Goal: Information Seeking & Learning: Learn about a topic

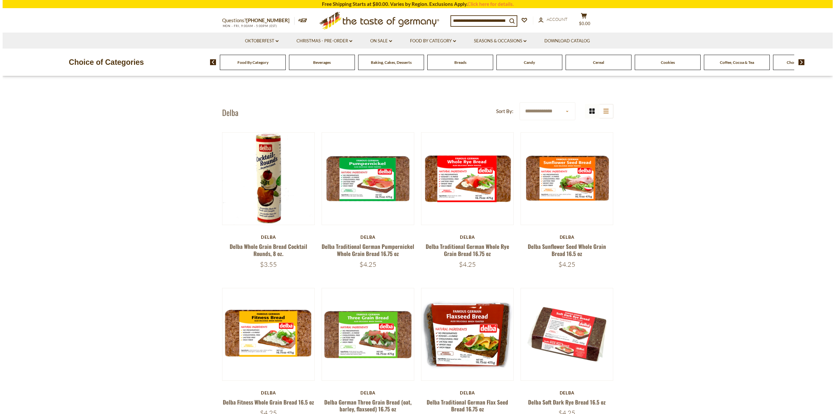
scroll to position [33, 0]
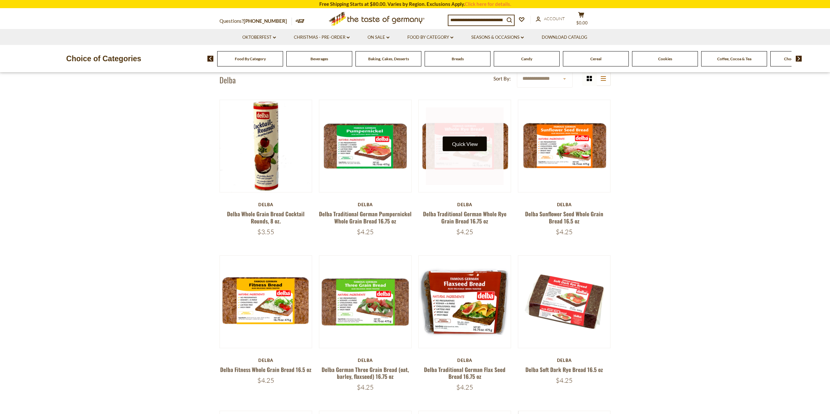
click at [459, 141] on button "Quick View" at bounding box center [465, 144] width 44 height 15
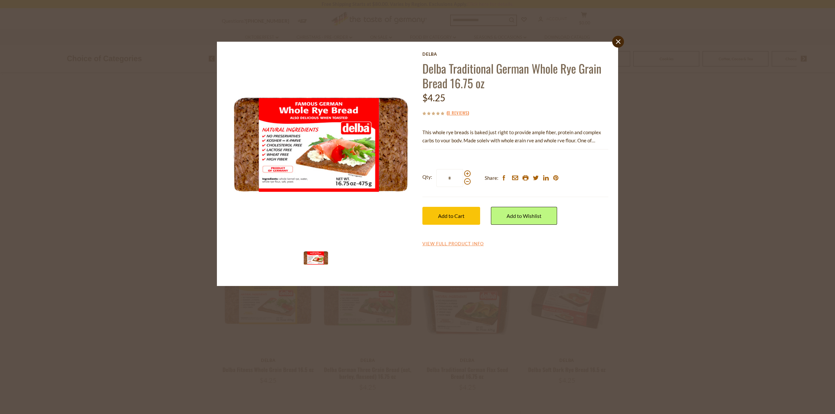
click at [539, 137] on p "This whole rye breads is baked just right to provide ample fiber, protein and c…" at bounding box center [515, 136] width 186 height 16
click at [445, 243] on link "View Full Product Info" at bounding box center [452, 244] width 61 height 6
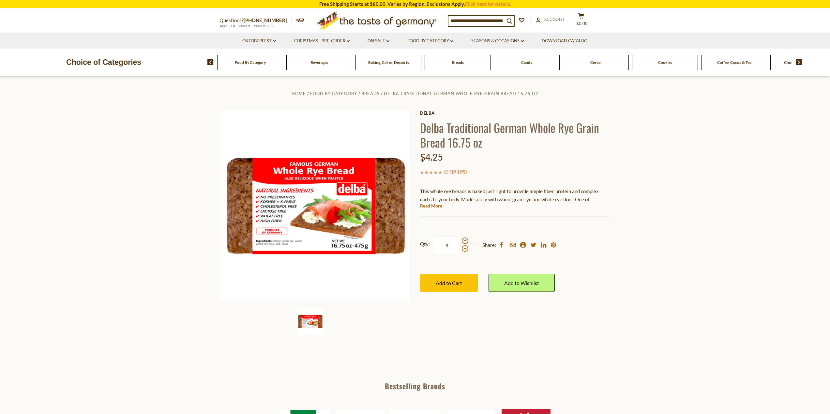
click at [149, 202] on section "Home Food By Category Breads Delba Traditional German Whole Rye Grain Bread 16.…" at bounding box center [415, 221] width 830 height 290
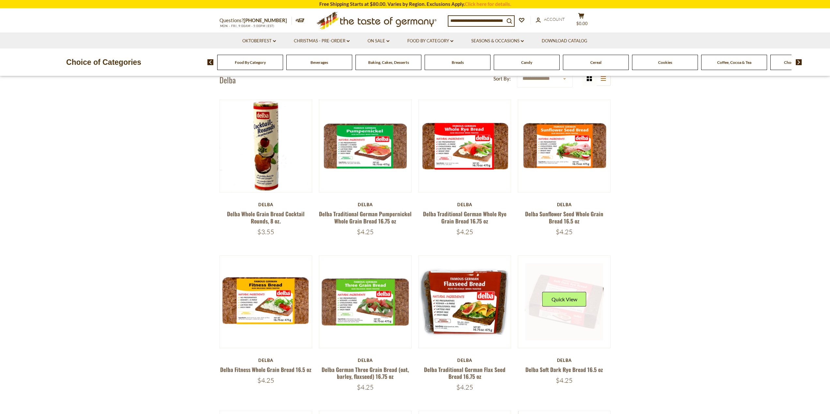
click at [556, 323] on link at bounding box center [564, 302] width 78 height 78
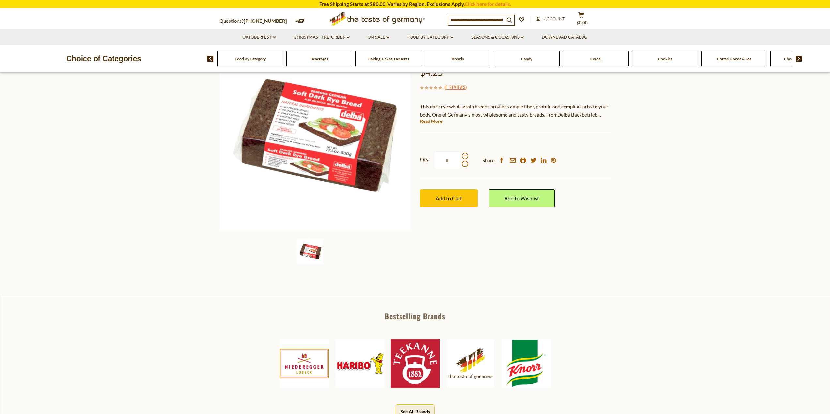
scroll to position [33, 0]
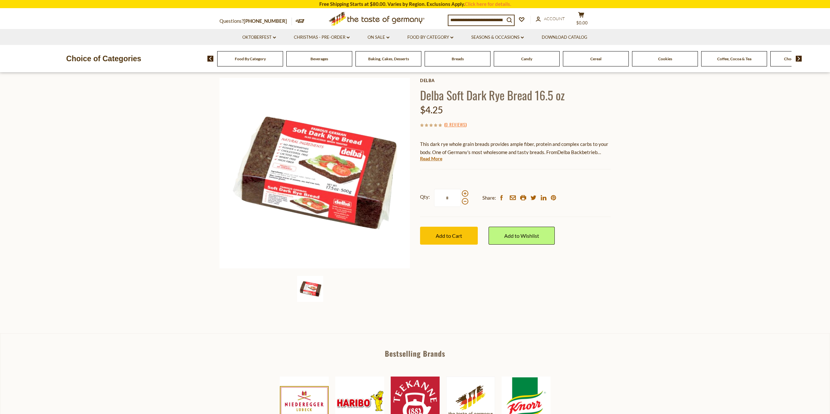
click at [283, 64] on div "Breads" at bounding box center [250, 58] width 66 height 15
click at [283, 62] on div "Breads" at bounding box center [250, 58] width 66 height 15
click at [455, 56] on span "Breads" at bounding box center [457, 58] width 12 height 5
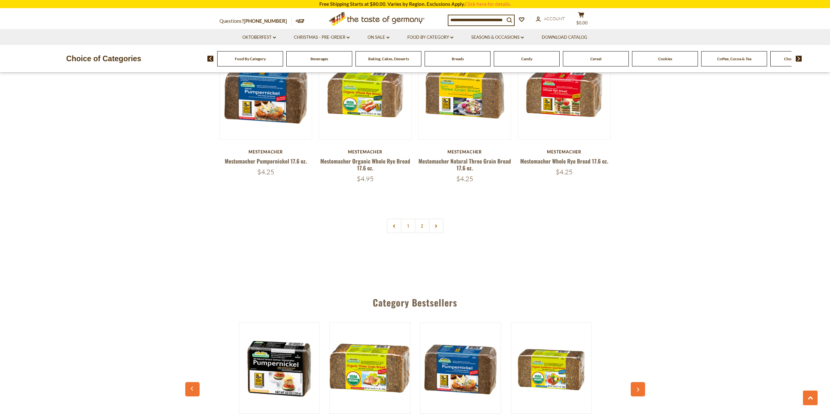
scroll to position [1565, 0]
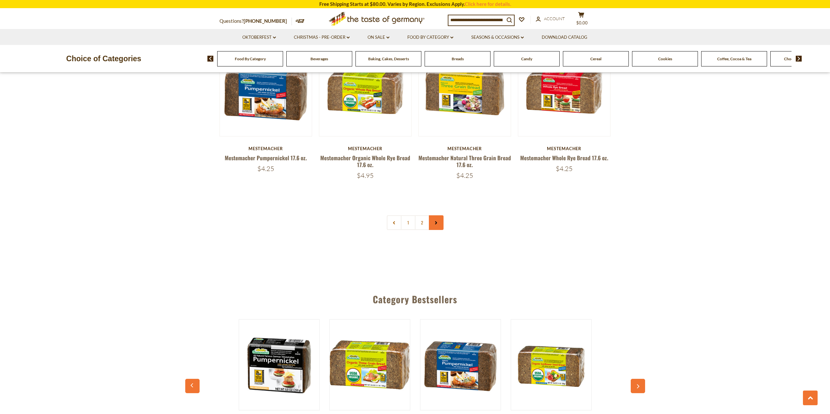
click at [437, 223] on icon at bounding box center [436, 222] width 4 height 3
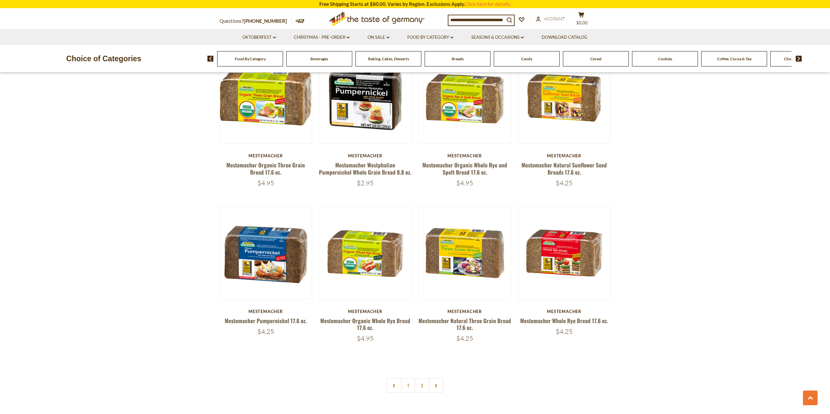
scroll to position [1565, 0]
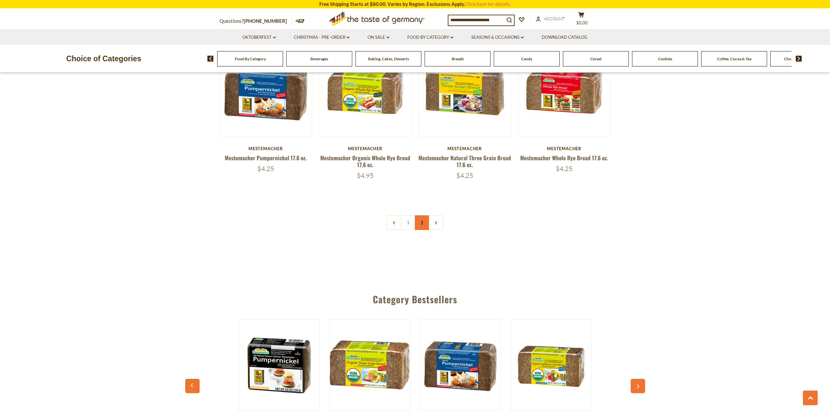
click at [420, 223] on link "2" at bounding box center [422, 222] width 15 height 15
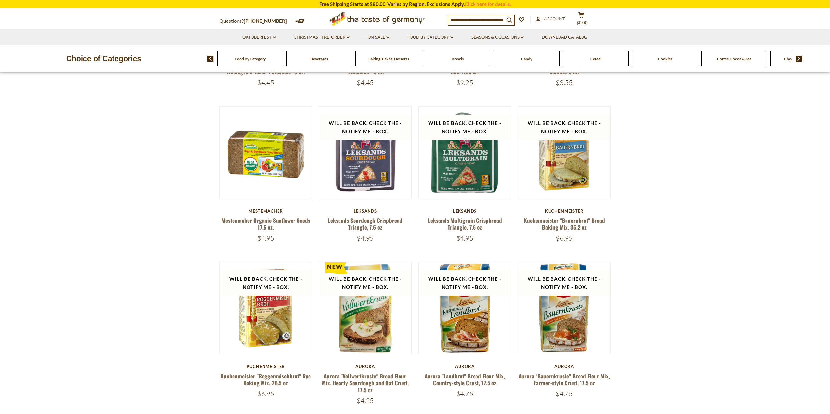
scroll to position [392, 0]
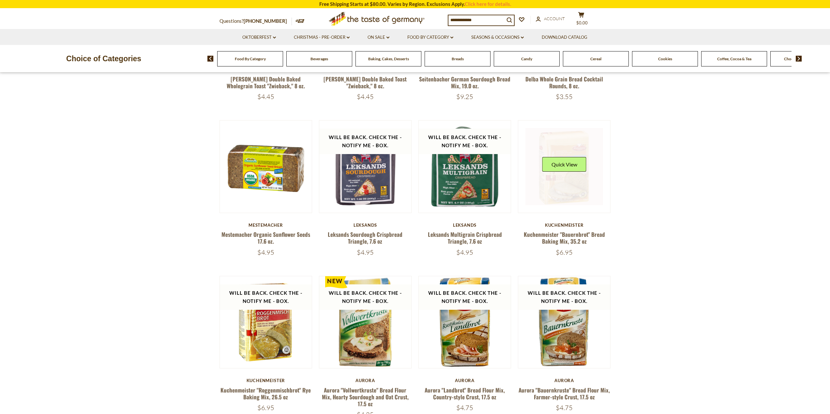
click at [555, 192] on link at bounding box center [564, 167] width 78 height 78
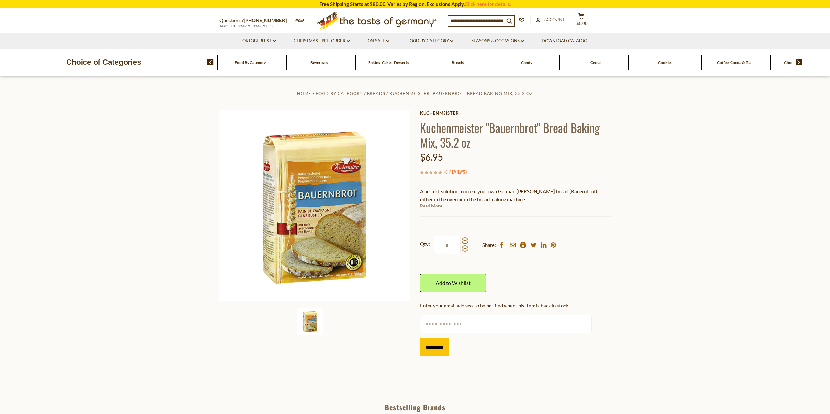
click at [434, 208] on link "Read More" at bounding box center [431, 206] width 22 height 7
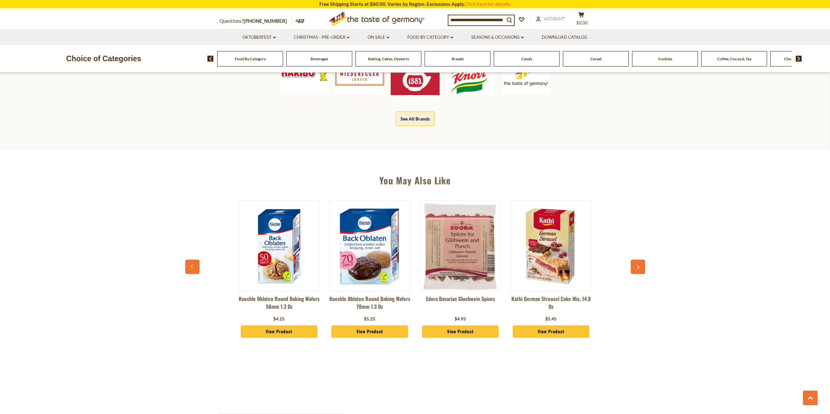
scroll to position [554, 0]
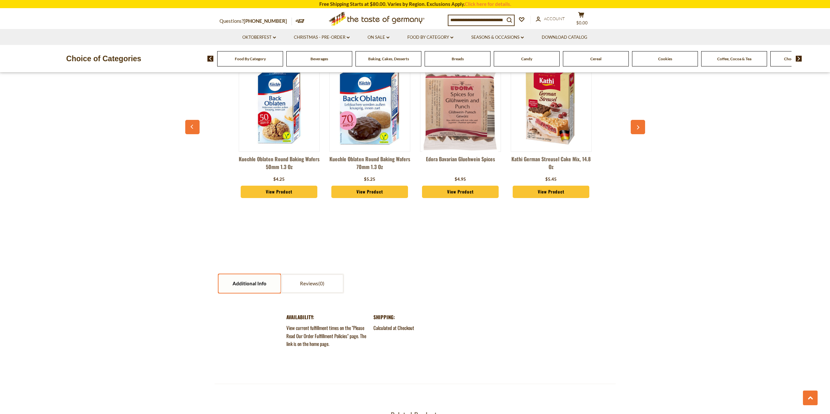
click at [256, 284] on link "Additional Info" at bounding box center [249, 283] width 62 height 19
click at [248, 284] on link "Additional Info" at bounding box center [249, 283] width 62 height 19
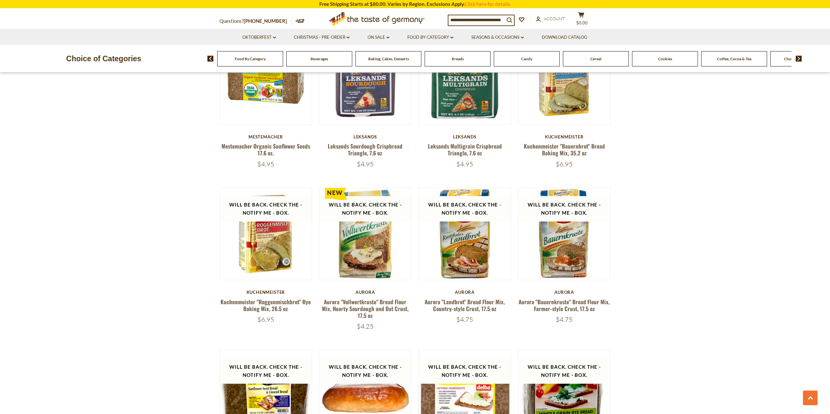
scroll to position [489, 0]
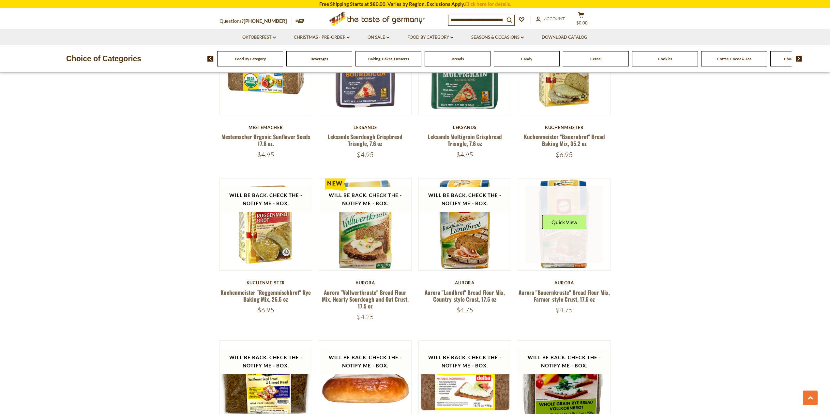
click at [563, 244] on link at bounding box center [564, 225] width 78 height 78
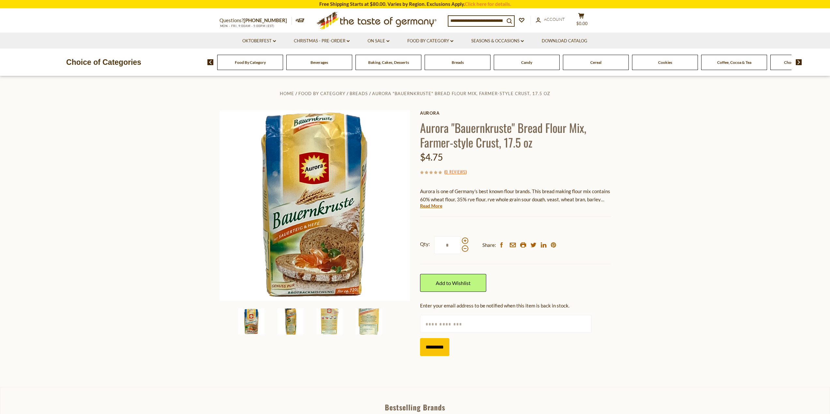
click at [289, 323] on img at bounding box center [290, 322] width 26 height 26
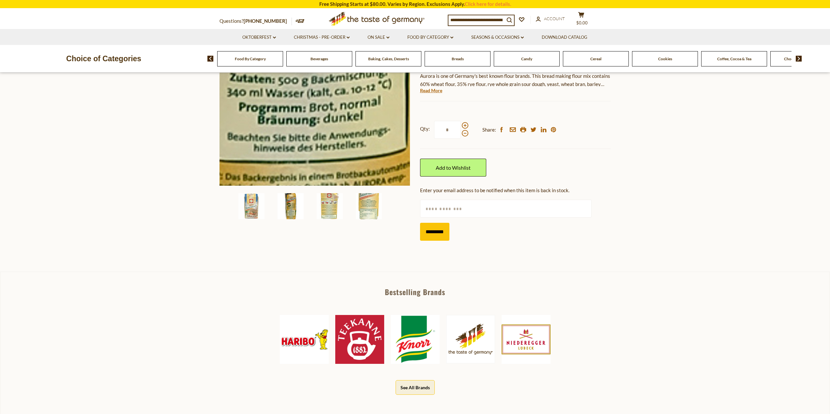
scroll to position [130, 0]
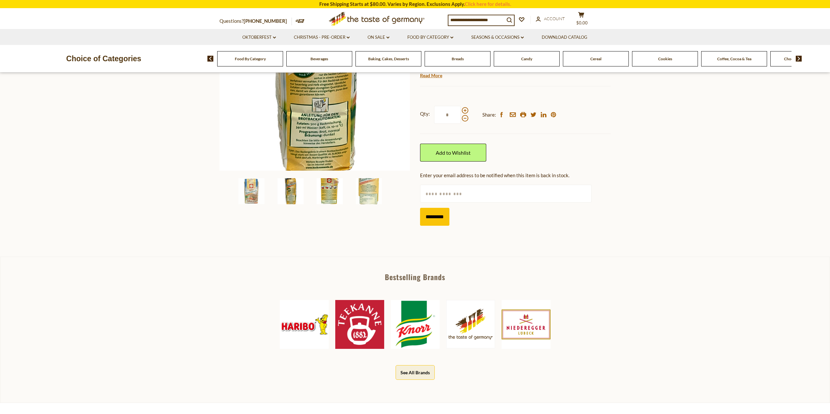
click at [329, 190] on img at bounding box center [330, 191] width 26 height 26
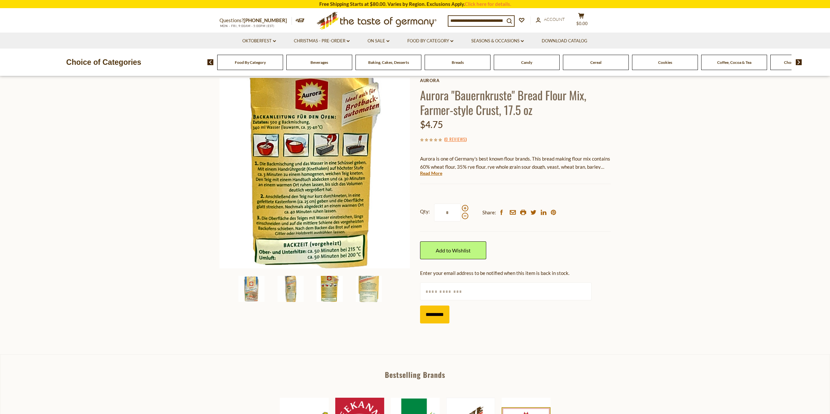
scroll to position [0, 0]
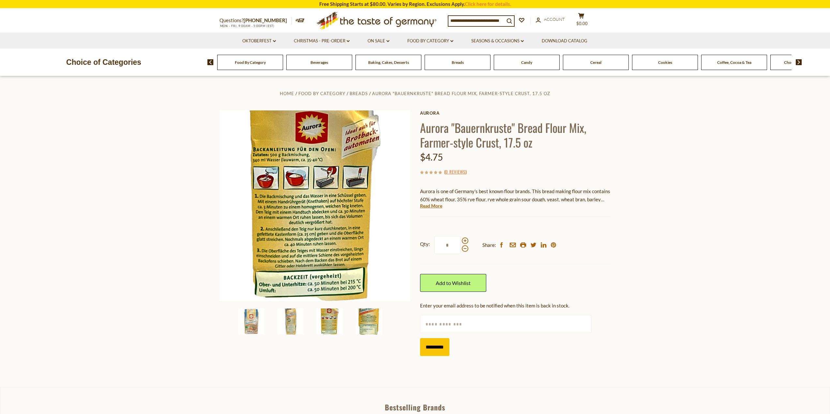
click at [369, 320] on img at bounding box center [369, 322] width 26 height 26
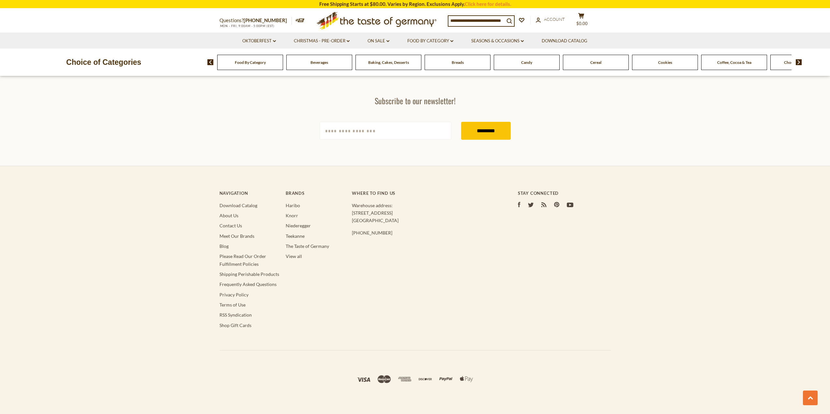
scroll to position [489, 0]
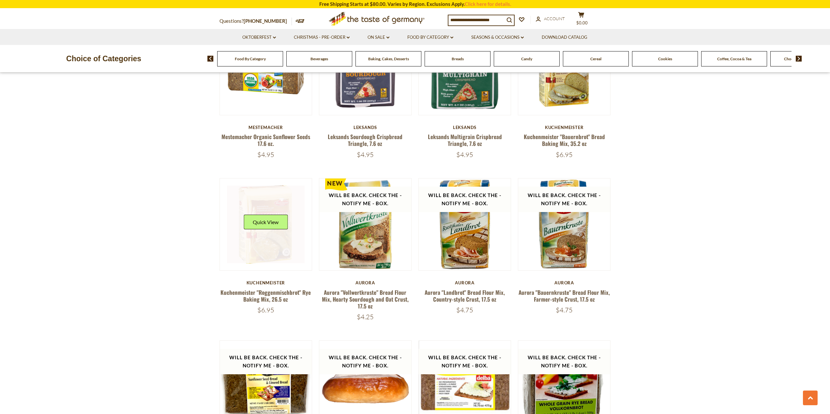
click at [265, 246] on link at bounding box center [266, 225] width 78 height 78
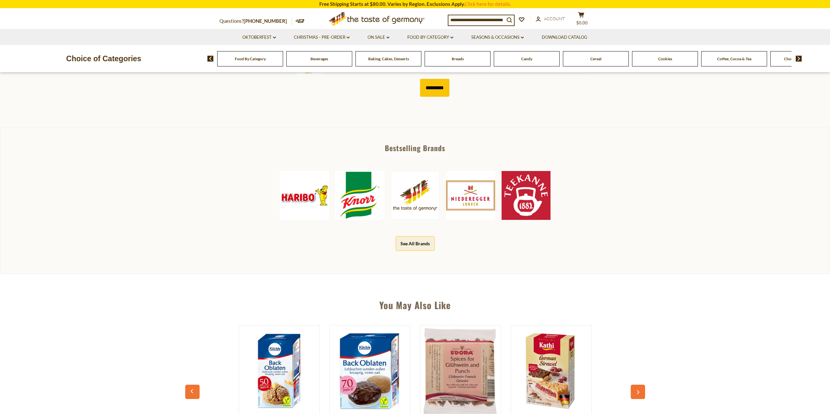
scroll to position [391, 0]
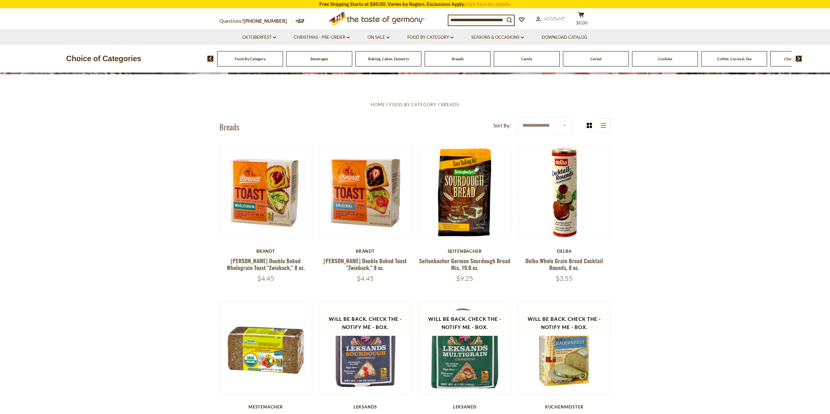
scroll to position [196, 0]
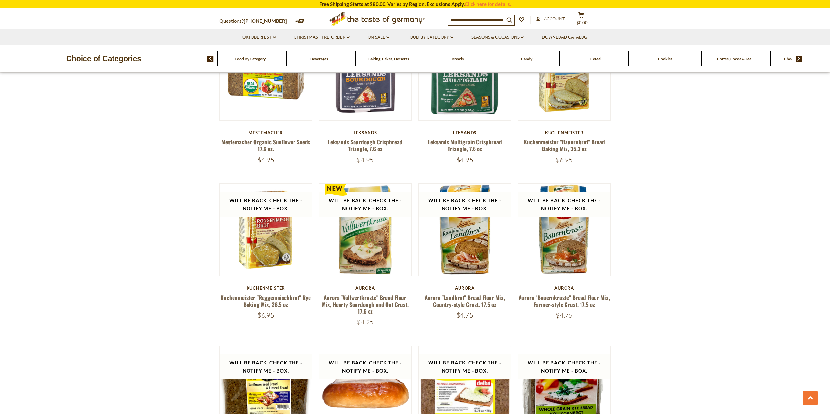
scroll to position [522, 0]
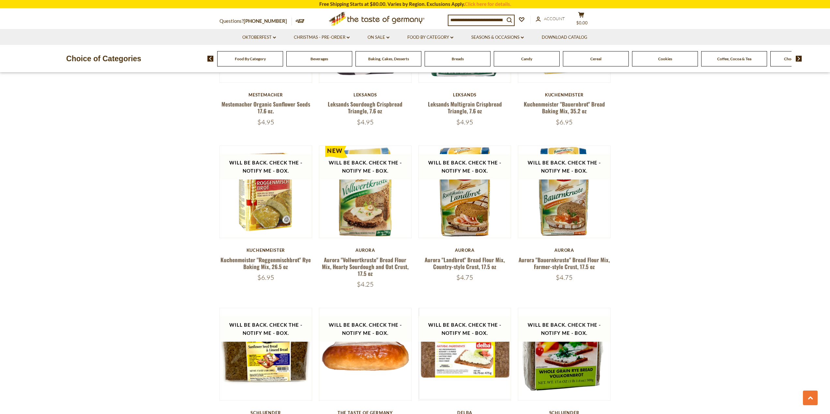
click at [798, 59] on img at bounding box center [798, 59] width 6 height 6
click at [798, 58] on img at bounding box center [798, 59] width 6 height 6
click at [799, 60] on img at bounding box center [798, 59] width 6 height 6
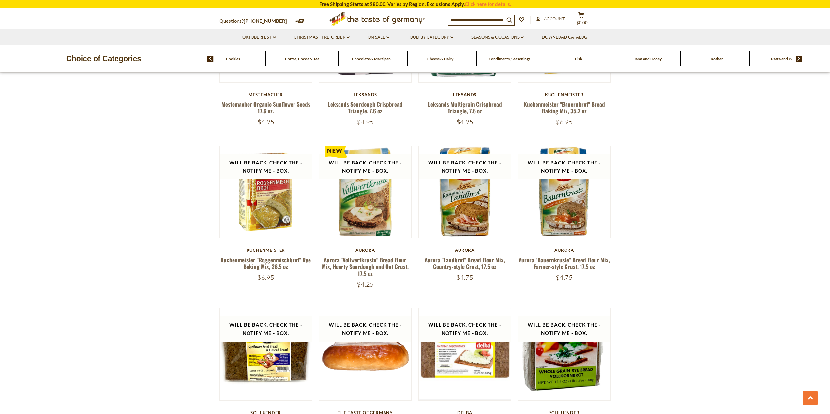
click at [799, 60] on img at bounding box center [798, 59] width 6 height 6
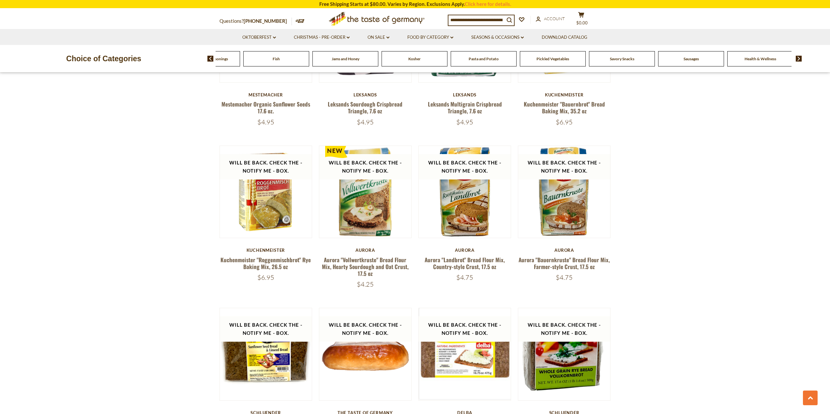
click at [483, 58] on span "Pasta and Potato" at bounding box center [483, 58] width 30 height 5
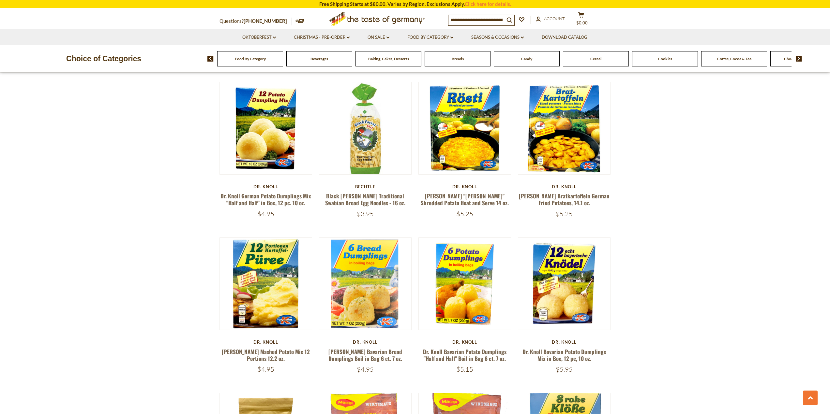
scroll to position [750, 0]
click at [355, 151] on link at bounding box center [365, 128] width 78 height 78
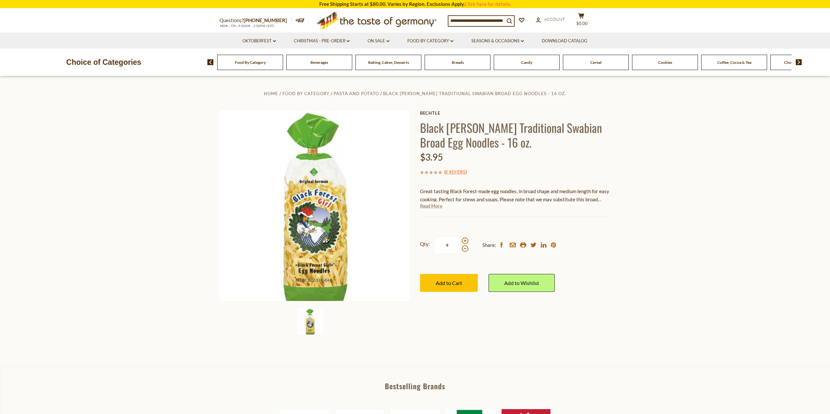
click at [432, 207] on link "Read More" at bounding box center [431, 206] width 22 height 7
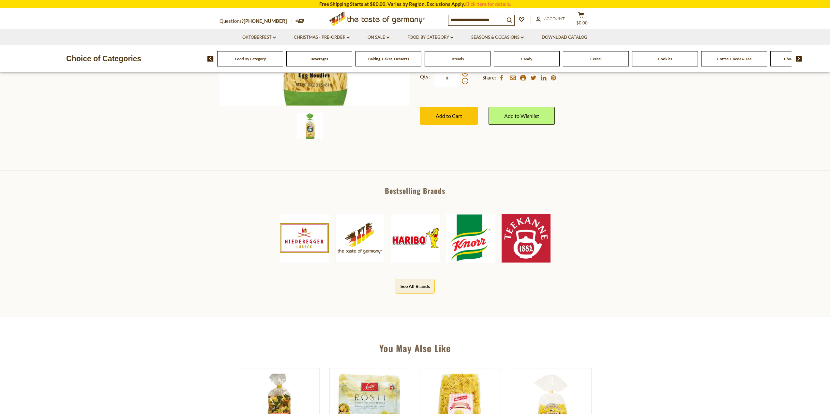
scroll to position [65, 0]
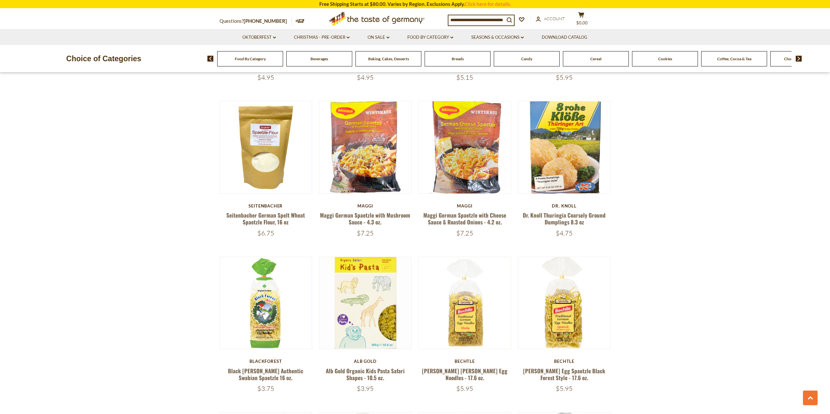
scroll to position [1043, 0]
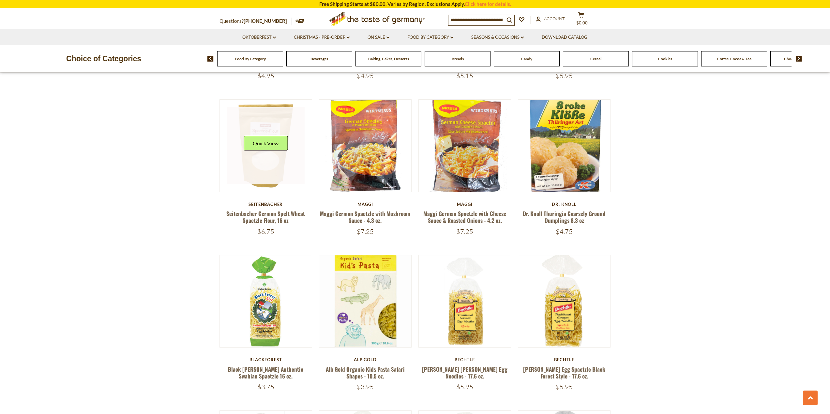
click at [264, 158] on link at bounding box center [266, 146] width 78 height 78
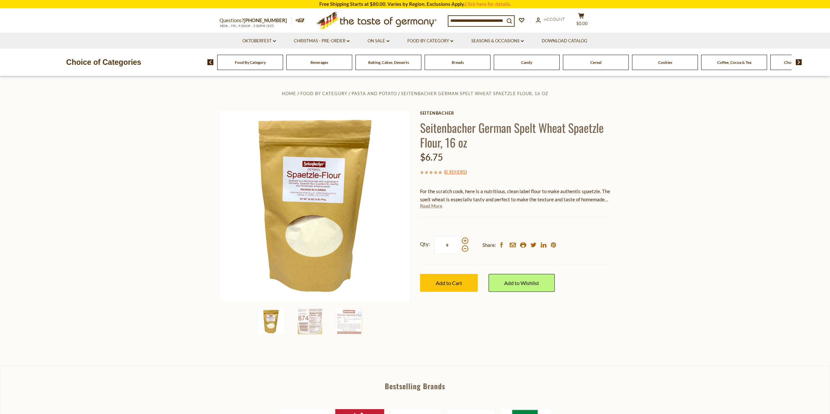
click at [423, 208] on link "Read More" at bounding box center [431, 206] width 22 height 7
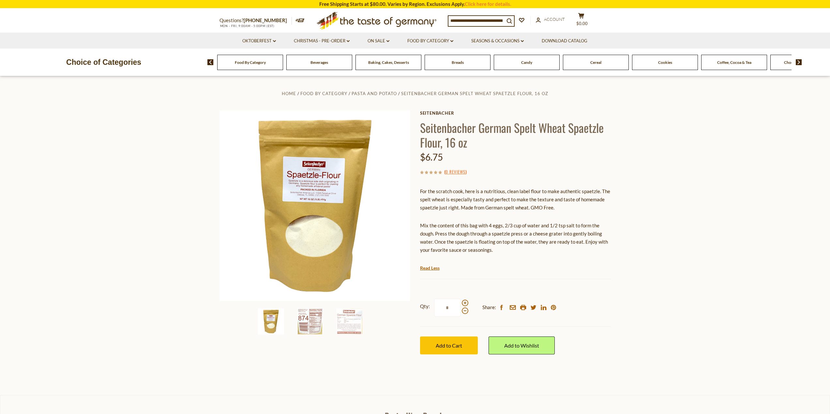
click at [310, 326] on img at bounding box center [310, 322] width 26 height 26
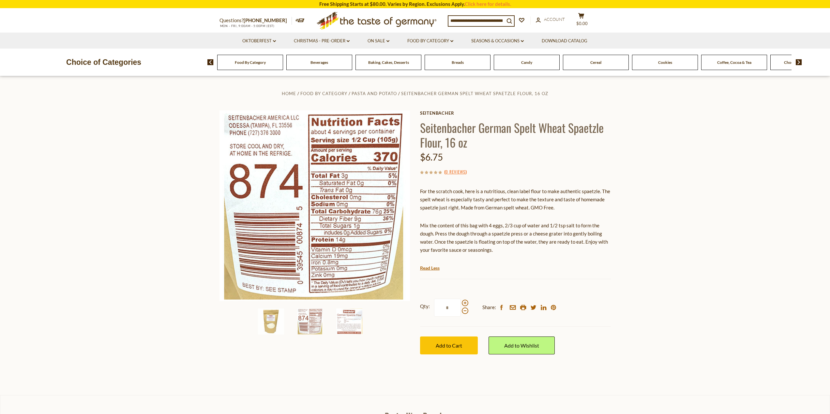
click at [348, 333] on img at bounding box center [349, 322] width 26 height 26
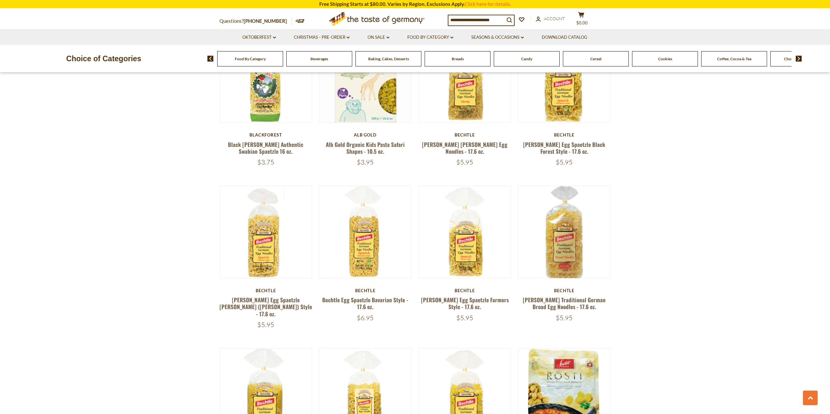
scroll to position [1271, 0]
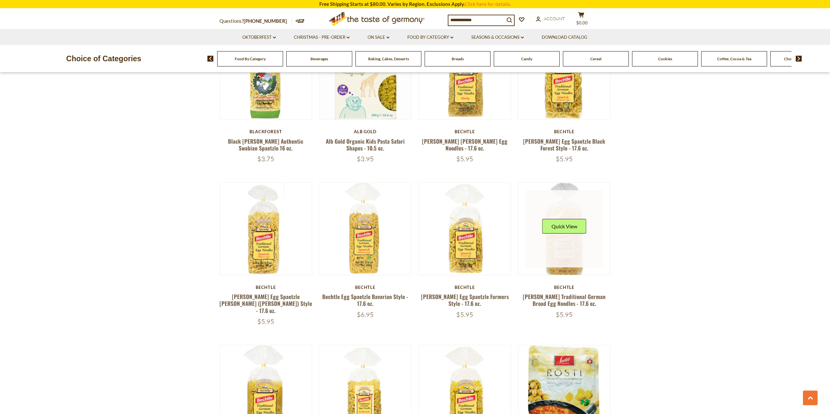
click at [551, 247] on link at bounding box center [564, 229] width 78 height 78
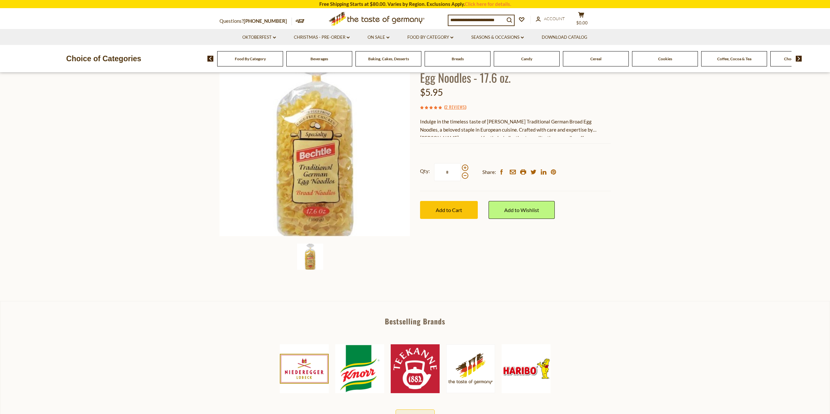
scroll to position [65, 0]
click at [579, 126] on div "Indulge in the timeless taste of [PERSON_NAME] Traditional German Broad Egg Noo…" at bounding box center [515, 126] width 191 height 19
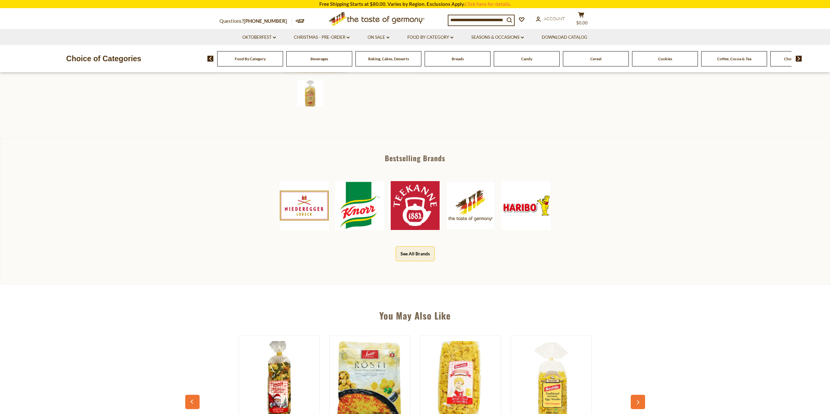
scroll to position [359, 0]
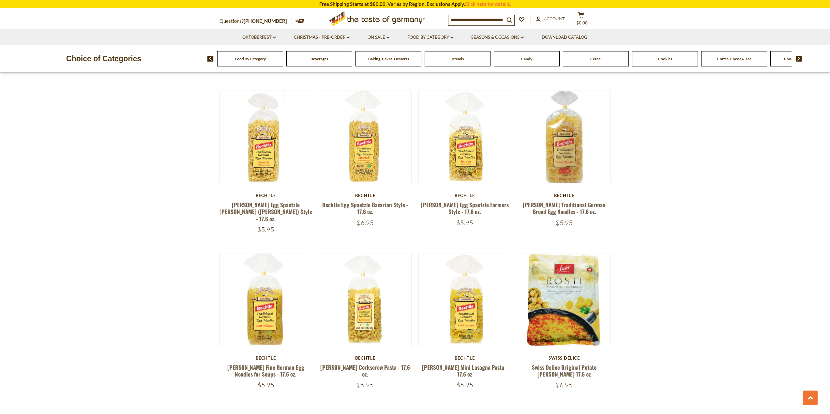
scroll to position [1369, 0]
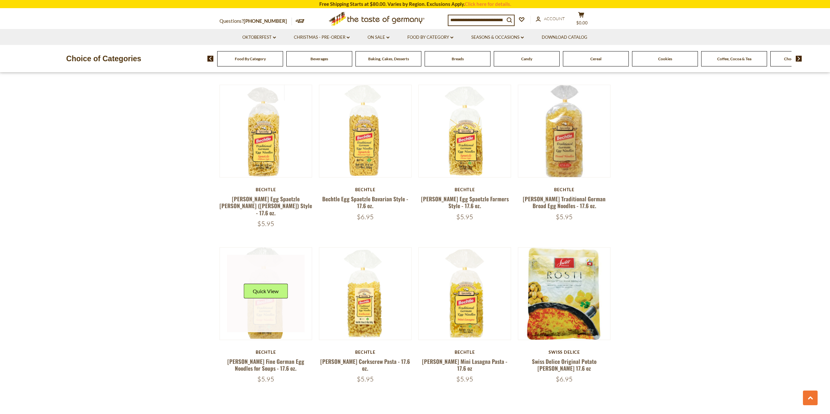
click at [268, 300] on link at bounding box center [266, 294] width 78 height 78
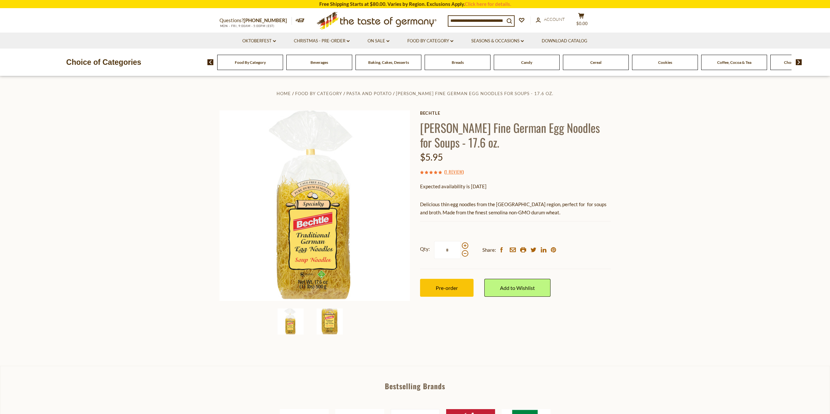
click at [329, 326] on img at bounding box center [330, 322] width 26 height 26
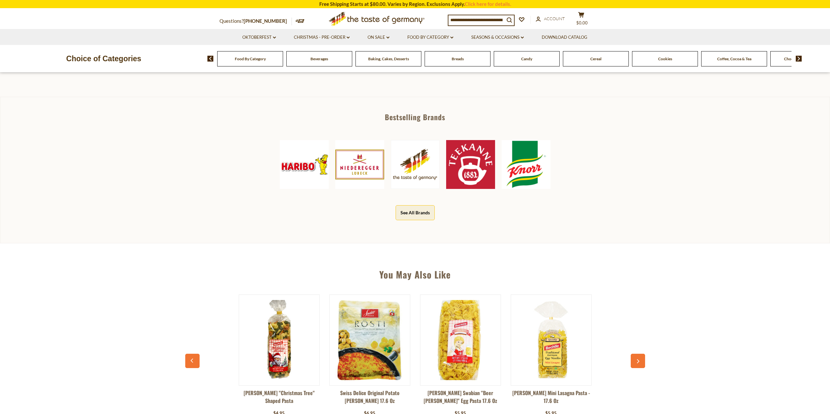
scroll to position [359, 0]
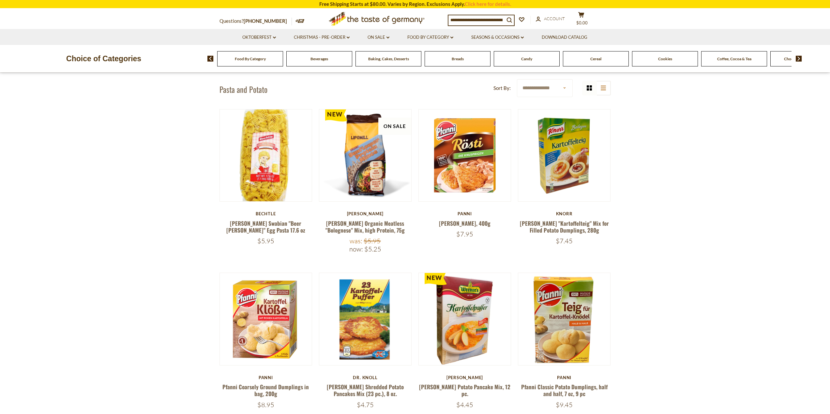
scroll to position [163, 0]
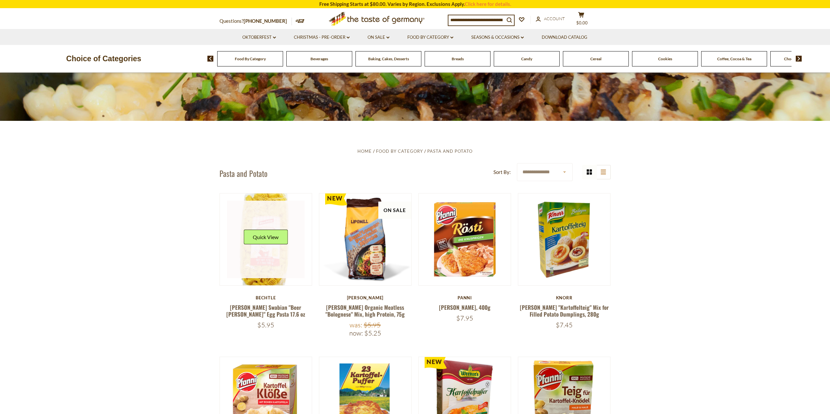
click at [259, 259] on link at bounding box center [266, 240] width 78 height 78
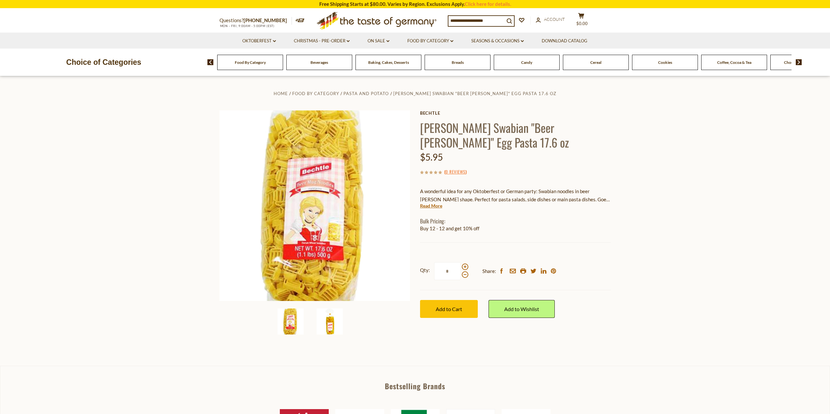
click at [332, 329] on img at bounding box center [330, 322] width 26 height 26
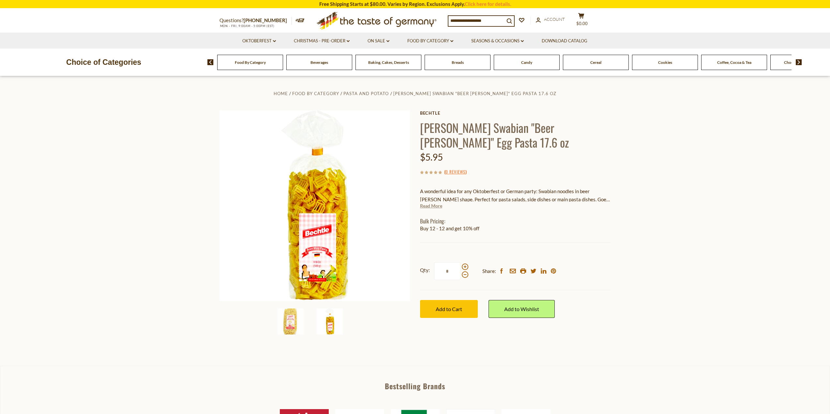
click at [428, 205] on link "Read More" at bounding box center [431, 206] width 22 height 7
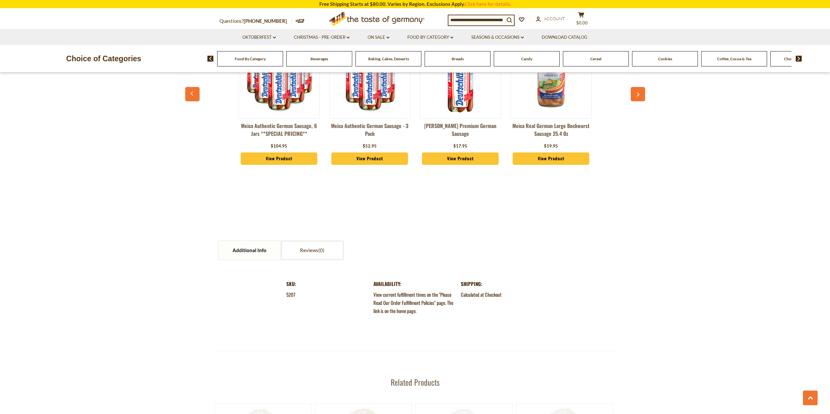
scroll to position [587, 0]
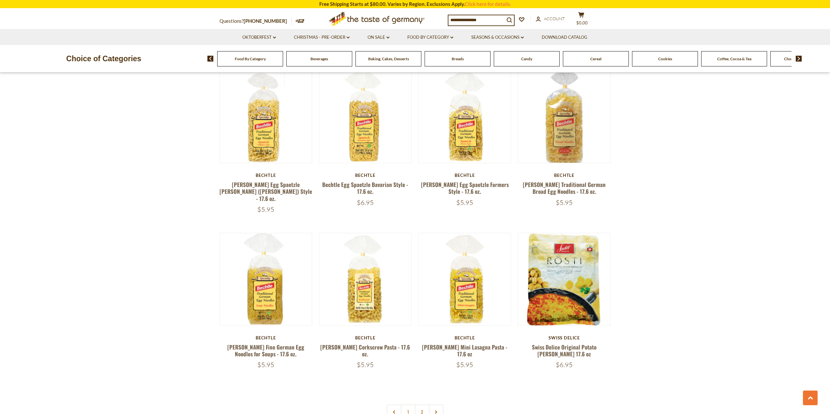
scroll to position [1402, 0]
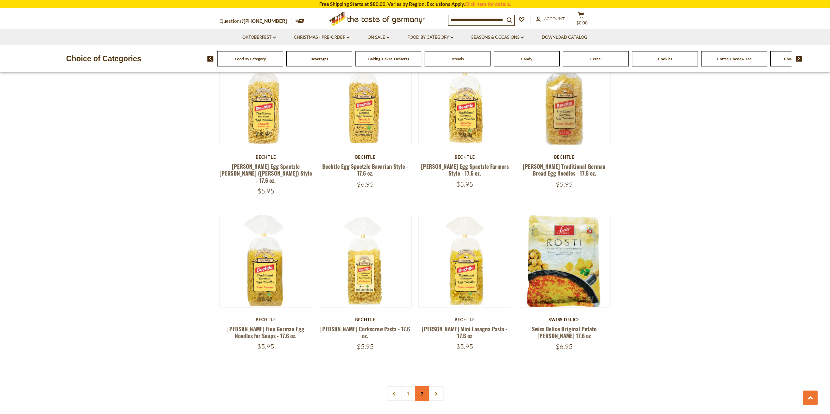
click at [422, 387] on link "2" at bounding box center [422, 394] width 15 height 15
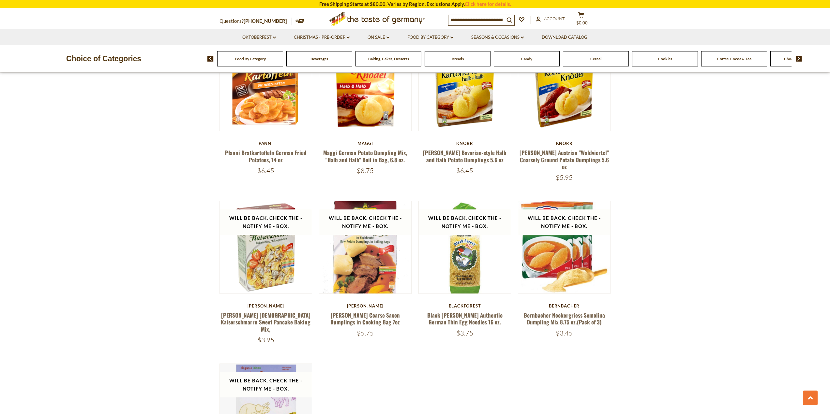
scroll to position [783, 0]
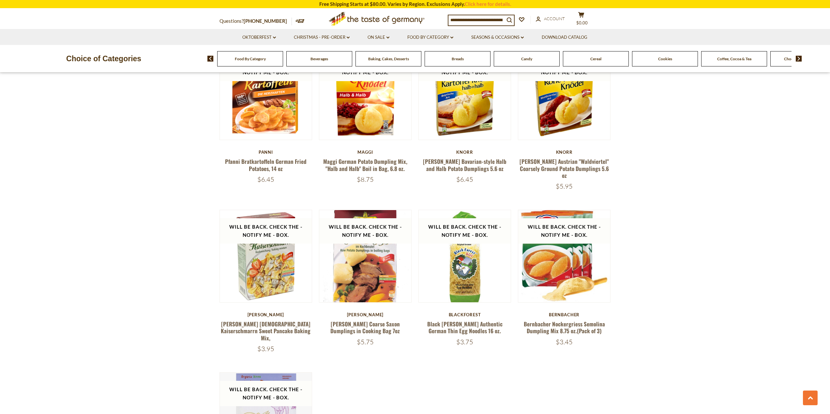
click at [799, 58] on img at bounding box center [798, 59] width 6 height 6
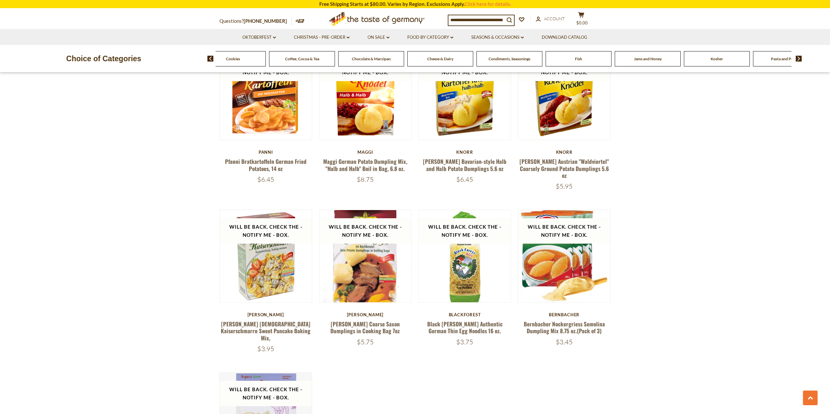
click at [799, 58] on img at bounding box center [798, 59] width 6 height 6
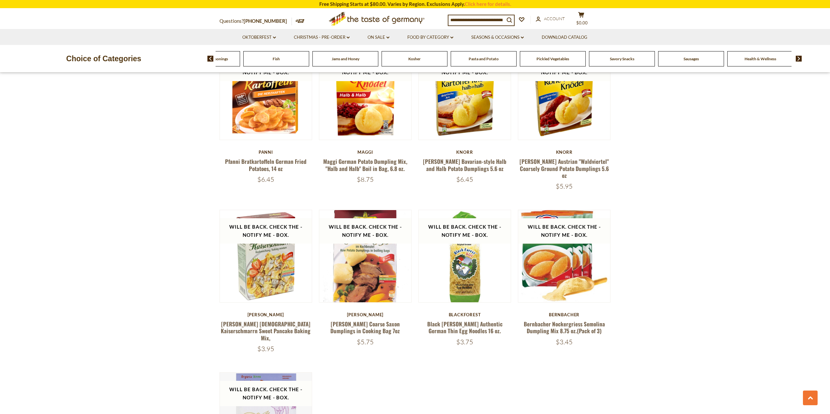
click at [689, 60] on span "Sausages" at bounding box center [690, 58] width 15 height 5
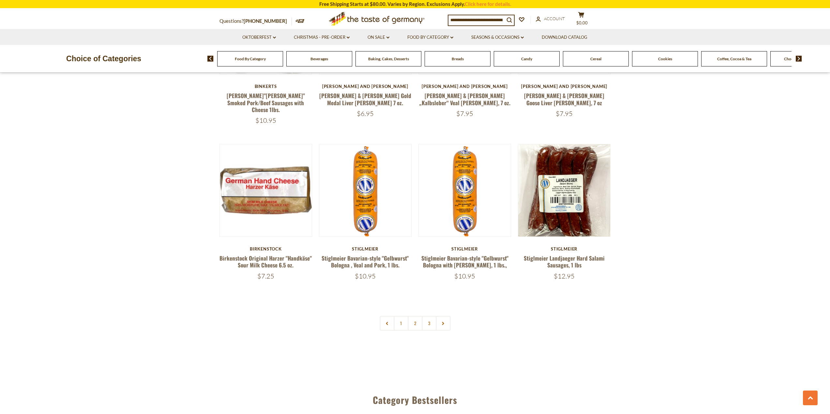
scroll to position [1565, 0]
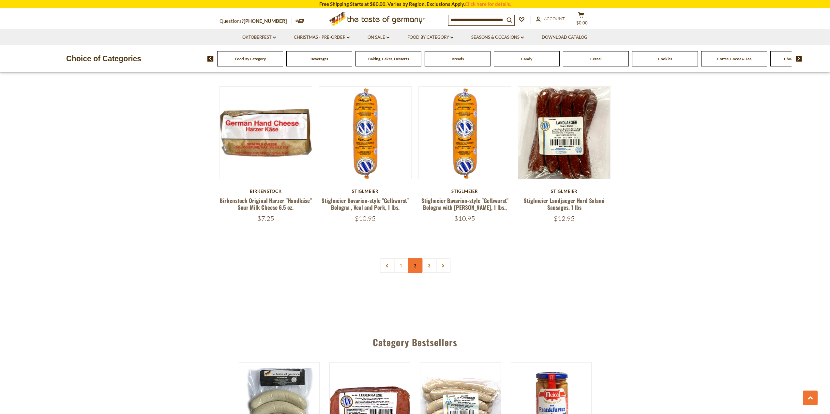
click at [414, 259] on link "2" at bounding box center [414, 266] width 15 height 15
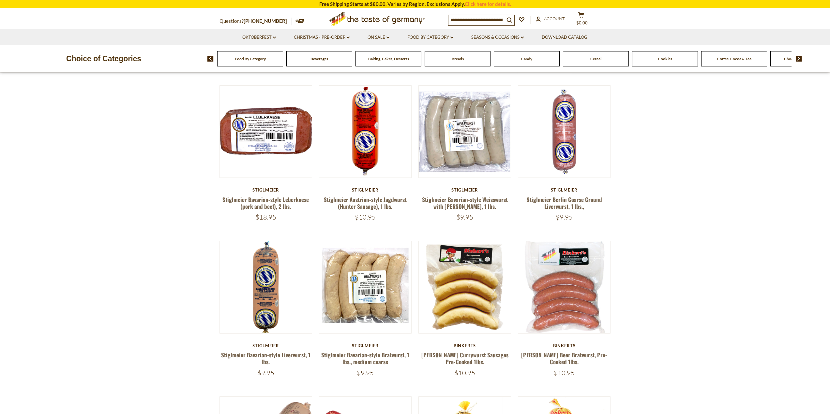
scroll to position [261, 0]
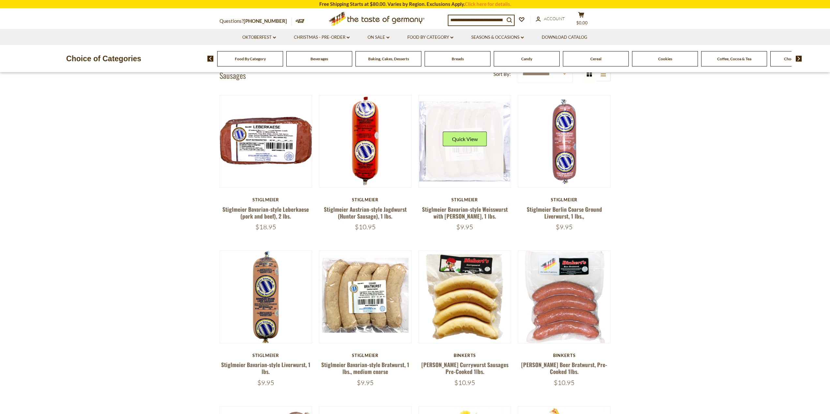
click at [453, 166] on link at bounding box center [465, 142] width 78 height 78
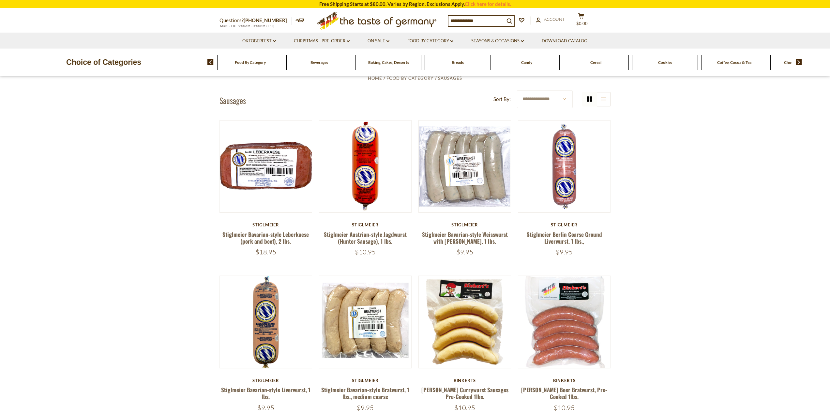
scroll to position [261, 0]
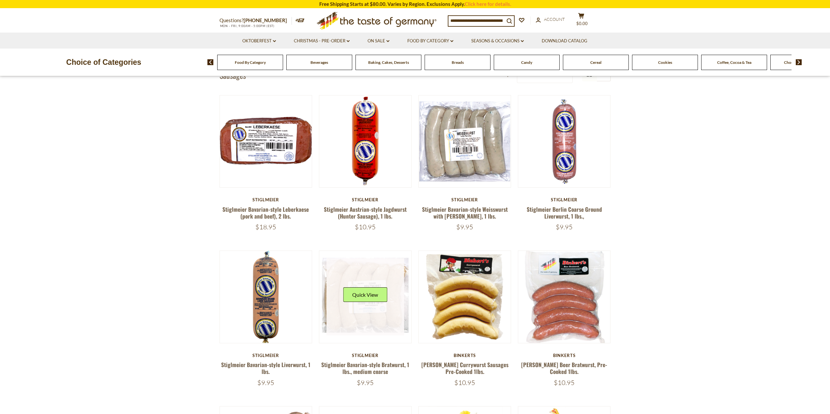
click at [357, 318] on link at bounding box center [365, 298] width 78 height 78
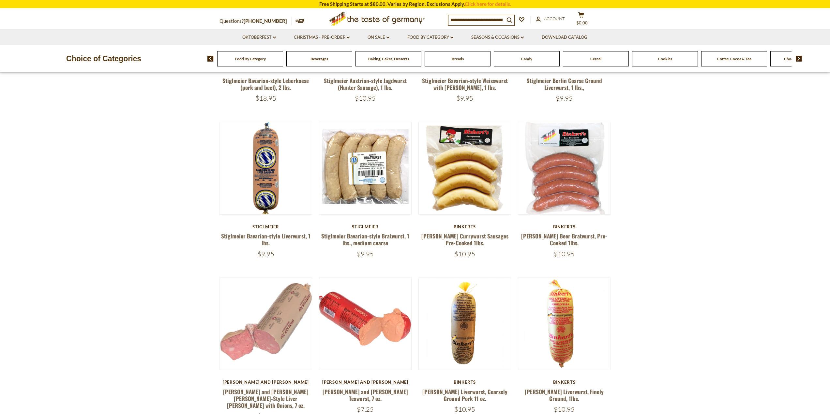
scroll to position [392, 0]
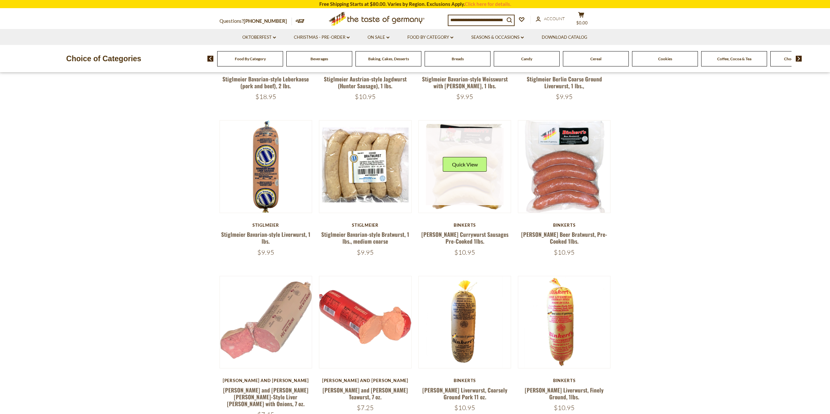
click at [459, 160] on button "Quick View" at bounding box center [465, 164] width 44 height 15
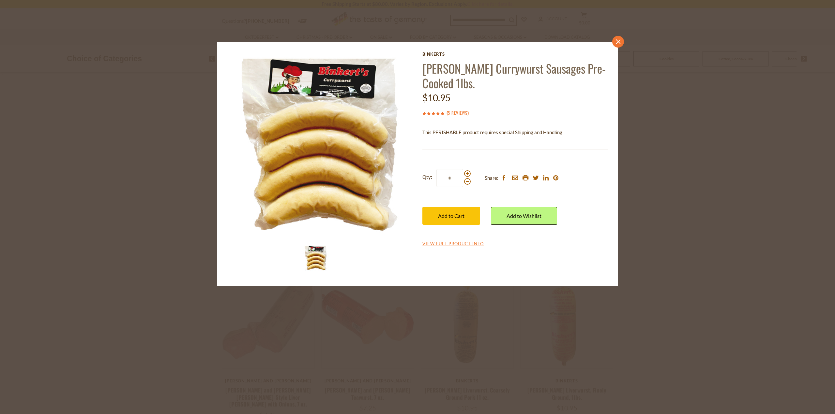
click at [620, 42] on icon "close" at bounding box center [617, 41] width 5 height 5
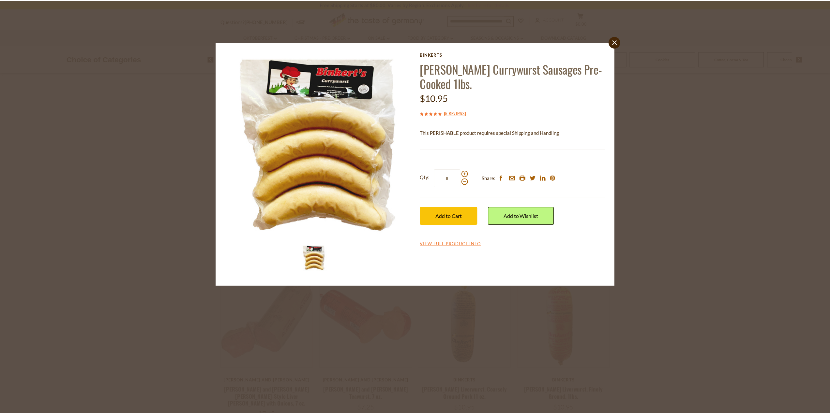
scroll to position [392, 0]
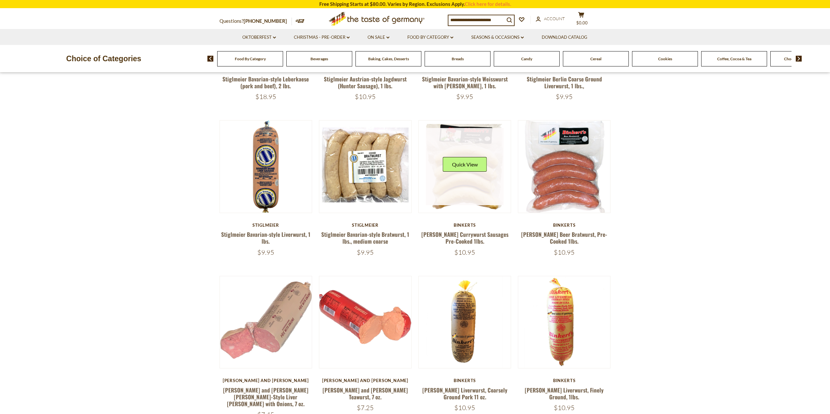
click at [438, 198] on link at bounding box center [465, 167] width 78 height 78
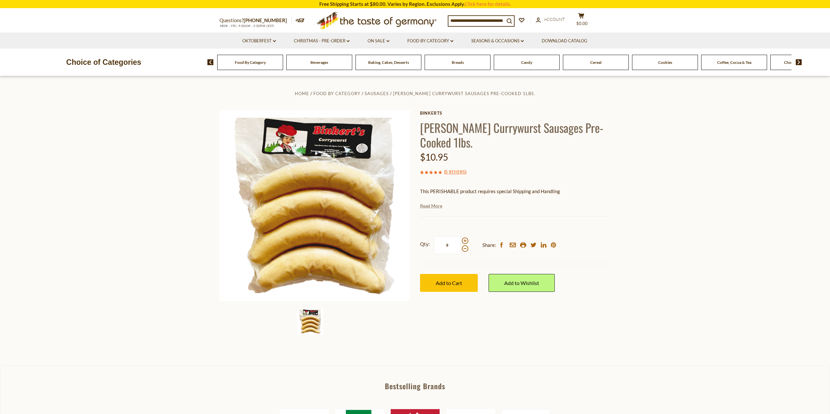
click at [431, 205] on link "Read More" at bounding box center [431, 206] width 22 height 7
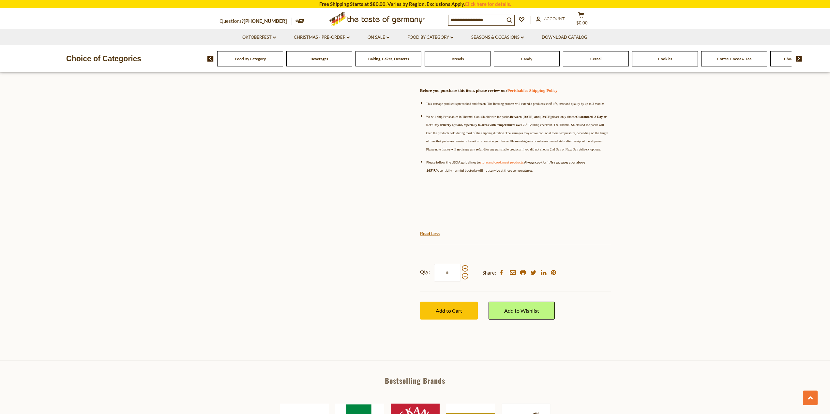
scroll to position [456, 0]
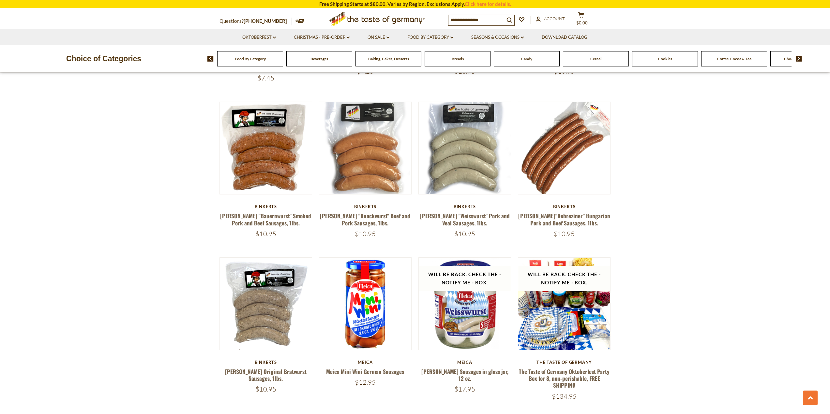
scroll to position [750, 0]
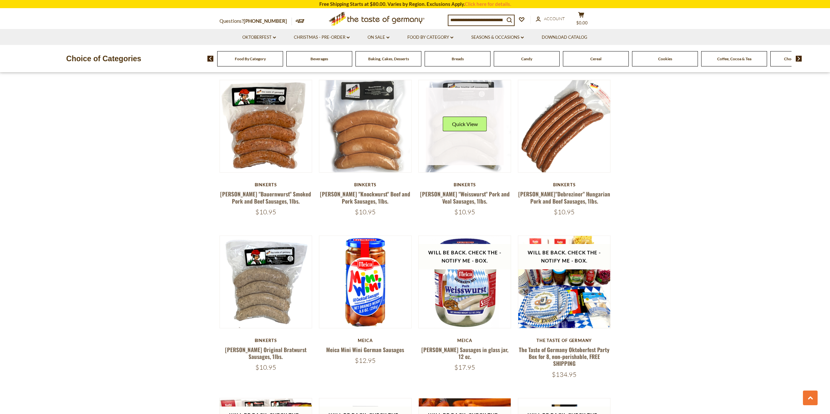
click at [456, 134] on link at bounding box center [465, 127] width 78 height 78
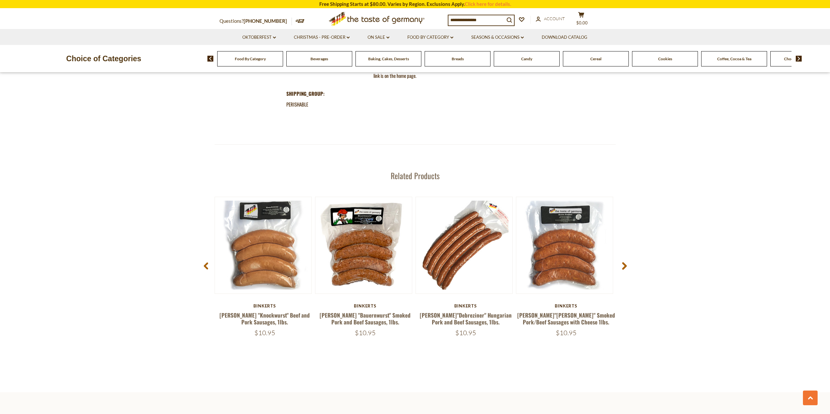
scroll to position [913, 0]
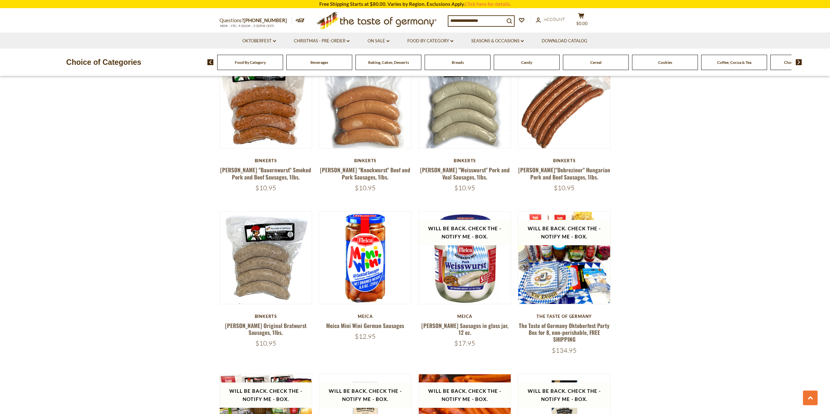
scroll to position [750, 0]
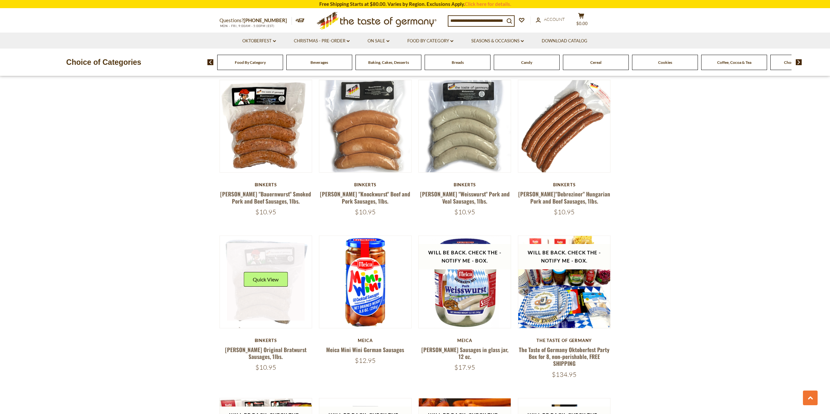
click at [245, 308] on link at bounding box center [266, 282] width 78 height 78
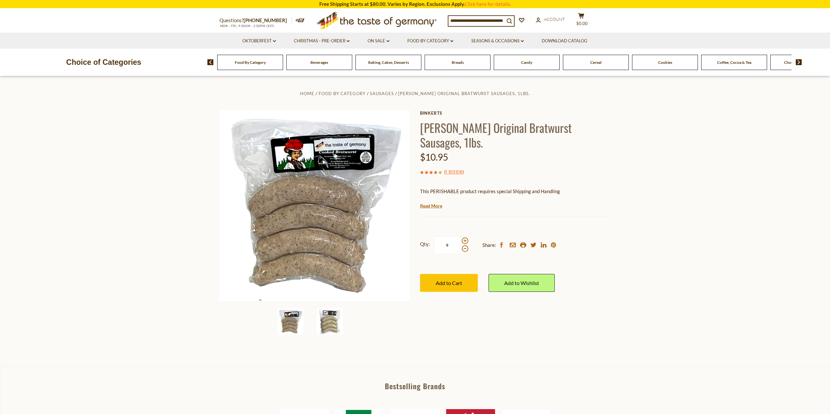
click at [330, 324] on img at bounding box center [330, 322] width 26 height 26
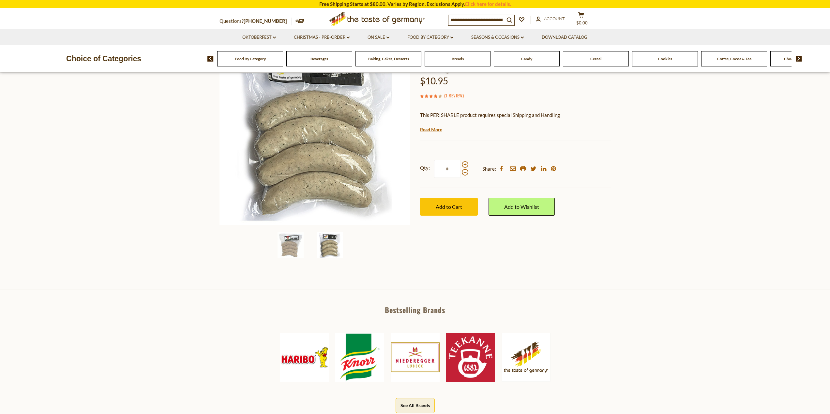
scroll to position [163, 0]
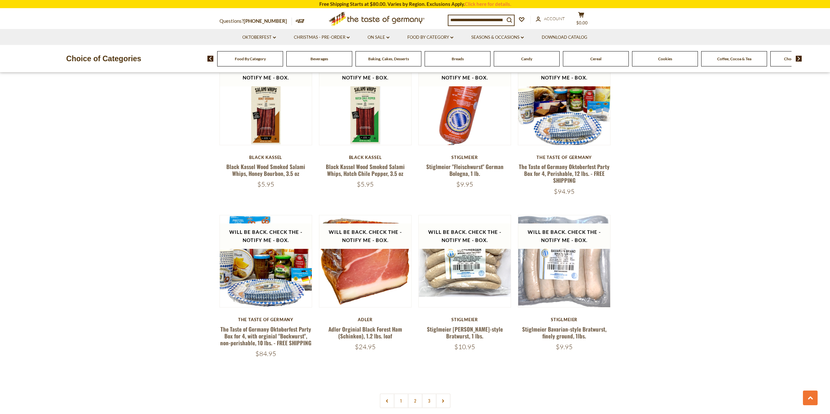
scroll to position [1435, 0]
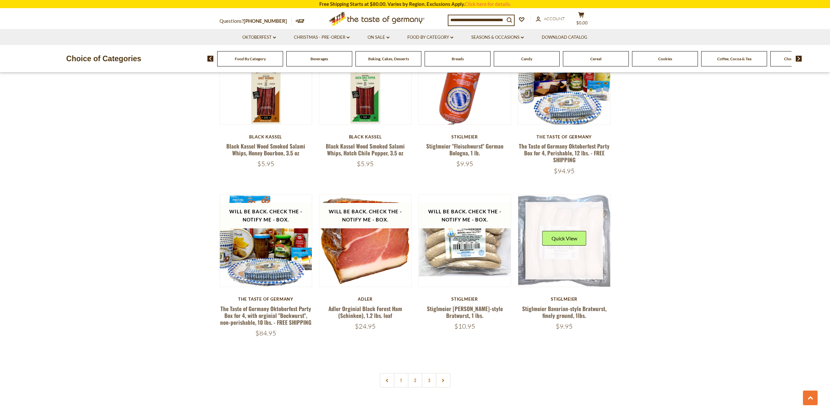
click at [549, 256] on link at bounding box center [564, 241] width 78 height 78
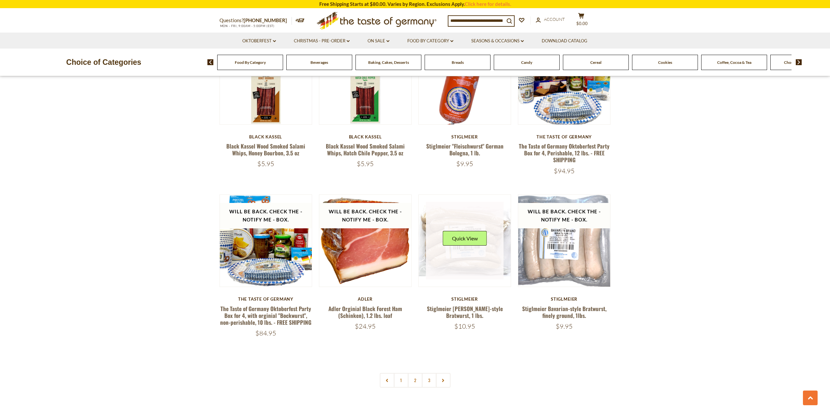
click at [449, 260] on link at bounding box center [465, 241] width 78 height 78
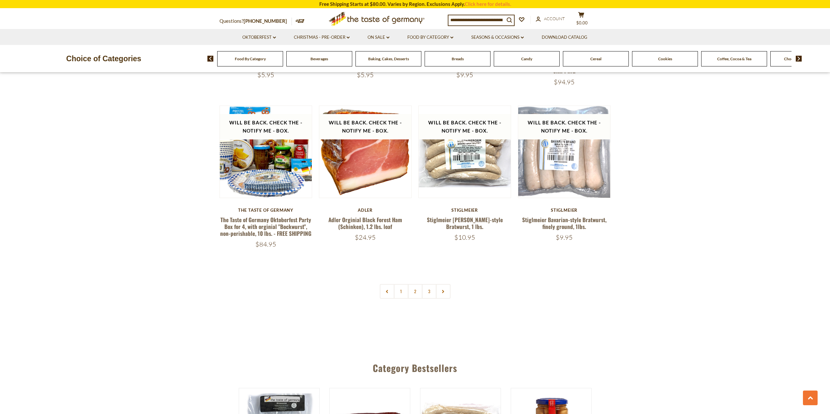
scroll to position [1532, 0]
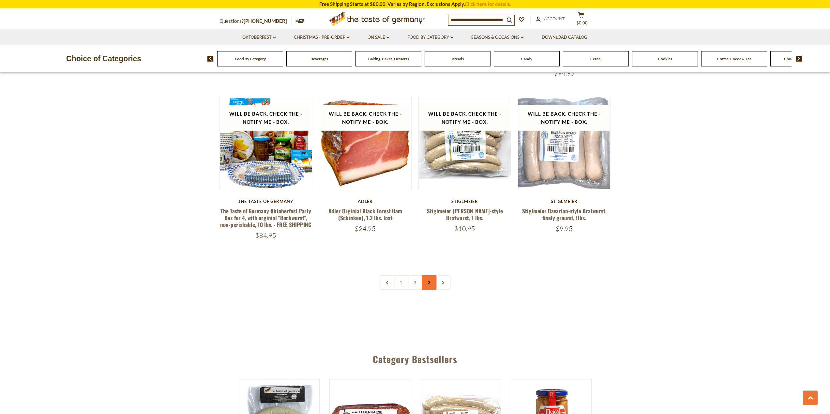
click at [429, 275] on link "3" at bounding box center [429, 282] width 15 height 15
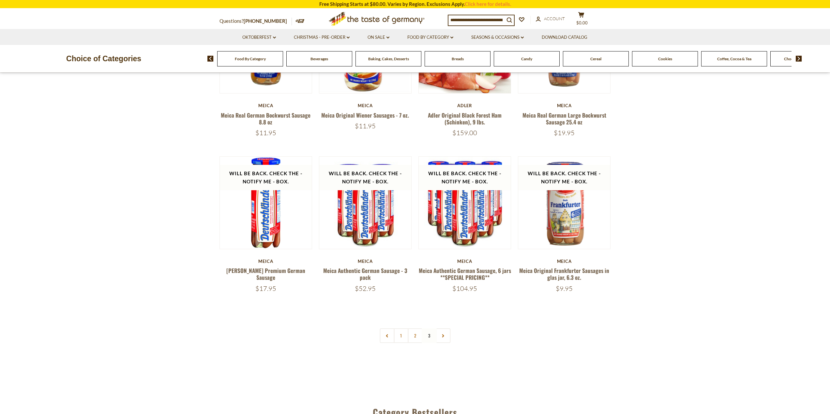
scroll to position [359, 0]
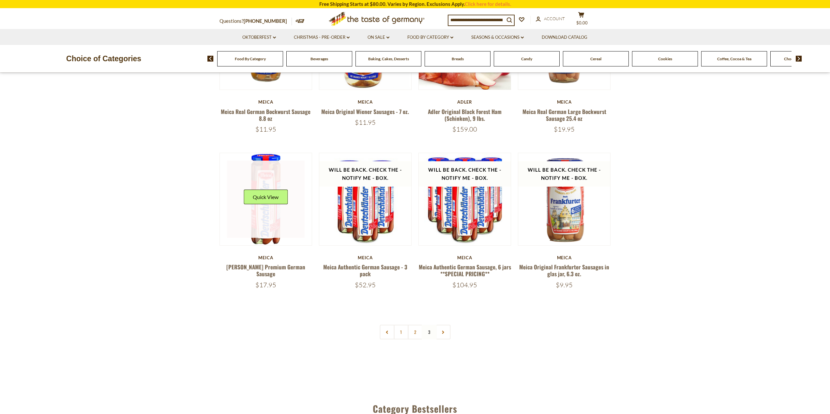
click at [267, 223] on link at bounding box center [266, 200] width 78 height 78
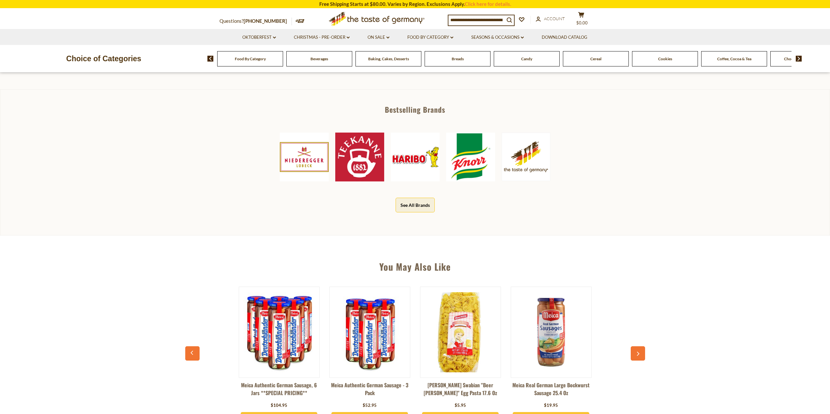
scroll to position [359, 0]
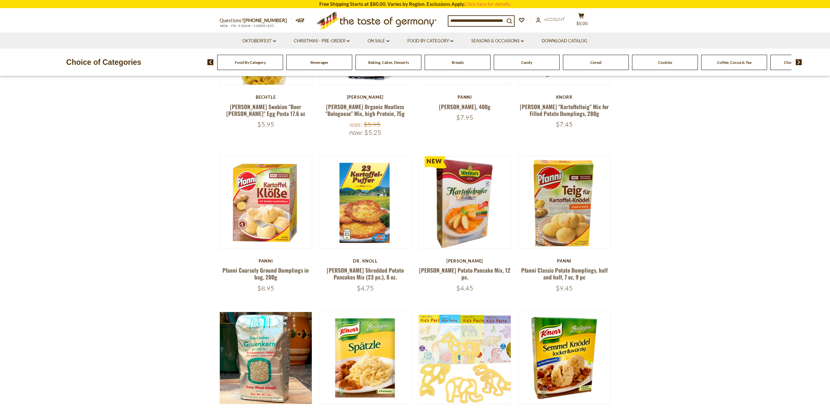
click at [802, 63] on div "Food By Category Beverages Baking, Cakes, Desserts Breads Candy Cereal Cookies …" at bounding box center [518, 62] width 622 height 16
click at [800, 61] on img at bounding box center [798, 62] width 6 height 6
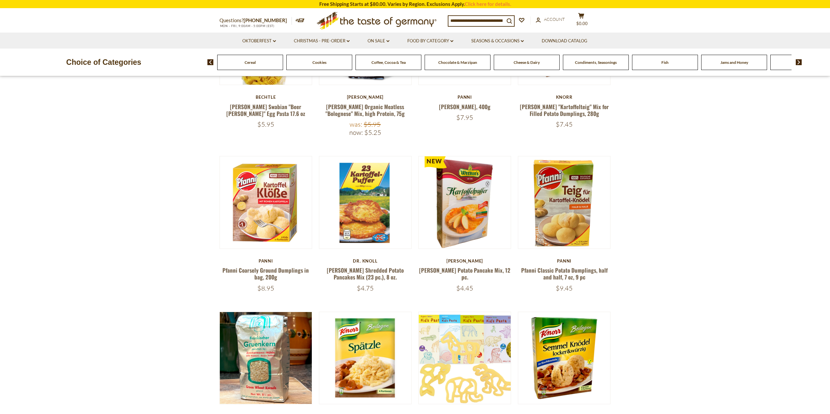
click at [800, 61] on img at bounding box center [798, 62] width 6 height 6
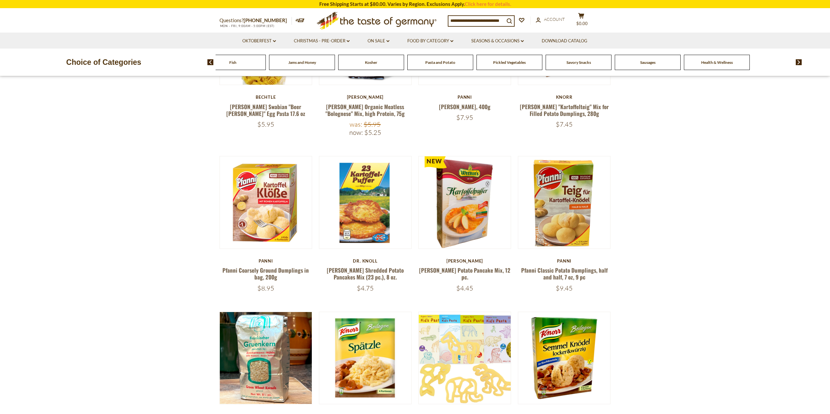
click at [647, 61] on span "Sausages" at bounding box center [647, 62] width 15 height 5
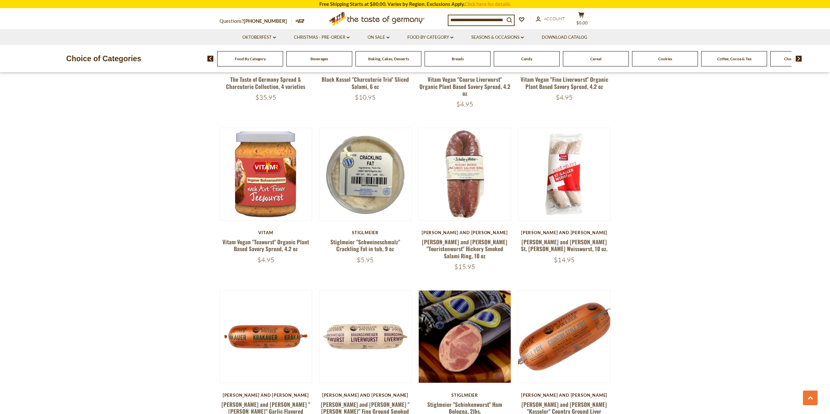
scroll to position [554, 0]
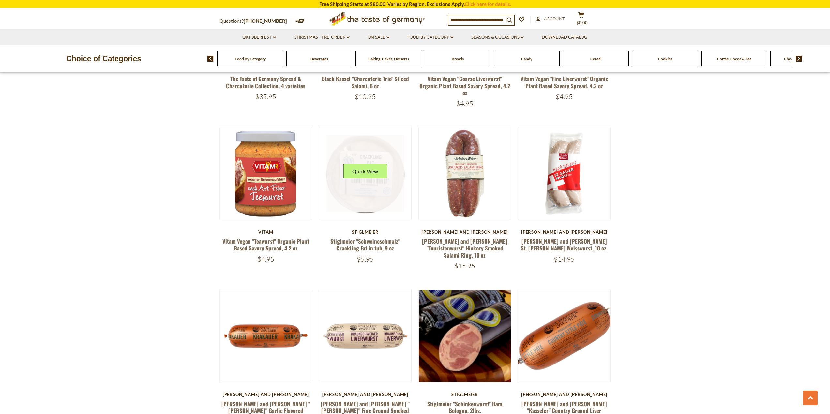
click at [355, 169] on div "Quick View" at bounding box center [365, 174] width 78 height 78
click at [334, 197] on link at bounding box center [365, 174] width 78 height 78
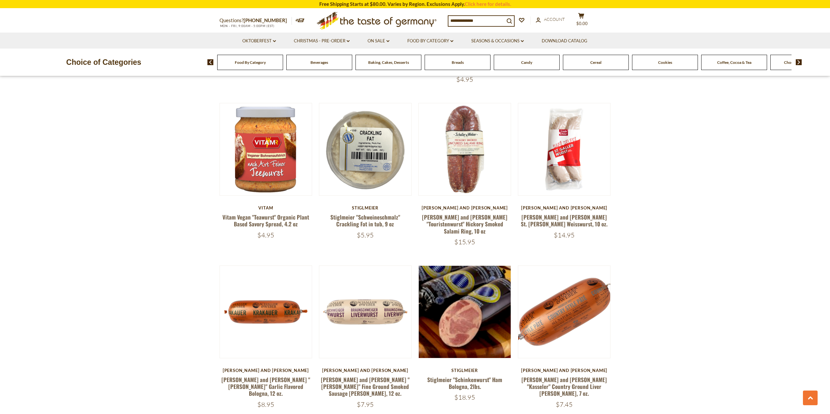
scroll to position [554, 0]
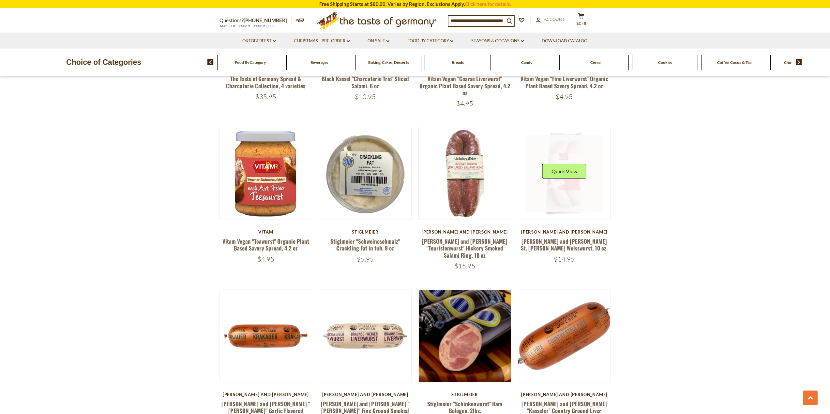
click at [557, 180] on link at bounding box center [564, 174] width 78 height 78
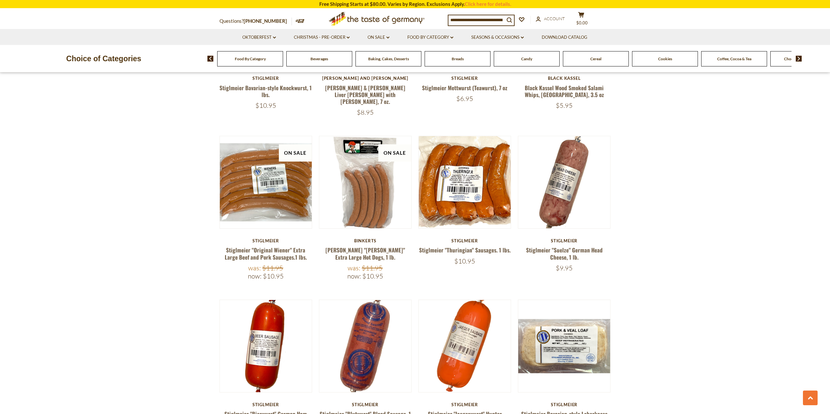
scroll to position [1043, 0]
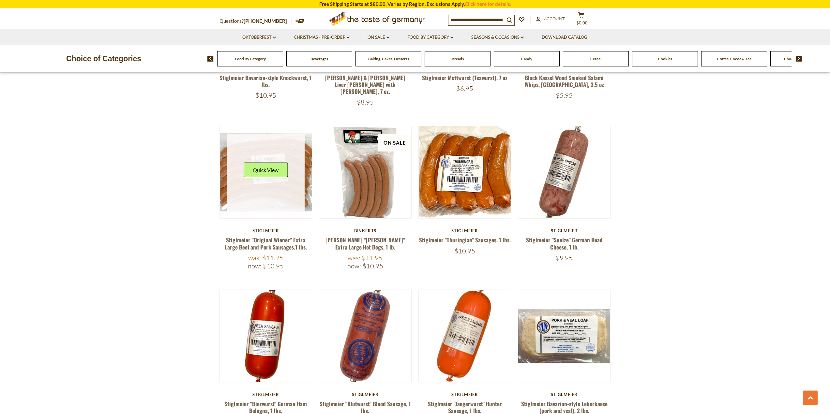
click at [233, 179] on link at bounding box center [266, 173] width 78 height 78
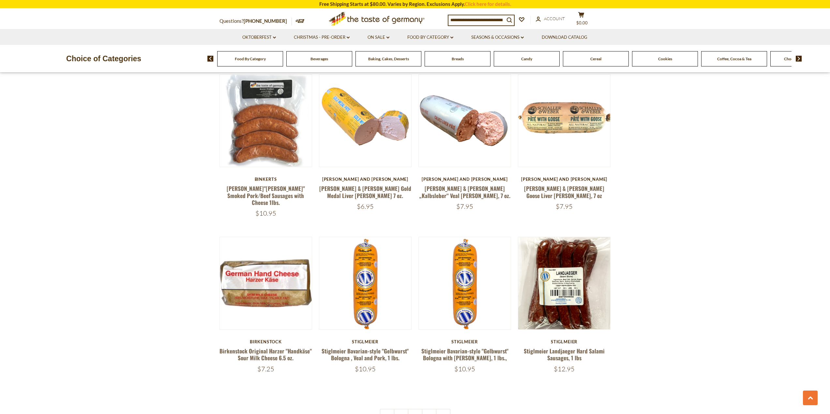
scroll to position [1434, 0]
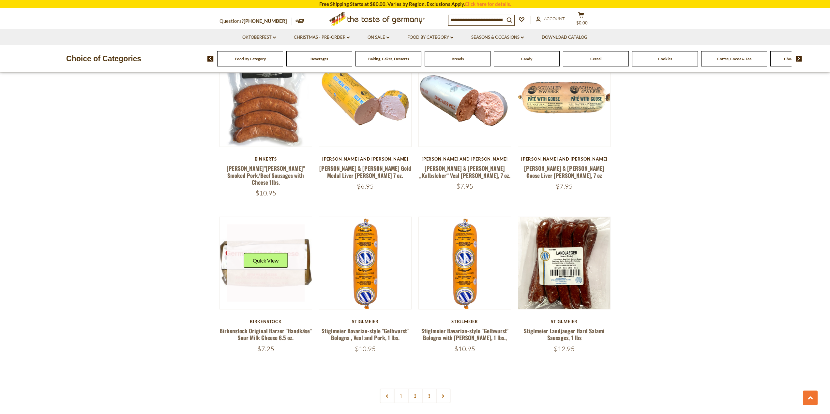
click at [260, 261] on link at bounding box center [266, 264] width 78 height 78
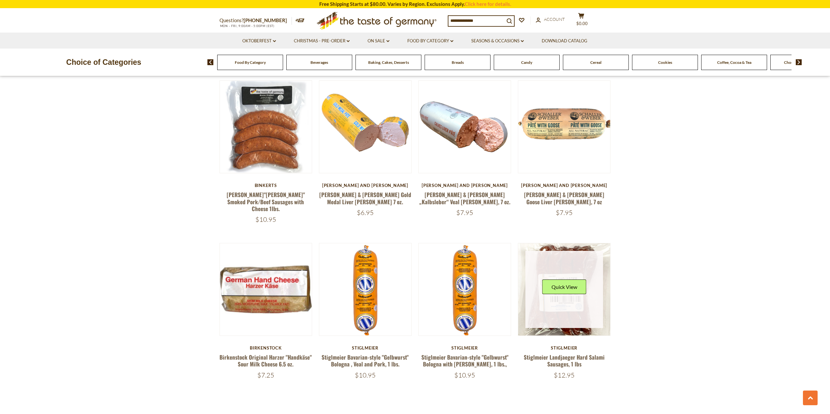
scroll to position [1434, 0]
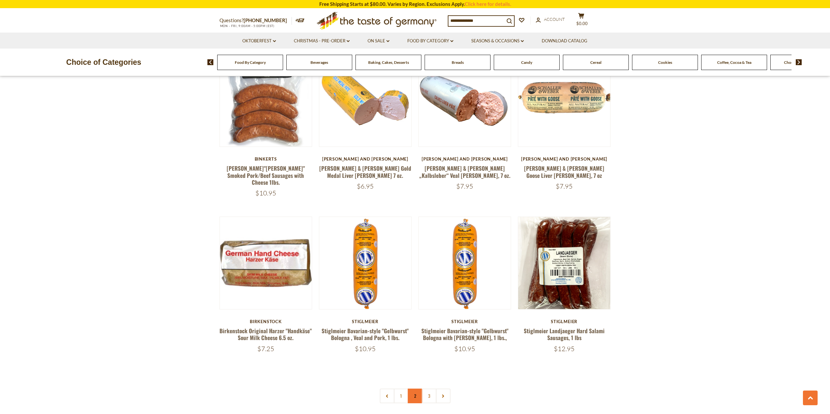
click at [411, 389] on link "2" at bounding box center [414, 396] width 15 height 15
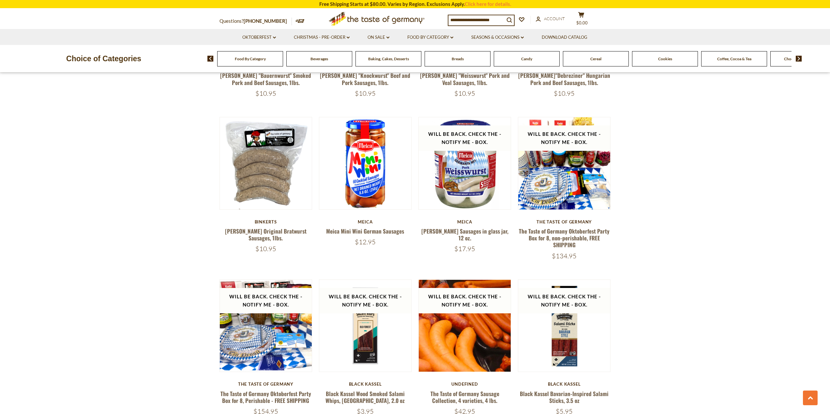
scroll to position [880, 0]
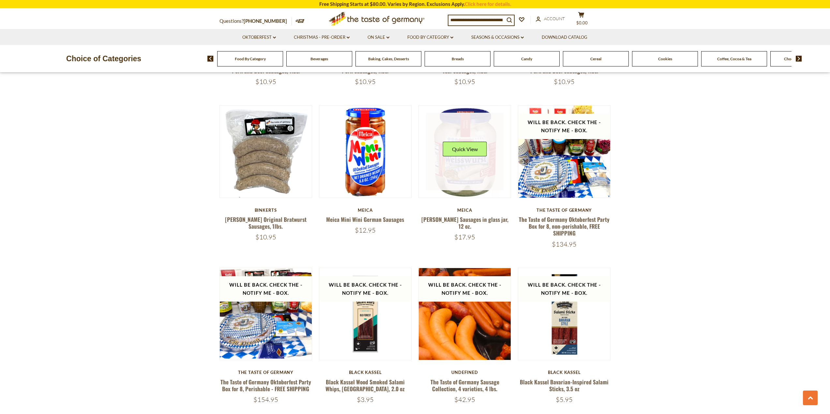
click at [463, 159] on link at bounding box center [465, 152] width 78 height 78
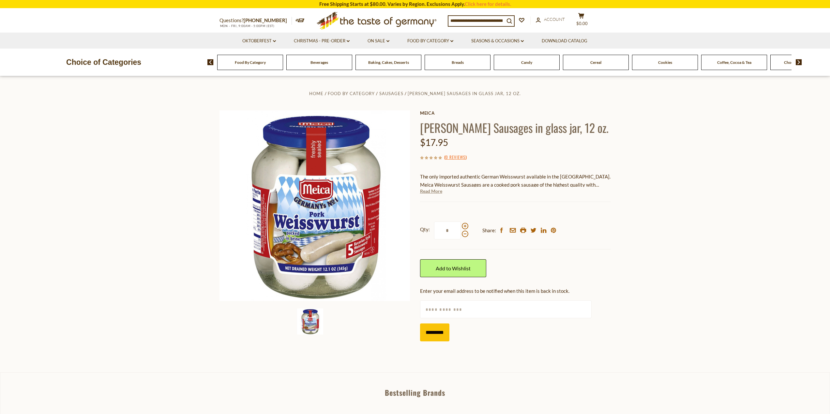
click at [430, 195] on link "Read More" at bounding box center [431, 191] width 22 height 7
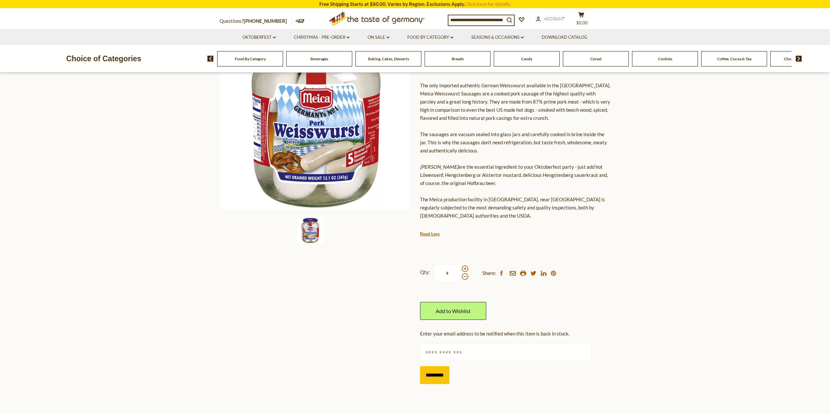
scroll to position [98, 0]
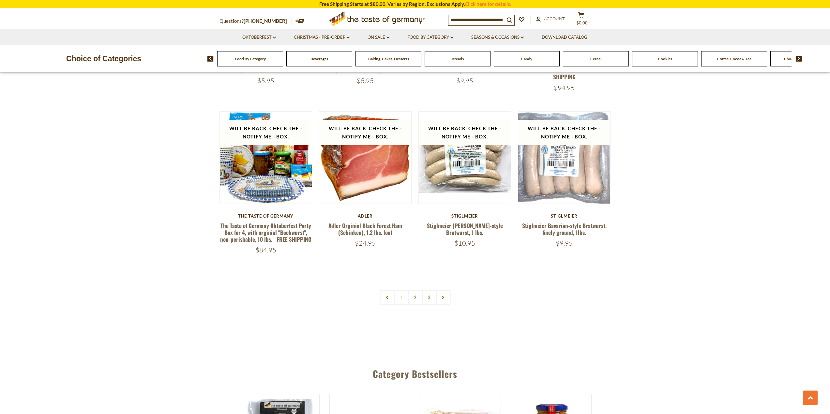
scroll to position [1532, 0]
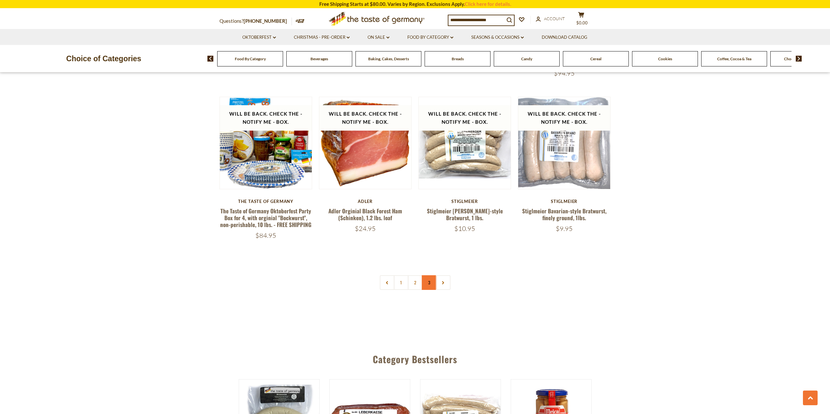
click at [431, 275] on link "3" at bounding box center [429, 282] width 15 height 15
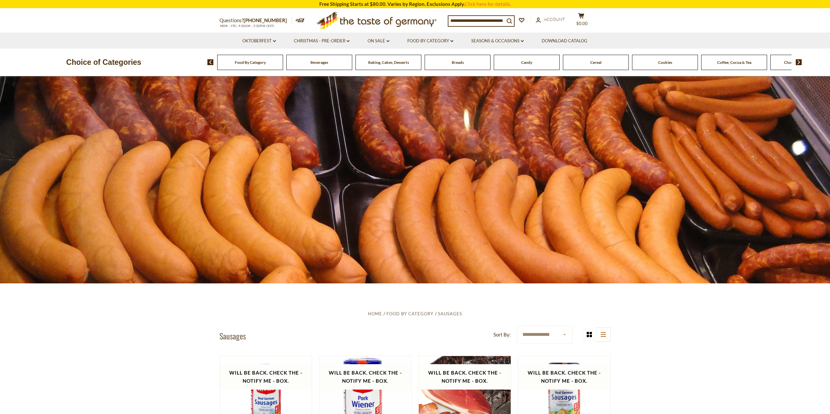
scroll to position [0, 0]
click at [451, 40] on link "Food By Category dropdown_arrow" at bounding box center [430, 40] width 46 height 7
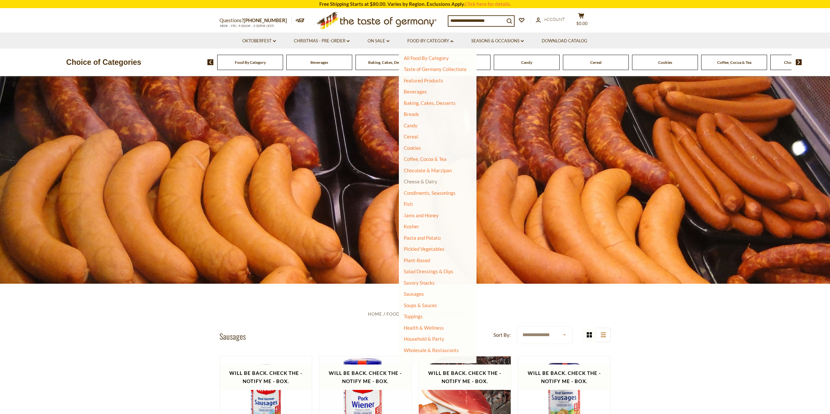
click at [418, 182] on link "Cheese & Dairy" at bounding box center [421, 182] width 34 height 6
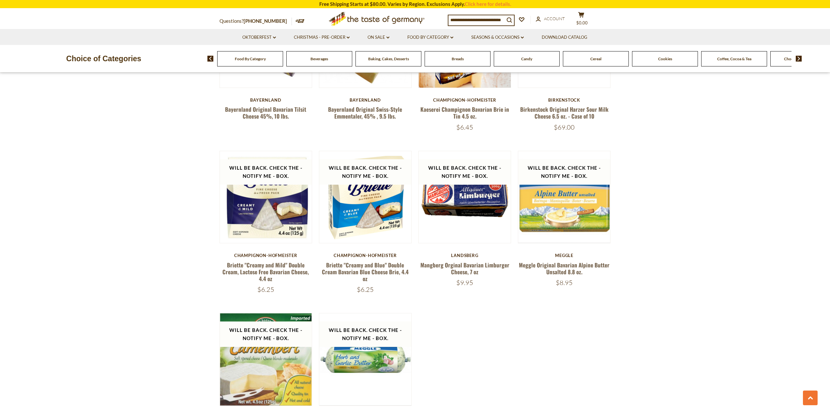
scroll to position [652, 0]
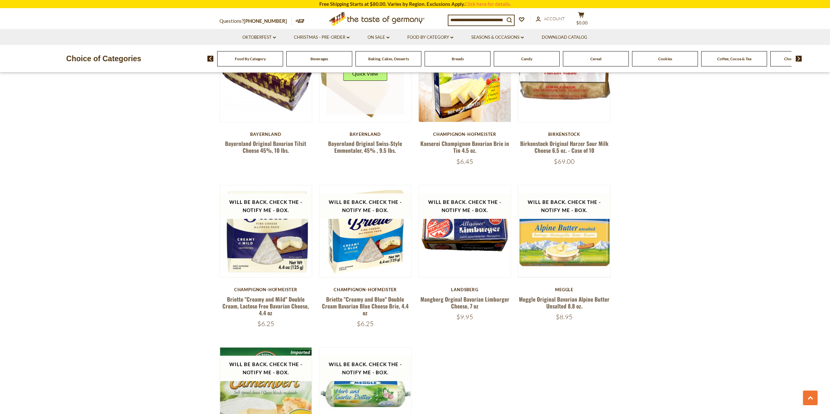
click at [366, 96] on link at bounding box center [365, 76] width 78 height 78
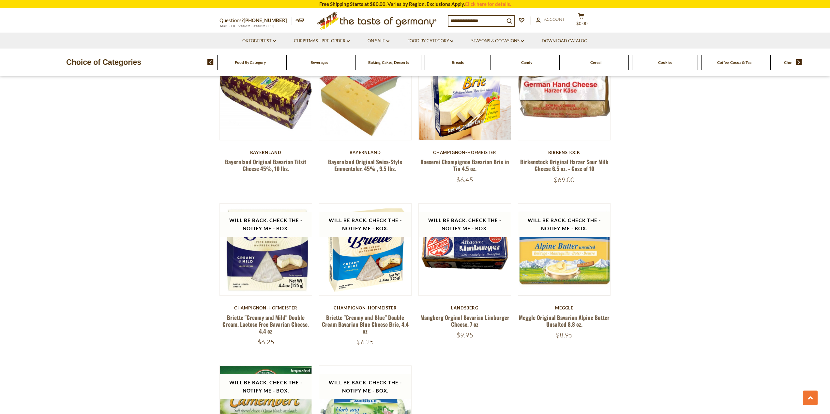
scroll to position [652, 0]
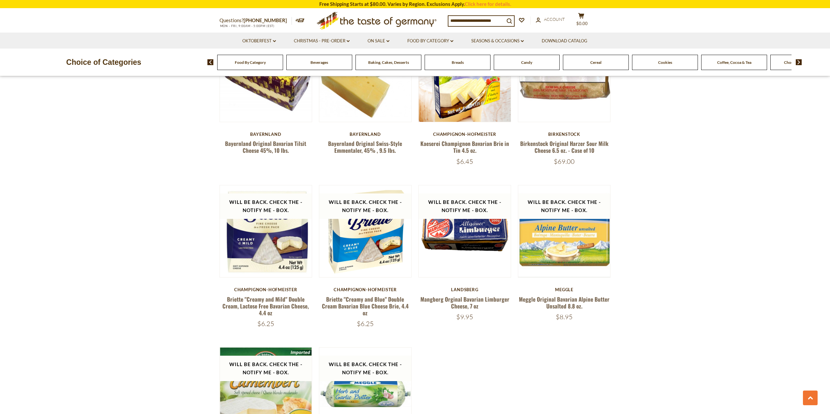
click at [81, 171] on section "**********" at bounding box center [415, 80] width 830 height 897
click at [449, 41] on link "Food By Category dropdown_arrow" at bounding box center [430, 40] width 46 height 7
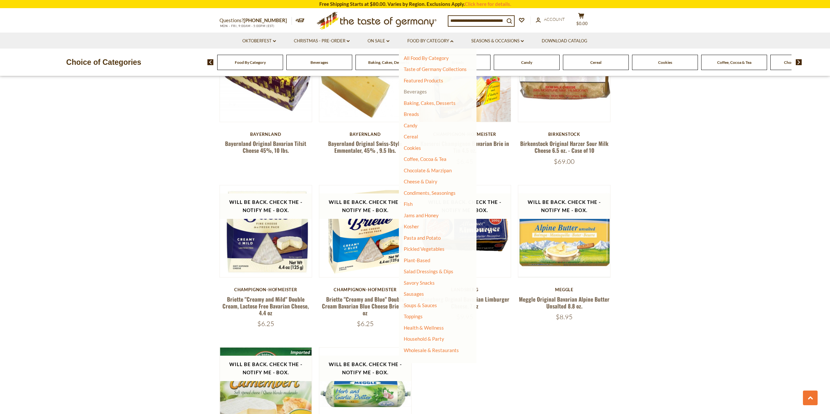
click at [412, 93] on link "Beverages" at bounding box center [415, 92] width 23 height 6
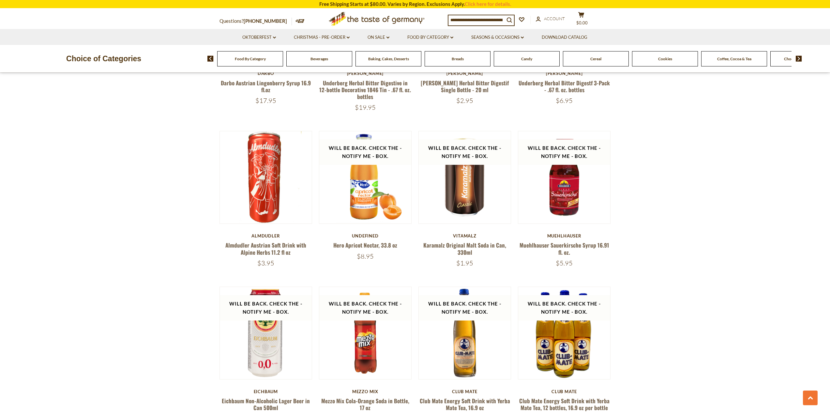
scroll to position [815, 0]
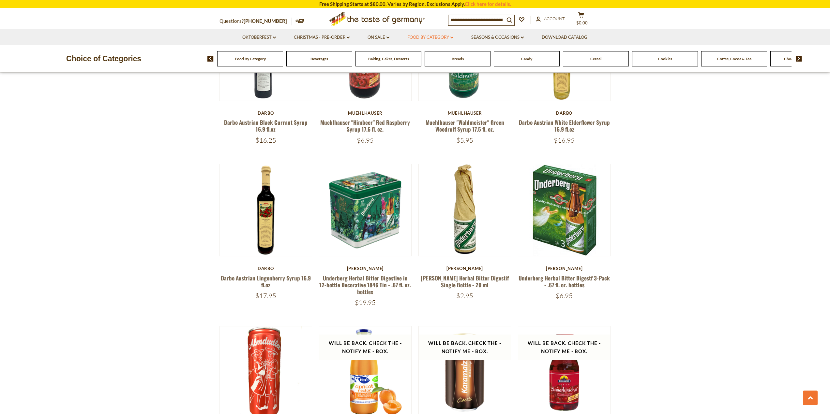
click at [446, 36] on link "Food By Category dropdown_arrow" at bounding box center [430, 37] width 46 height 7
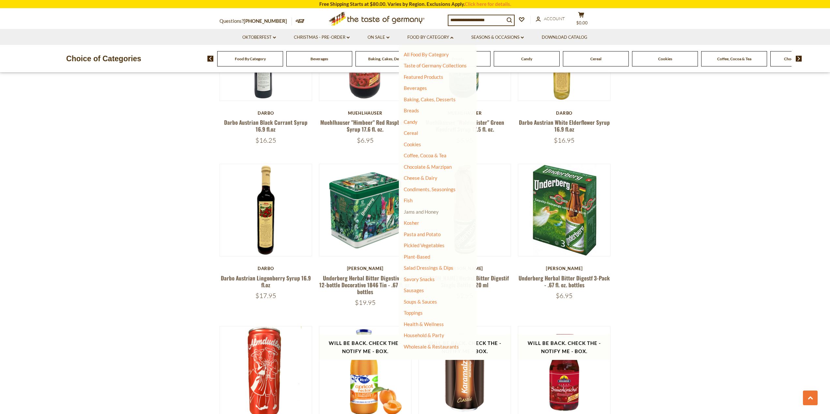
click at [416, 213] on link "Jams and Honey" at bounding box center [421, 212] width 35 height 6
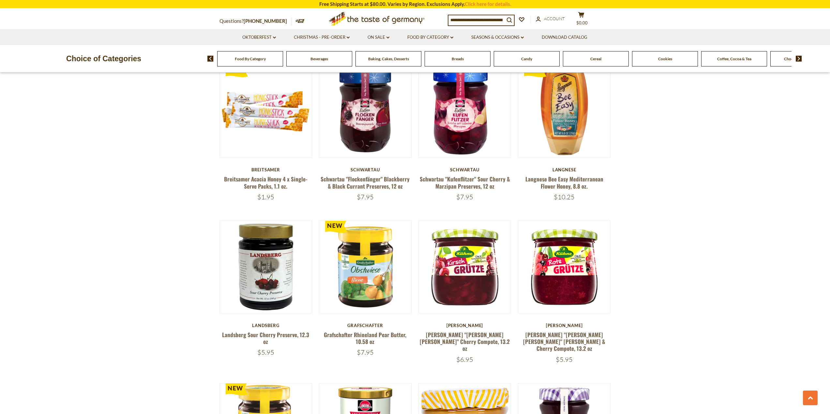
scroll to position [1271, 0]
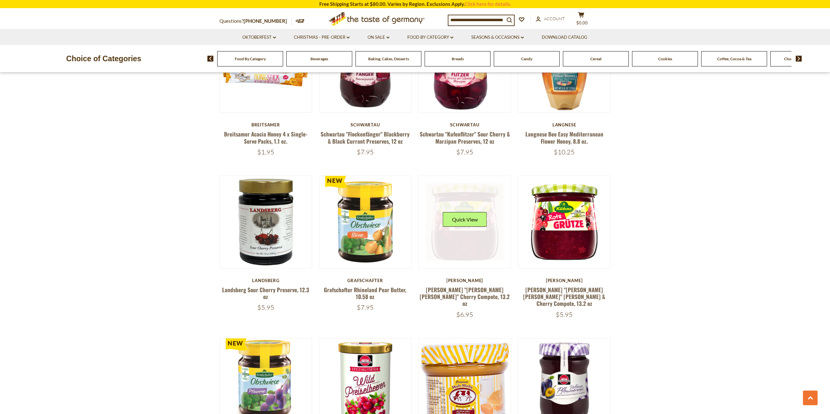
click at [462, 250] on link at bounding box center [465, 222] width 78 height 78
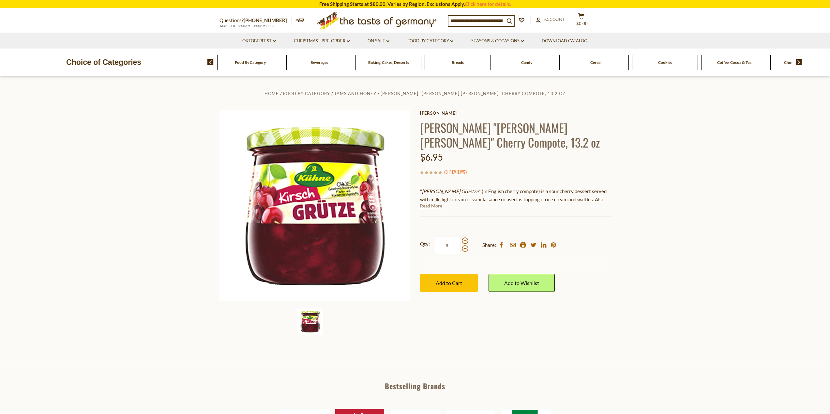
click at [430, 207] on link "Read More" at bounding box center [431, 206] width 22 height 7
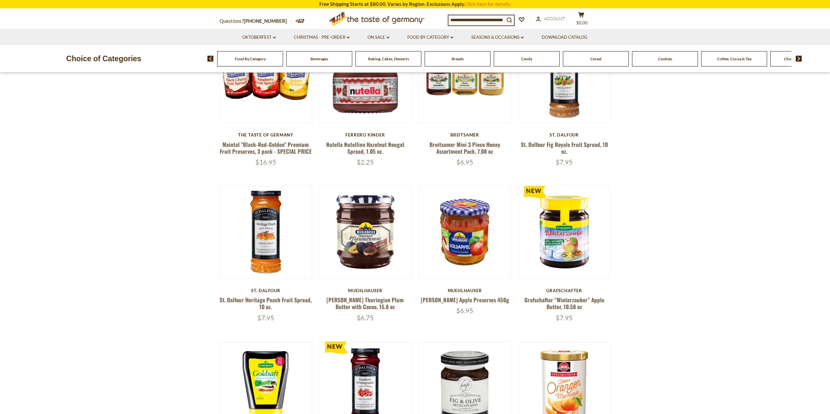
scroll to position [163, 0]
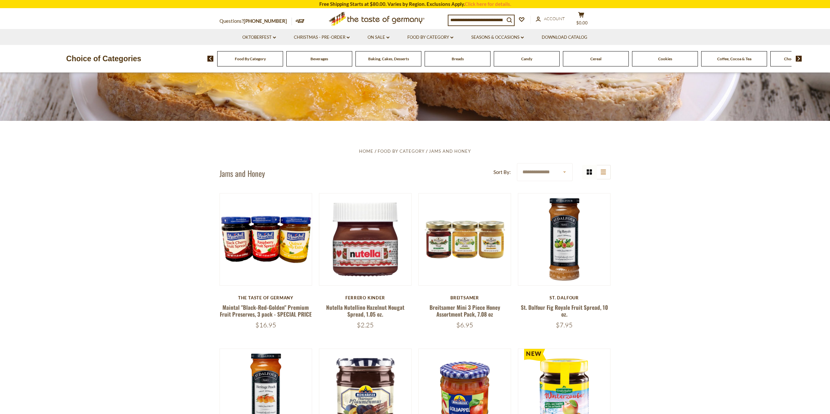
click at [563, 170] on select "**********" at bounding box center [545, 172] width 56 height 18
click at [602, 171] on icon "list icon" at bounding box center [602, 172] width 5 height 5
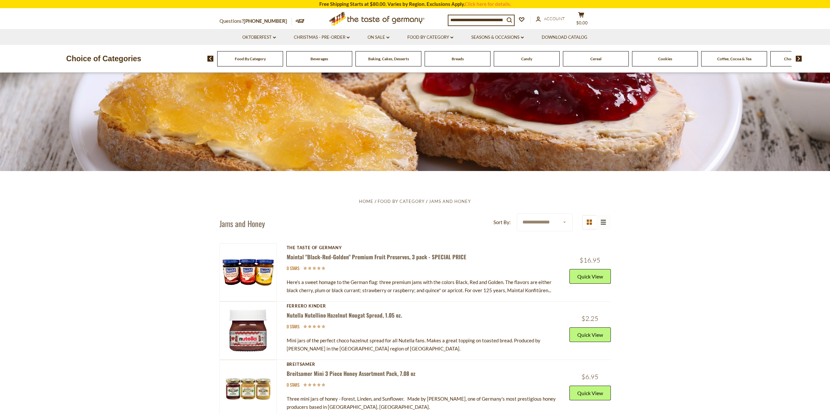
scroll to position [103, 0]
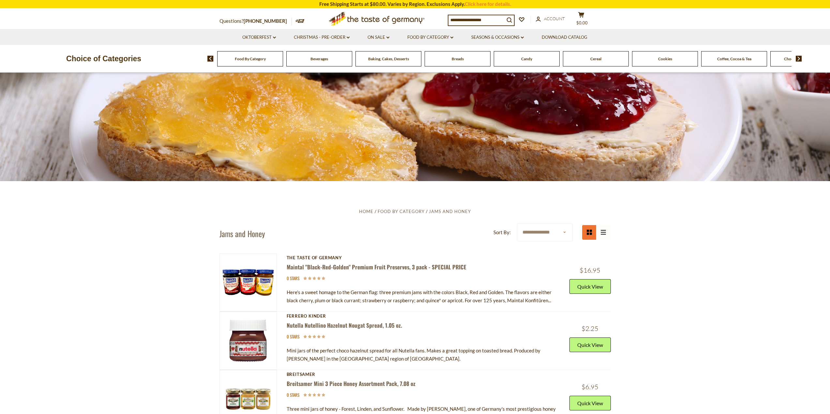
click at [589, 233] on icon "grid icon" at bounding box center [588, 232] width 5 height 5
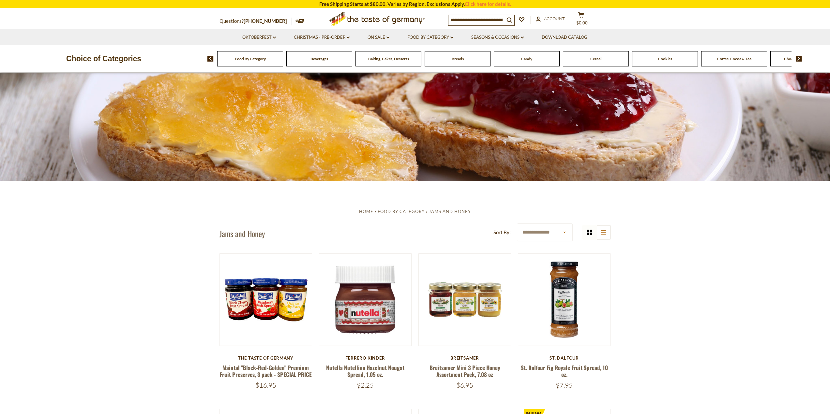
click at [563, 231] on select "**********" at bounding box center [545, 233] width 56 height 18
select select "**********"
click at [517, 224] on select "**********" at bounding box center [545, 233] width 56 height 18
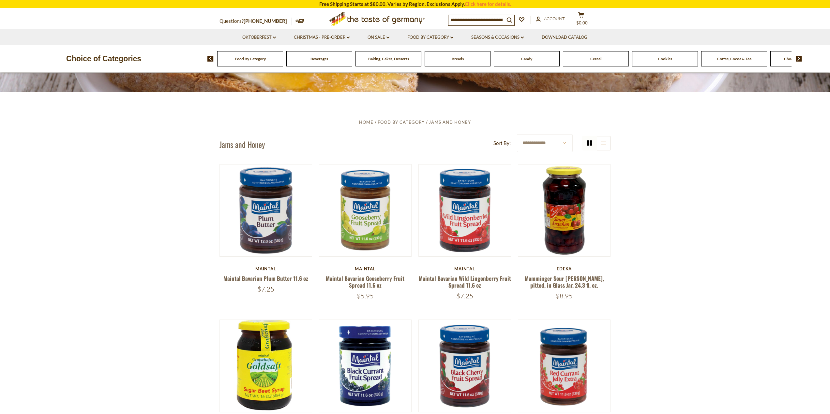
scroll to position [261, 0]
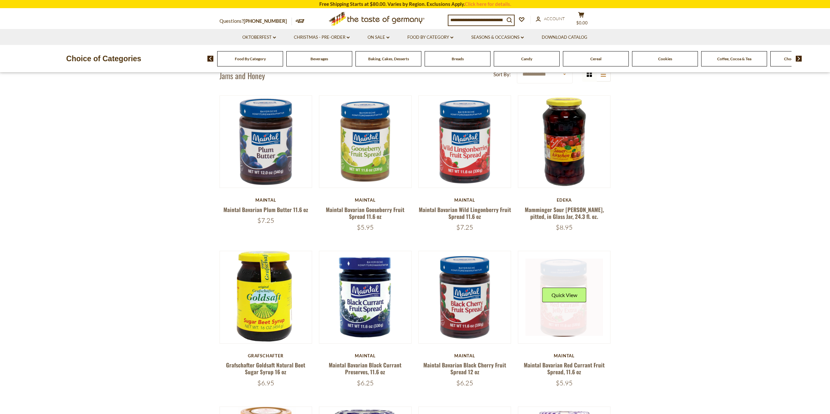
click at [561, 321] on link at bounding box center [564, 298] width 78 height 78
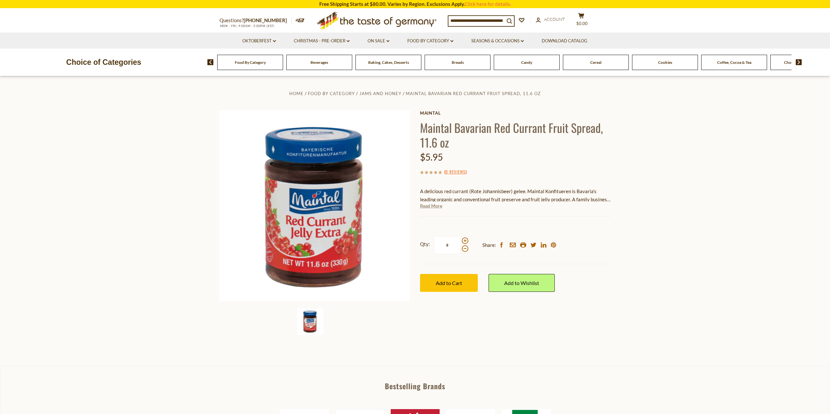
click at [427, 207] on link "Read More" at bounding box center [431, 206] width 22 height 7
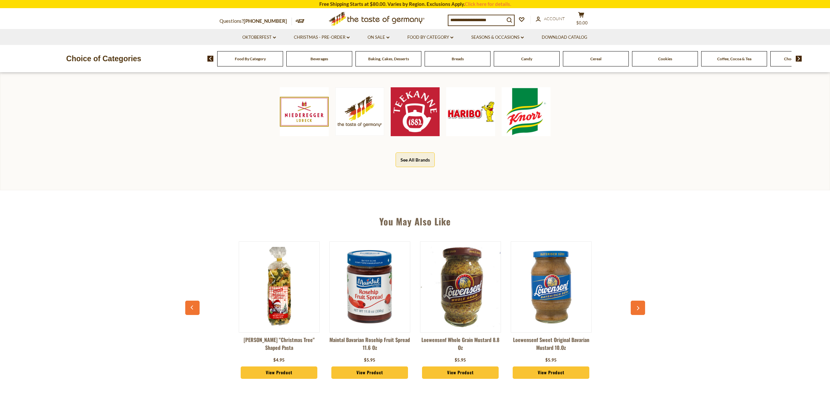
scroll to position [326, 0]
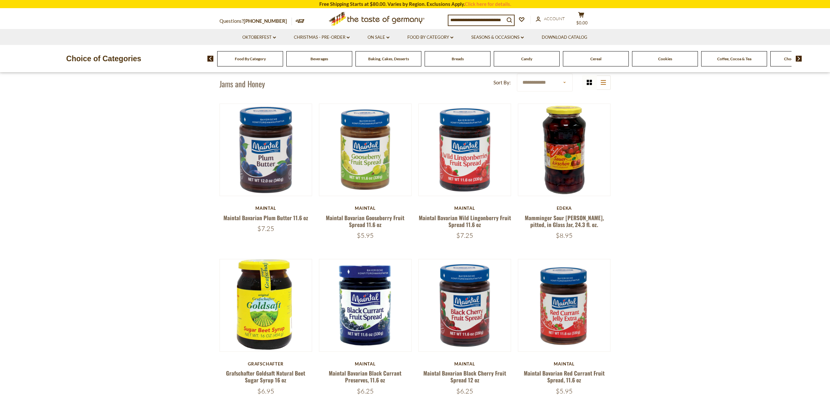
scroll to position [196, 0]
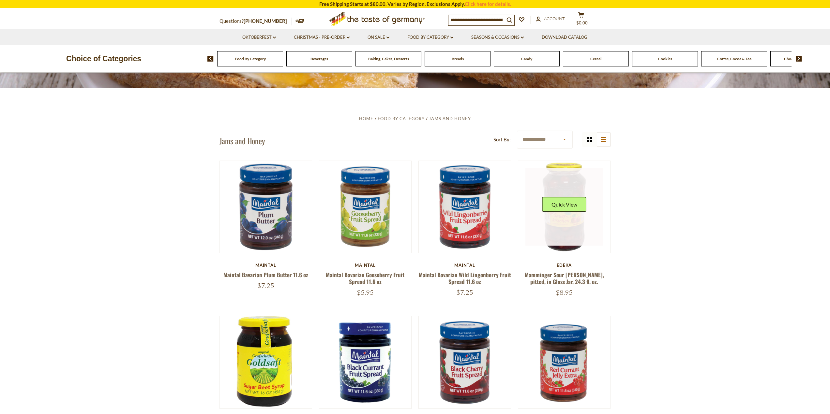
click at [560, 233] on link at bounding box center [564, 207] width 78 height 78
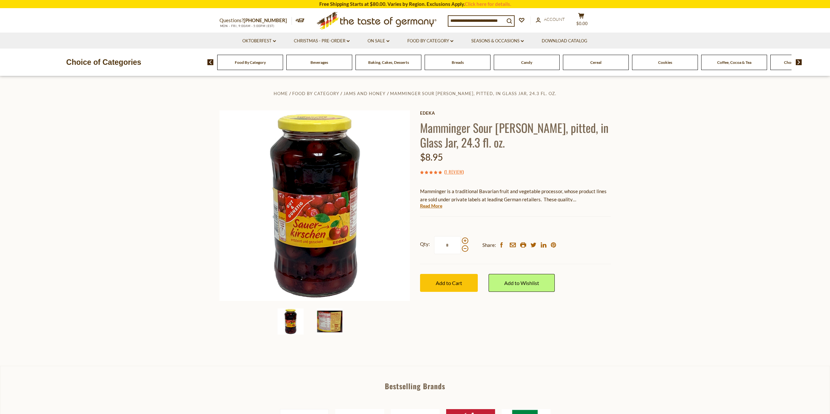
click at [322, 320] on img at bounding box center [330, 322] width 26 height 26
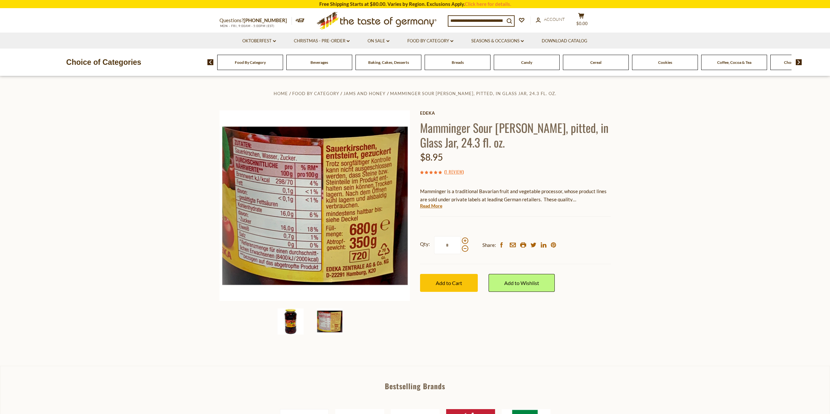
click at [288, 323] on img at bounding box center [290, 322] width 26 height 26
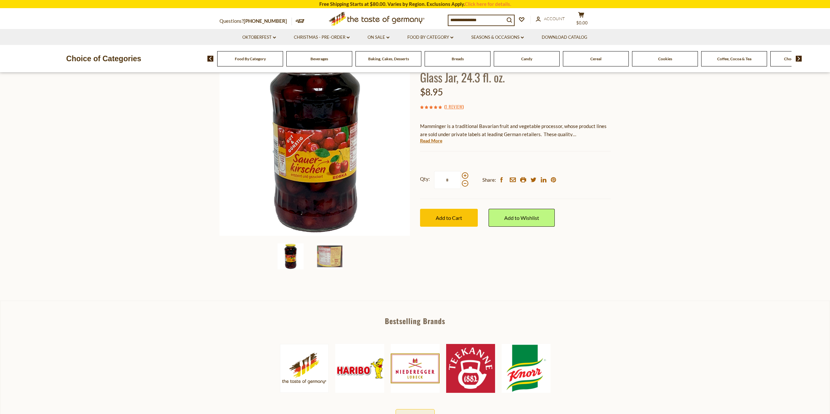
scroll to position [163, 0]
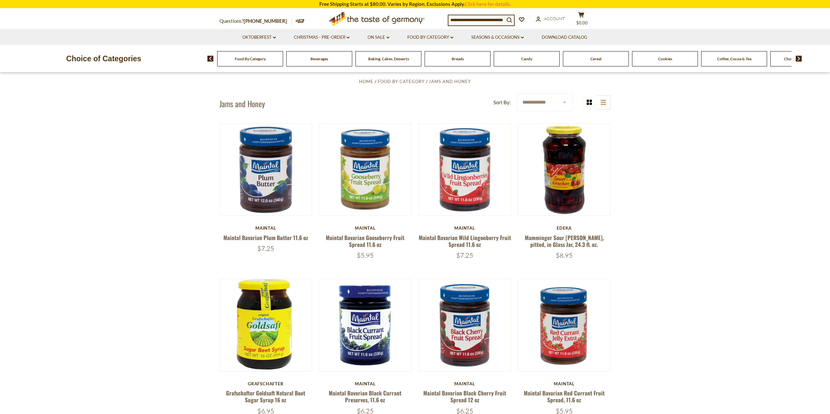
scroll to position [228, 0]
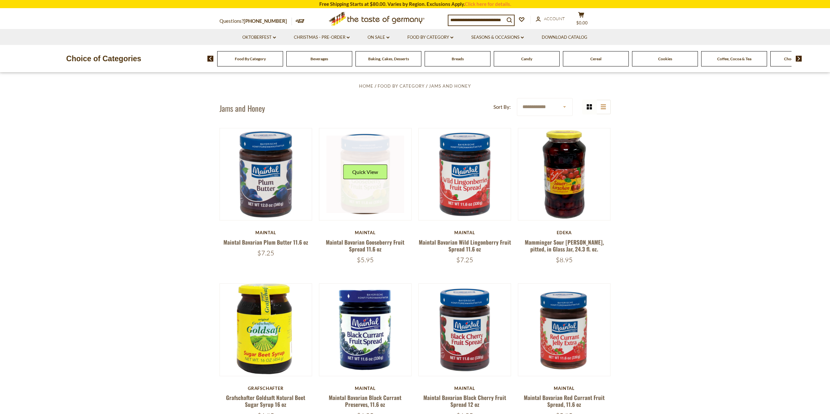
click at [363, 191] on link at bounding box center [365, 175] width 78 height 78
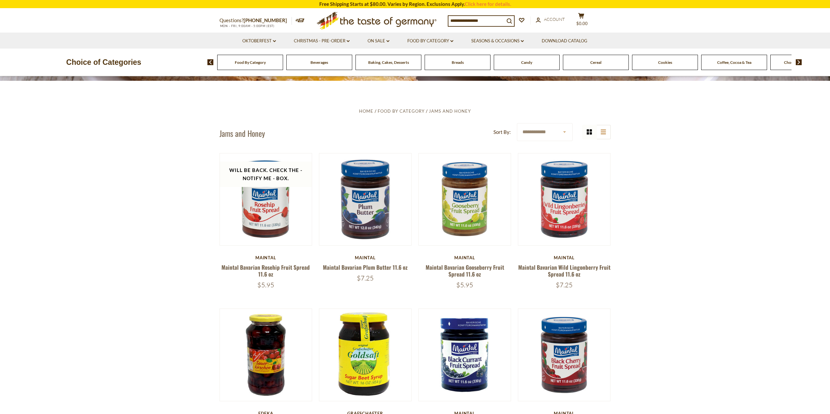
scroll to position [228, 0]
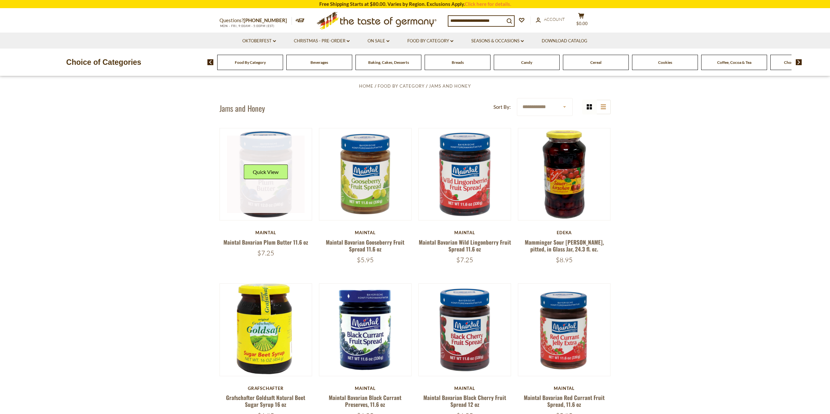
click at [262, 203] on link at bounding box center [266, 175] width 78 height 78
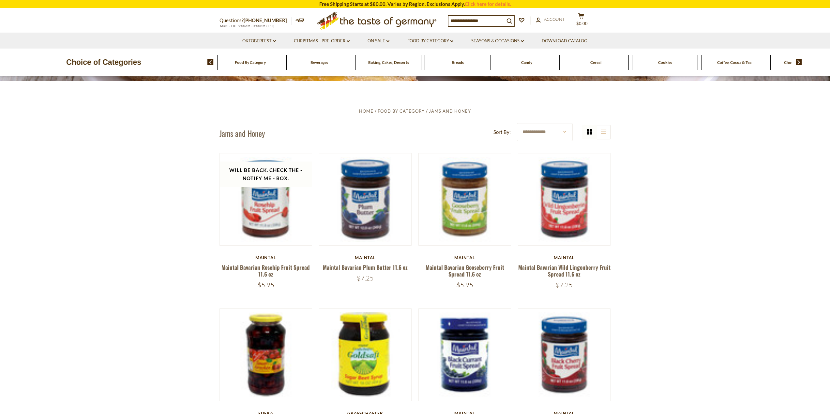
scroll to position [228, 0]
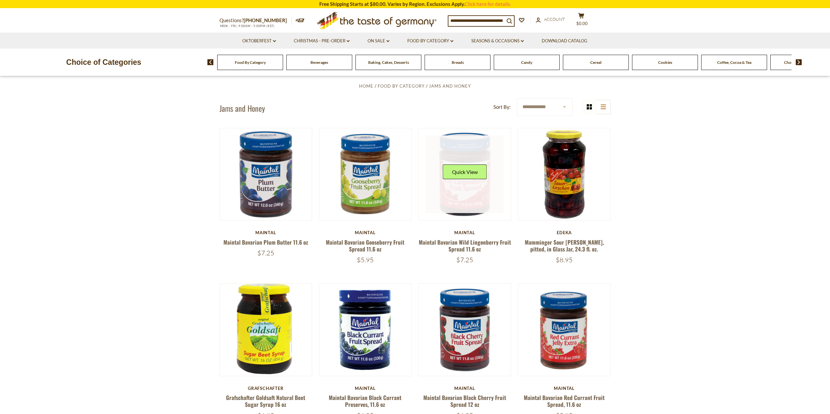
click at [465, 201] on link at bounding box center [465, 175] width 78 height 78
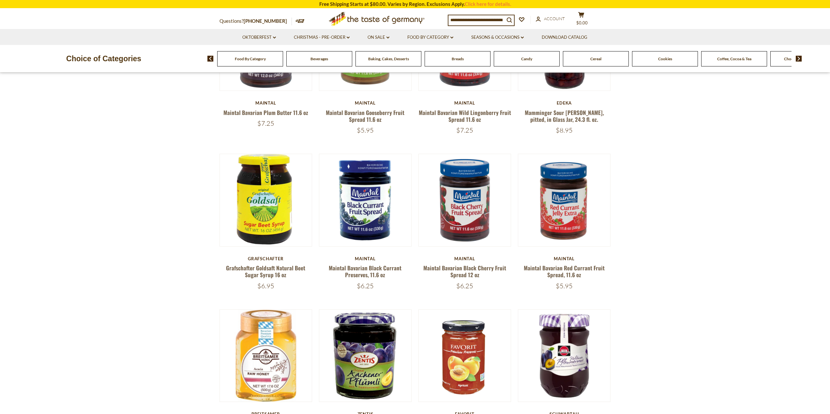
scroll to position [359, 0]
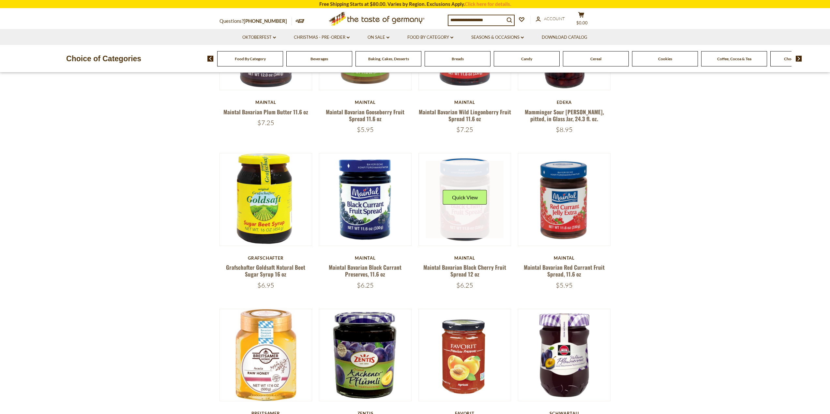
click at [478, 223] on link at bounding box center [465, 200] width 78 height 78
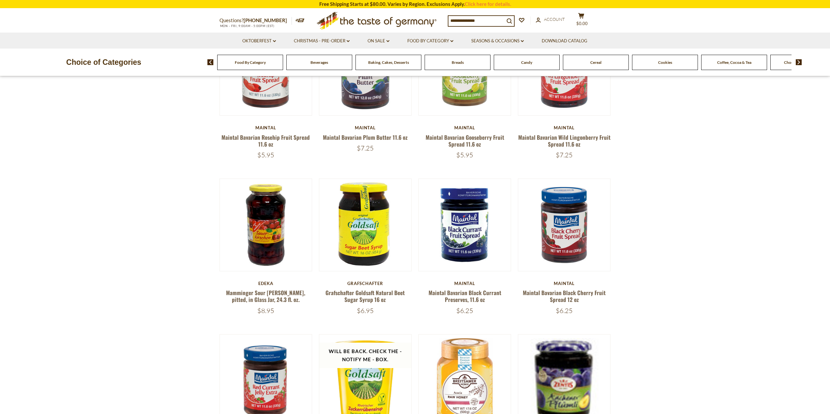
scroll to position [359, 0]
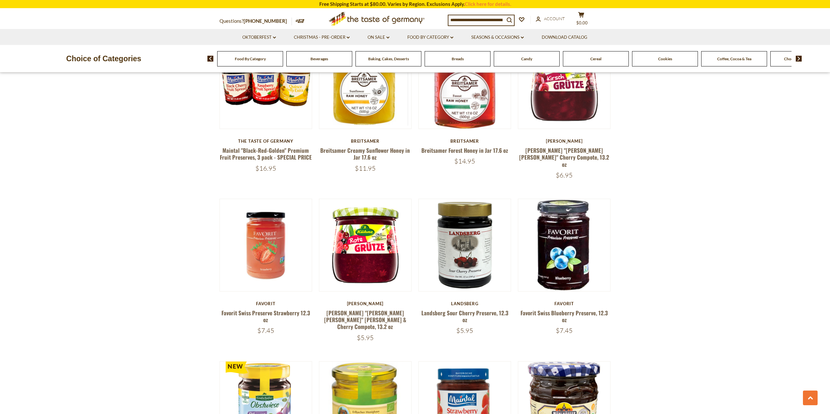
scroll to position [1108, 0]
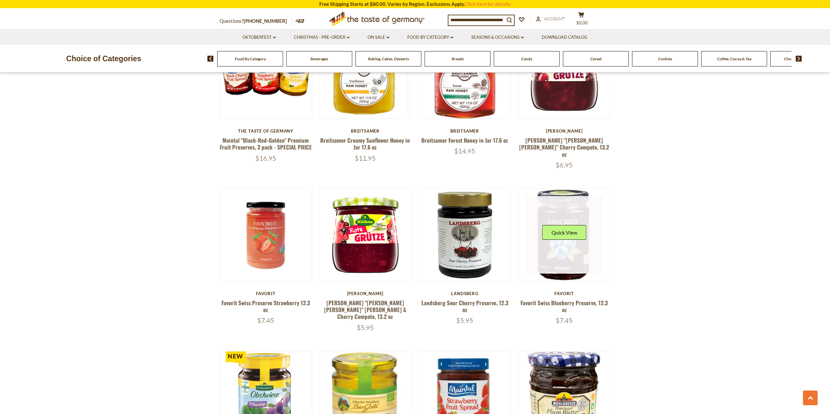
click at [573, 257] on link at bounding box center [564, 235] width 78 height 78
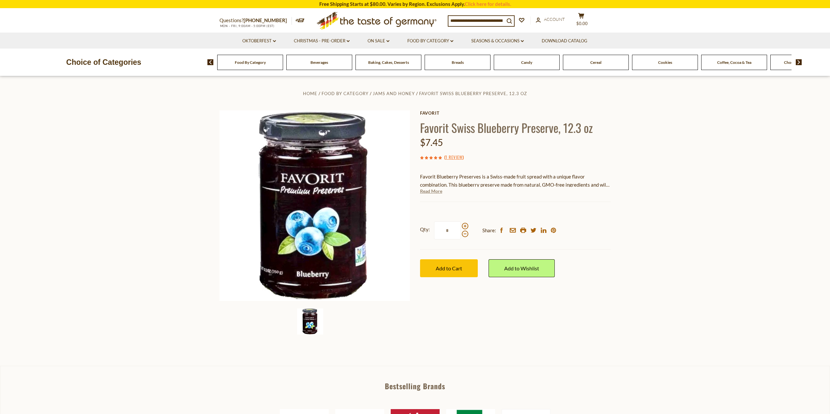
click at [431, 193] on link "Read More" at bounding box center [431, 191] width 22 height 7
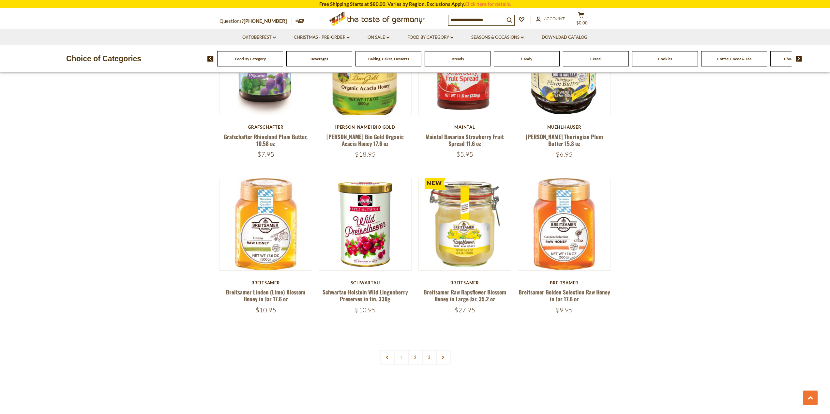
scroll to position [1448, 0]
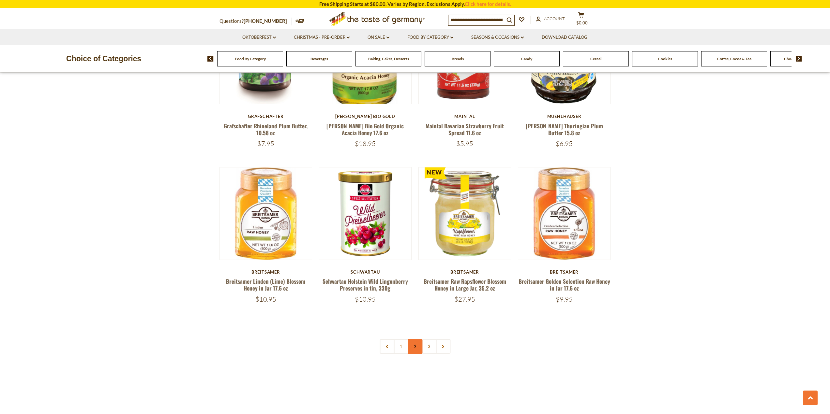
click at [414, 339] on link "2" at bounding box center [414, 346] width 15 height 15
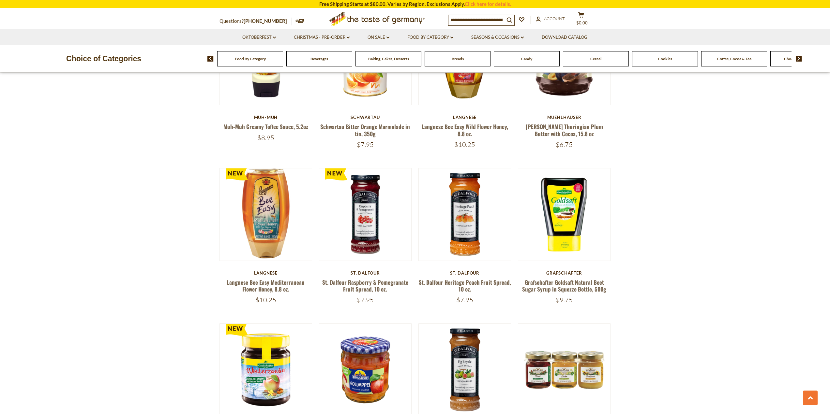
scroll to position [1435, 0]
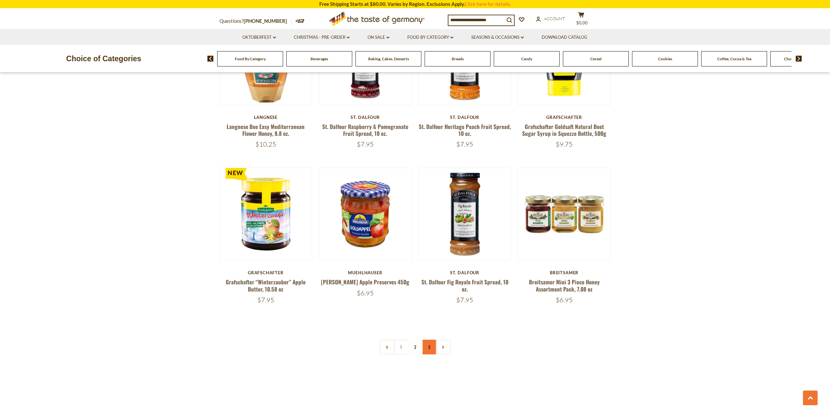
click at [432, 346] on link "3" at bounding box center [429, 347] width 15 height 15
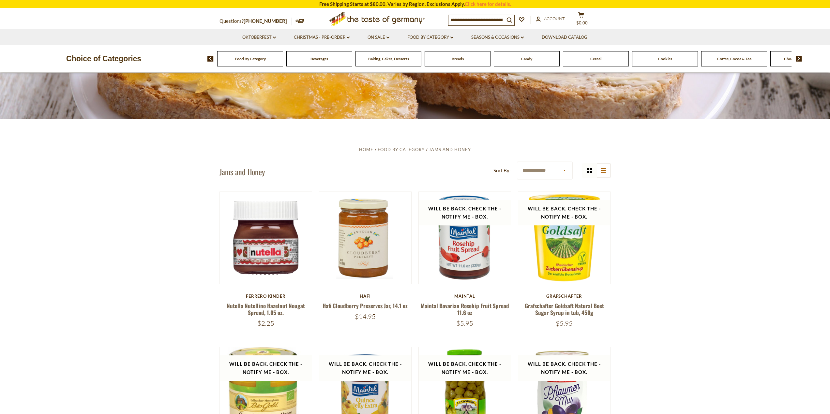
scroll to position [163, 0]
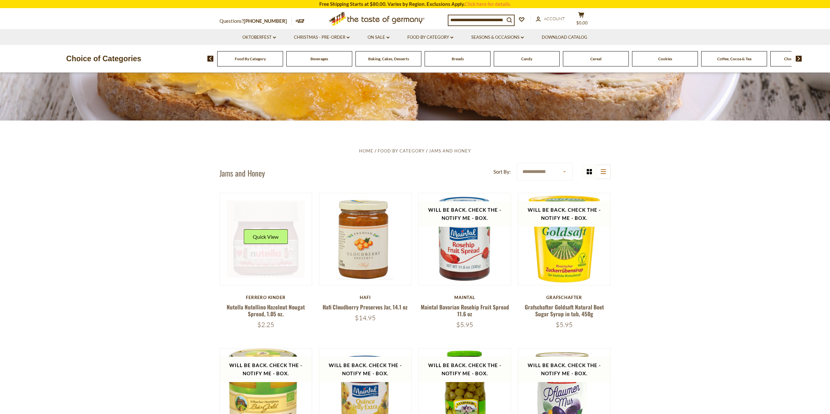
click at [259, 261] on link at bounding box center [266, 239] width 78 height 78
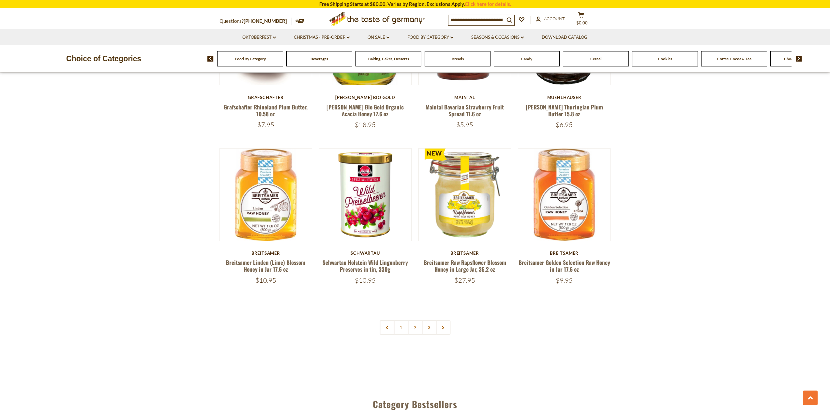
scroll to position [1467, 0]
click at [441, 36] on link "Food By Category dropdown_arrow" at bounding box center [430, 37] width 46 height 7
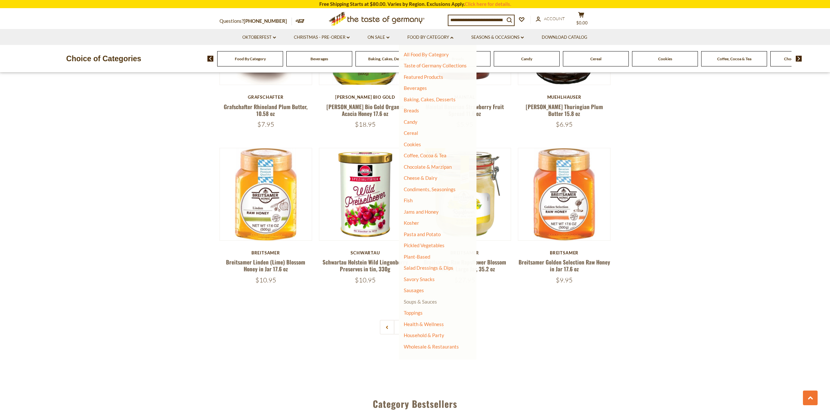
click at [422, 302] on link "Soups & Sauces" at bounding box center [420, 302] width 33 height 6
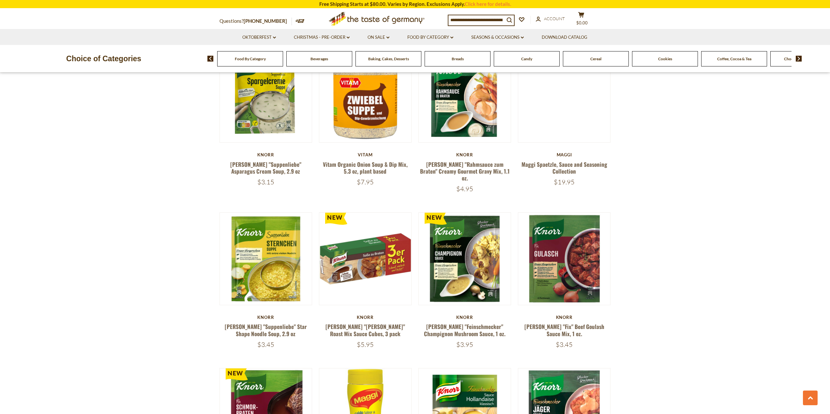
scroll to position [587, 0]
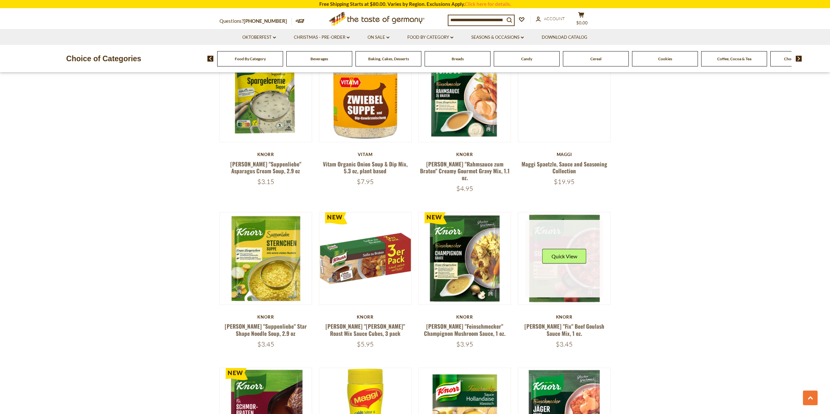
click at [566, 257] on link at bounding box center [564, 259] width 78 height 78
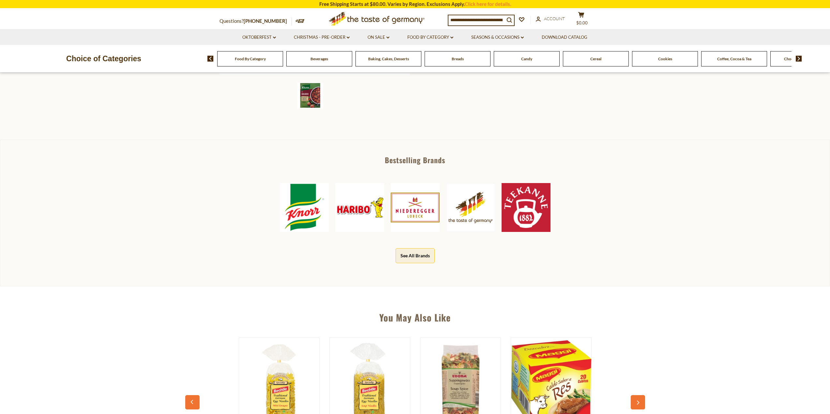
scroll to position [261, 0]
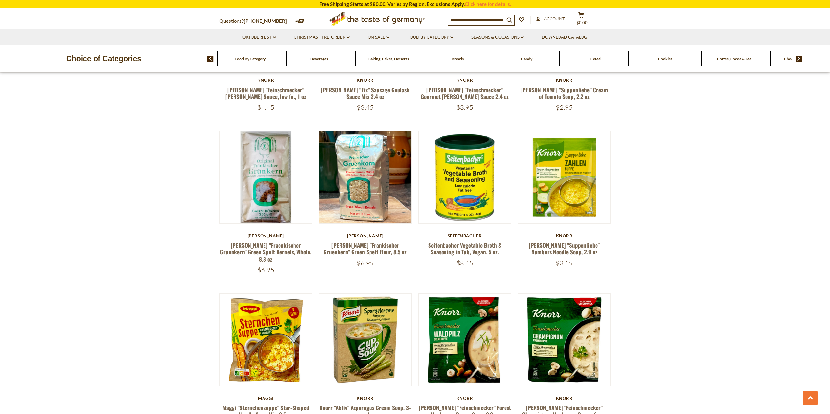
scroll to position [1141, 0]
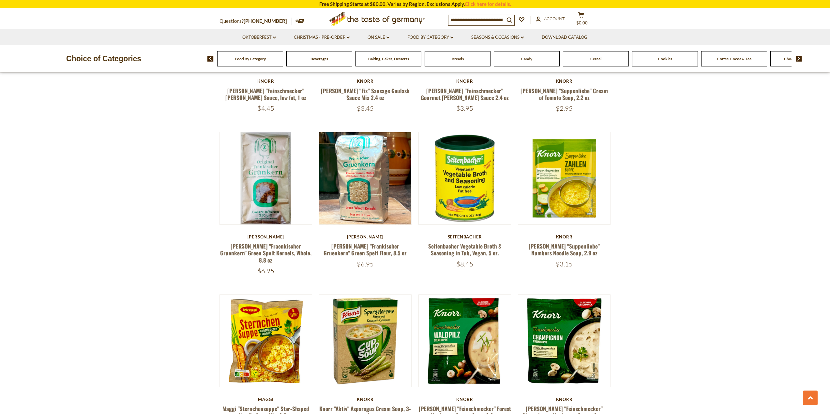
click at [526, 59] on span "Candy" at bounding box center [526, 58] width 11 height 5
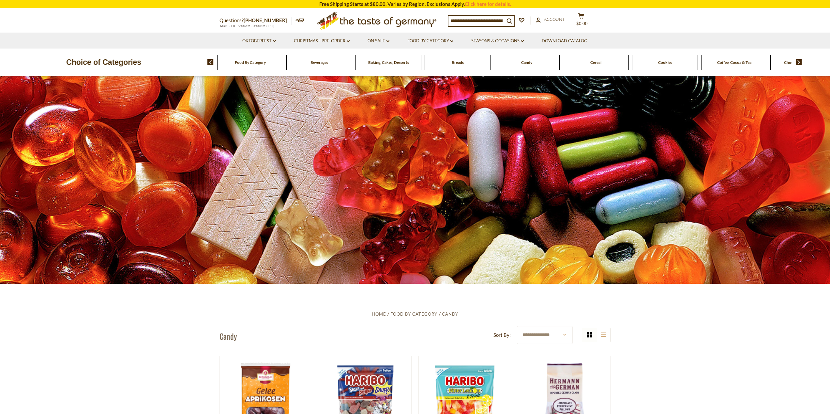
scroll to position [130, 0]
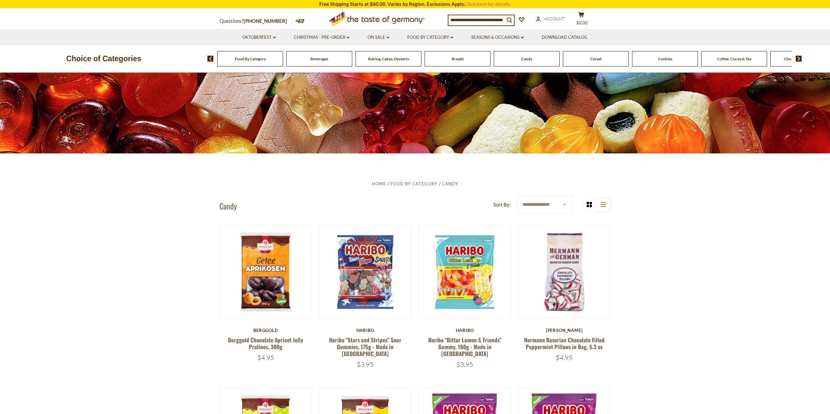
click at [564, 207] on select "**********" at bounding box center [545, 205] width 56 height 18
select select "**********"
click at [517, 196] on select "**********" at bounding box center [545, 205] width 56 height 18
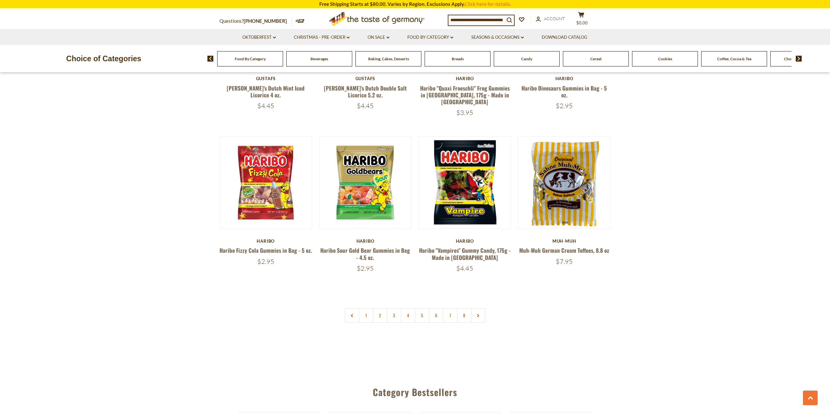
scroll to position [1500, 0]
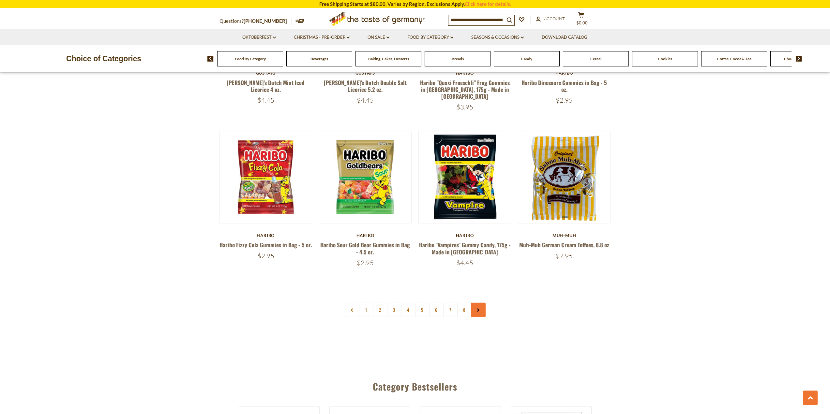
click at [479, 303] on link at bounding box center [478, 310] width 15 height 15
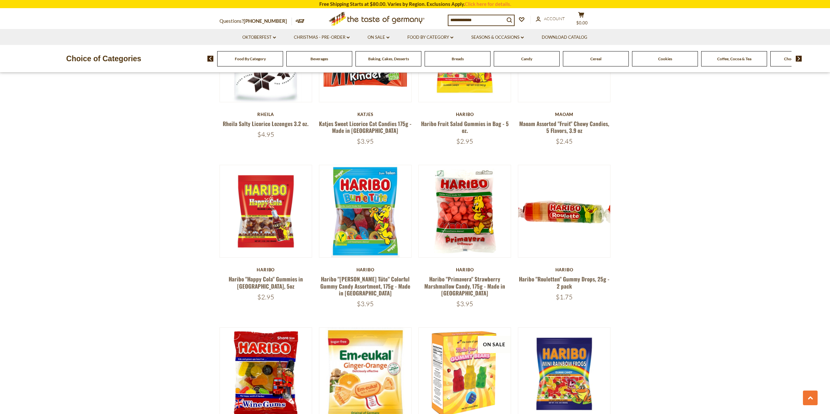
scroll to position [587, 0]
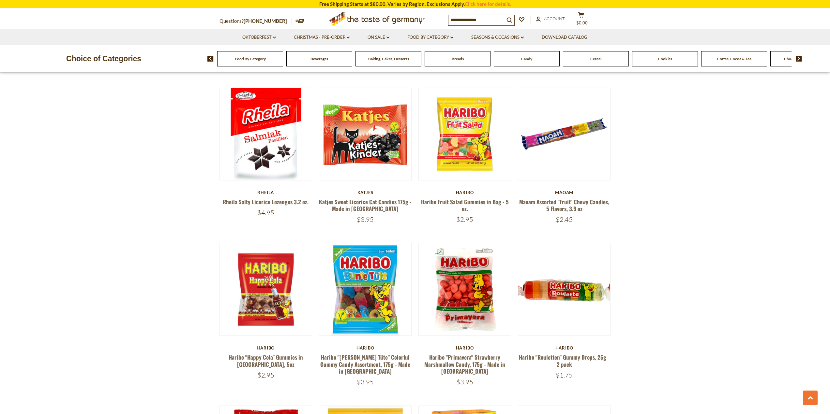
click at [283, 62] on div "Cereal" at bounding box center [250, 58] width 66 height 15
click at [598, 57] on span "Cereal" at bounding box center [595, 58] width 11 height 5
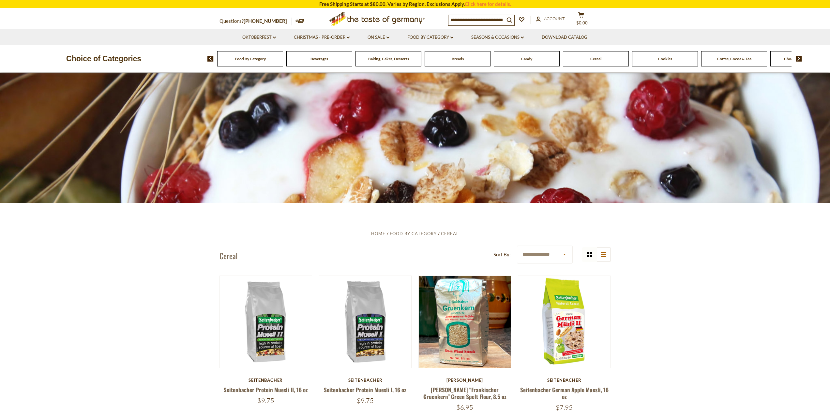
scroll to position [163, 0]
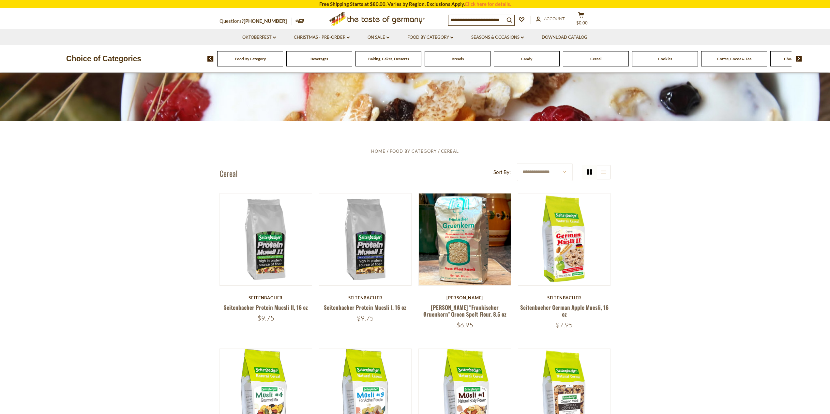
click at [566, 171] on select "**********" at bounding box center [545, 172] width 56 height 18
select select "**********"
click at [517, 163] on select "**********" at bounding box center [545, 172] width 56 height 18
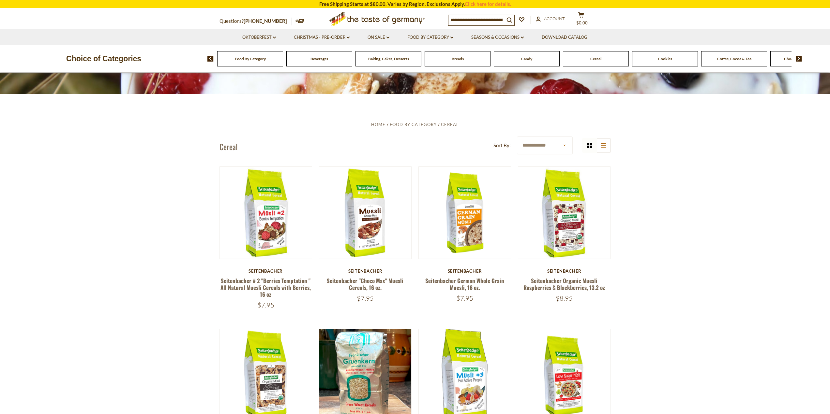
scroll to position [130, 0]
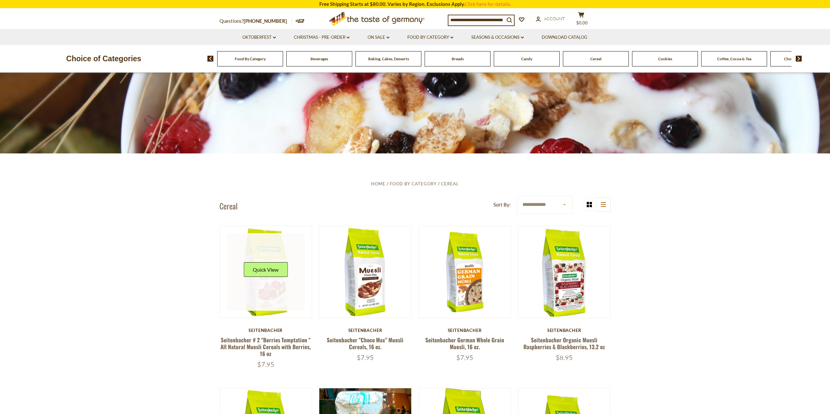
click at [258, 291] on link at bounding box center [266, 272] width 78 height 78
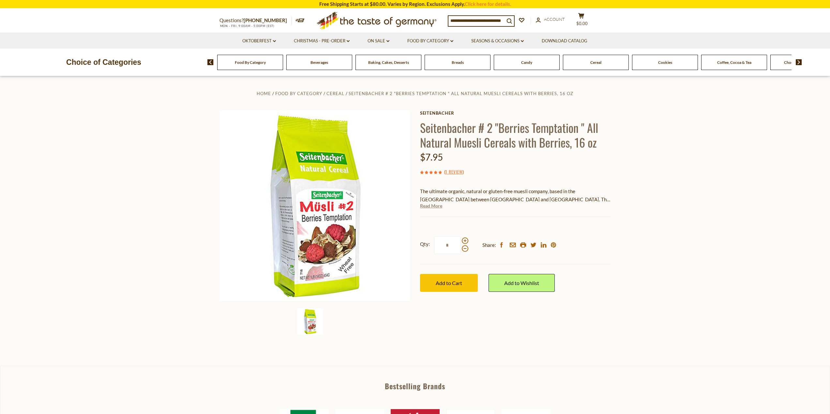
click at [429, 205] on link "Read More" at bounding box center [431, 206] width 22 height 7
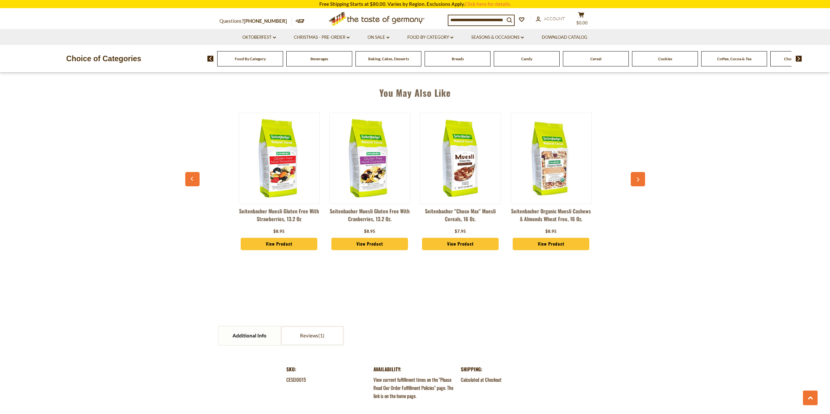
scroll to position [554, 0]
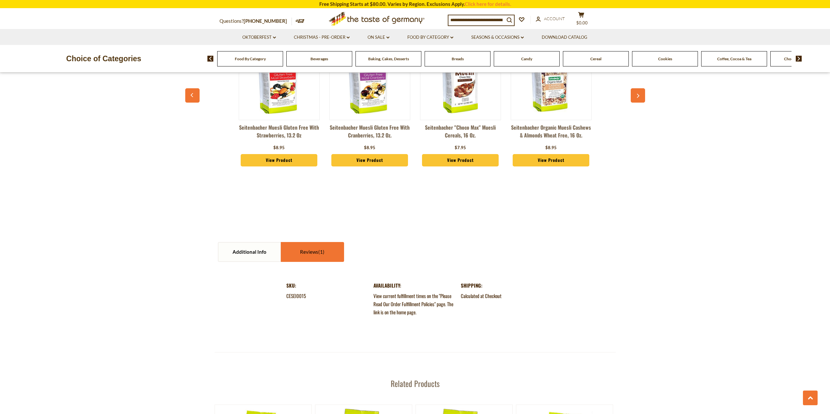
click at [311, 243] on link "Reviews" at bounding box center [312, 252] width 62 height 19
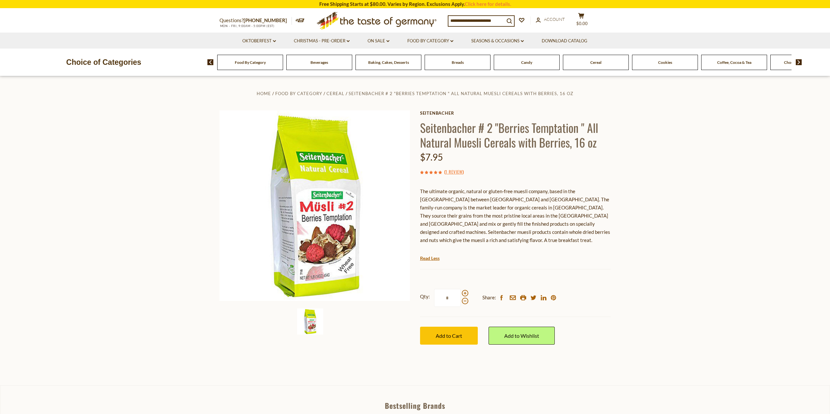
click at [283, 67] on div "Cookies" at bounding box center [250, 62] width 66 height 15
click at [663, 62] on span "Cookies" at bounding box center [665, 62] width 14 height 5
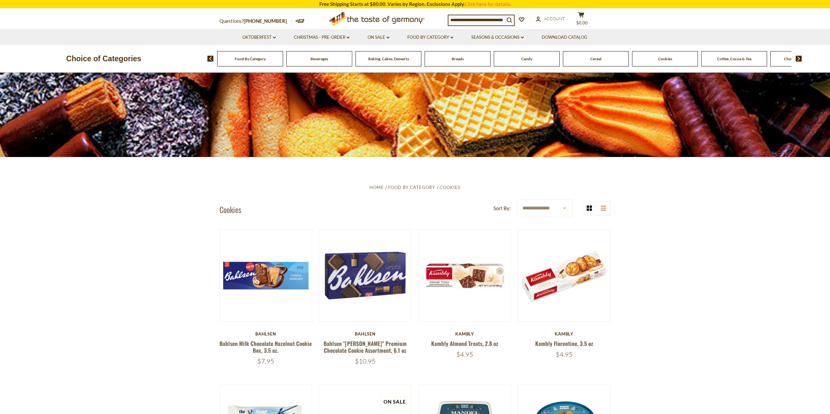
scroll to position [130, 0]
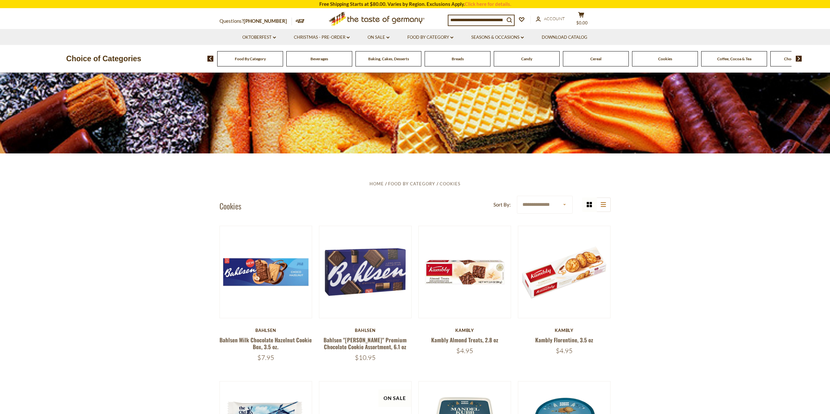
click at [563, 205] on select "**********" at bounding box center [545, 205] width 56 height 18
select select "**********"
click at [517, 196] on select "**********" at bounding box center [545, 205] width 56 height 18
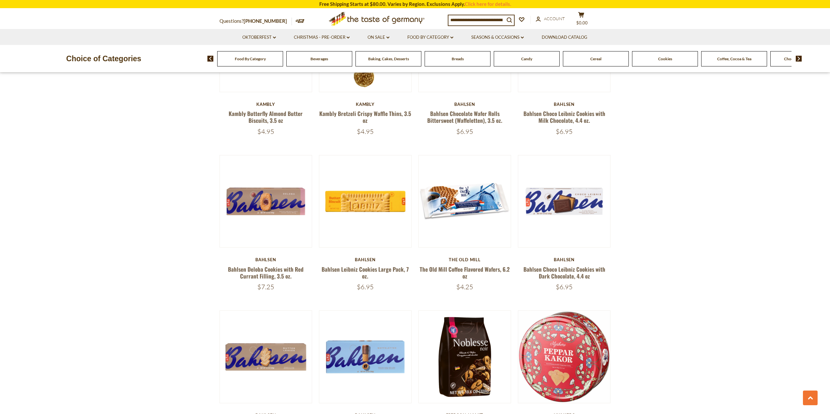
scroll to position [522, 0]
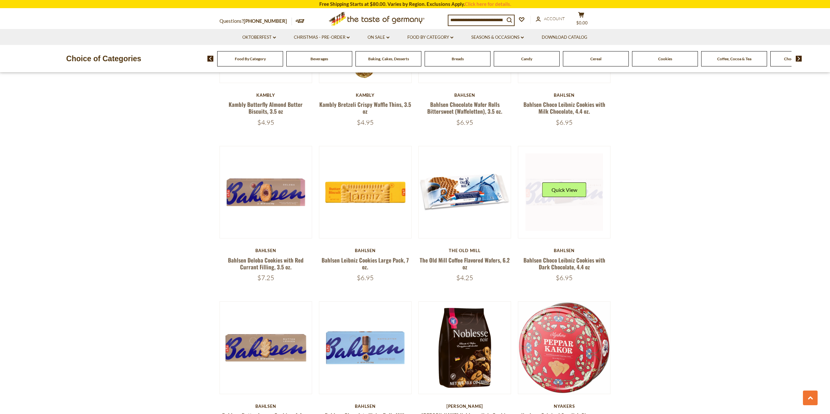
click at [559, 211] on link at bounding box center [564, 193] width 78 height 78
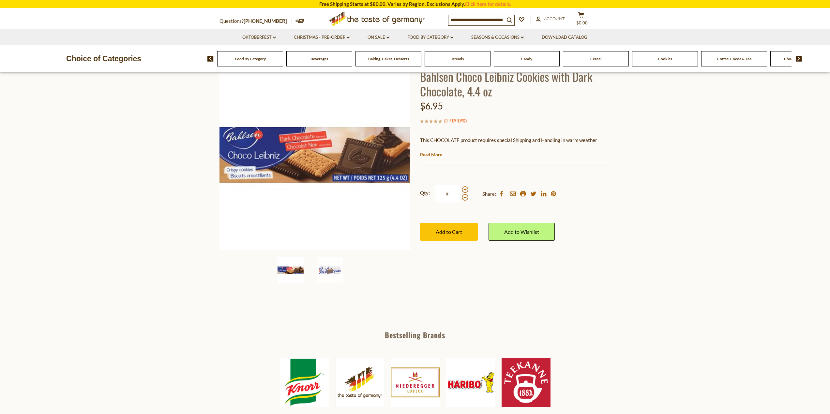
scroll to position [130, 0]
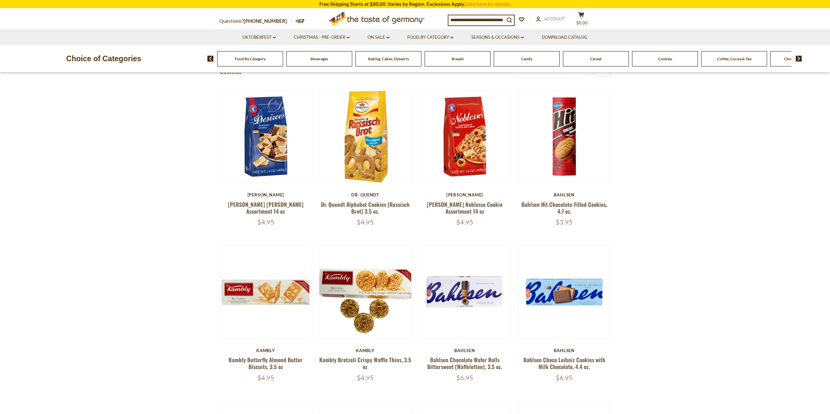
scroll to position [184, 0]
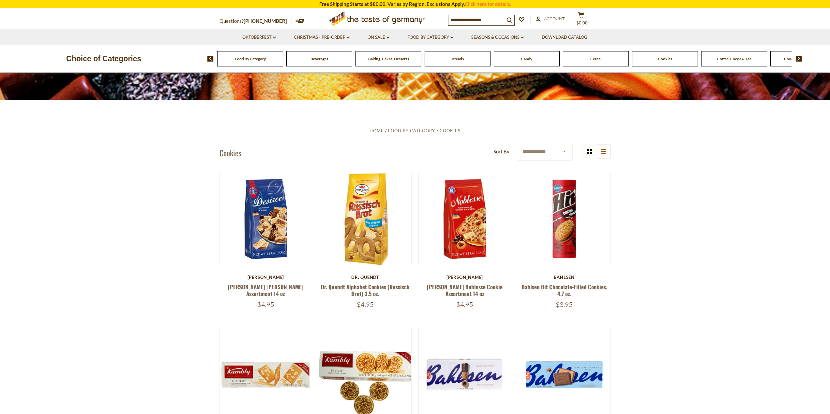
click at [729, 59] on span "Coffee, Cocoa & Tea" at bounding box center [734, 58] width 34 height 5
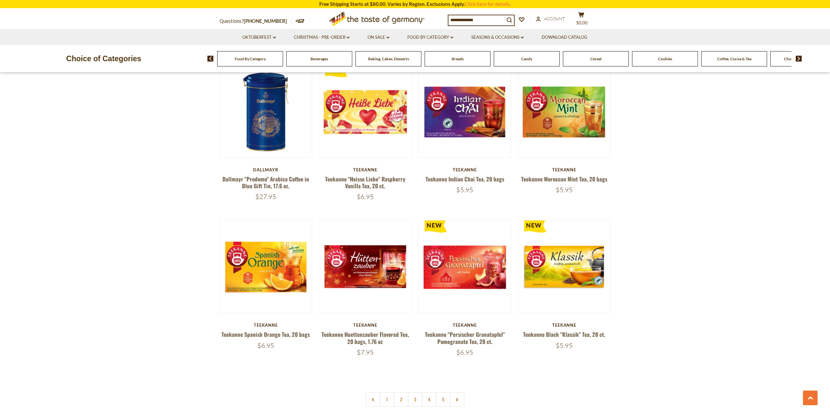
scroll to position [1532, 0]
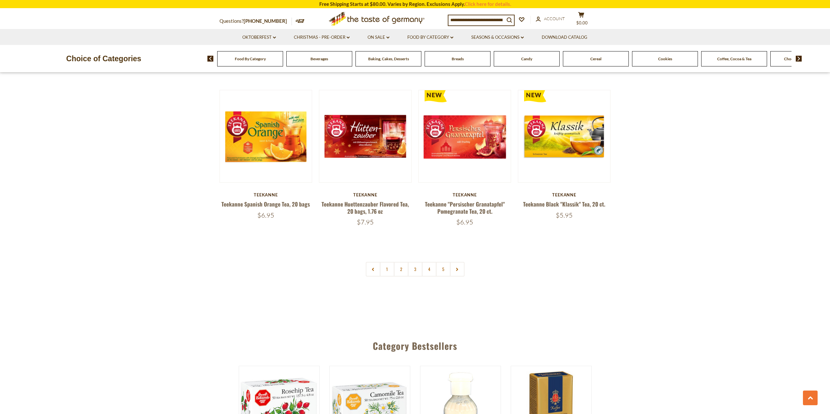
click at [797, 58] on img at bounding box center [798, 59] width 6 height 6
click at [798, 58] on img at bounding box center [798, 59] width 6 height 6
click at [110, 62] on div "Chocolate & Marzipan" at bounding box center [77, 58] width 66 height 15
click at [629, 59] on span "Chocolate & Marzipan" at bounding box center [630, 58] width 39 height 5
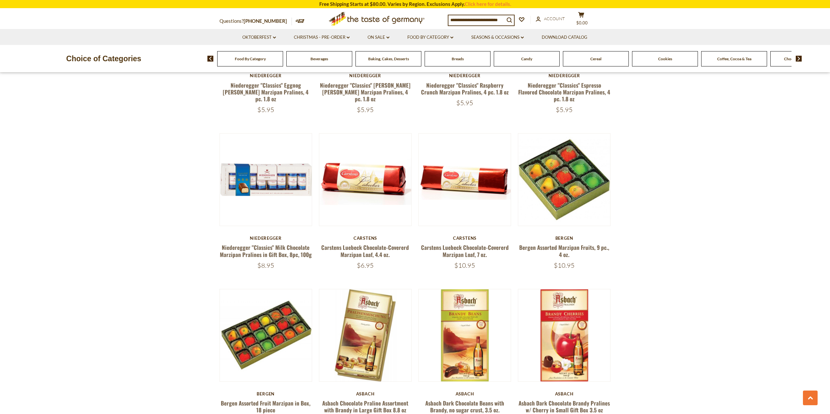
scroll to position [1402, 0]
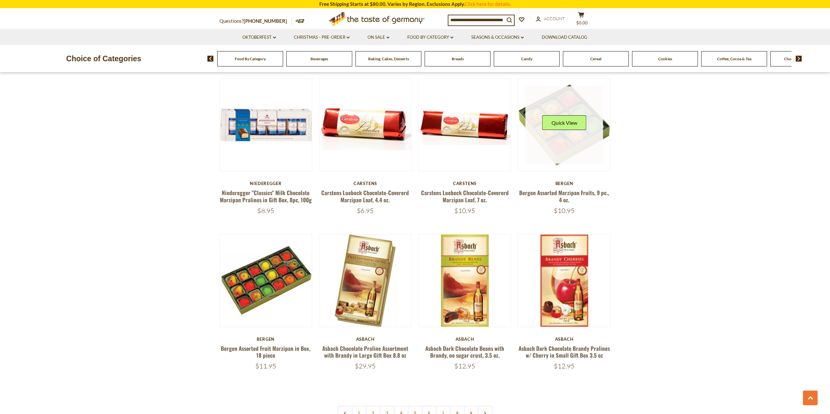
click at [558, 161] on link at bounding box center [564, 125] width 78 height 78
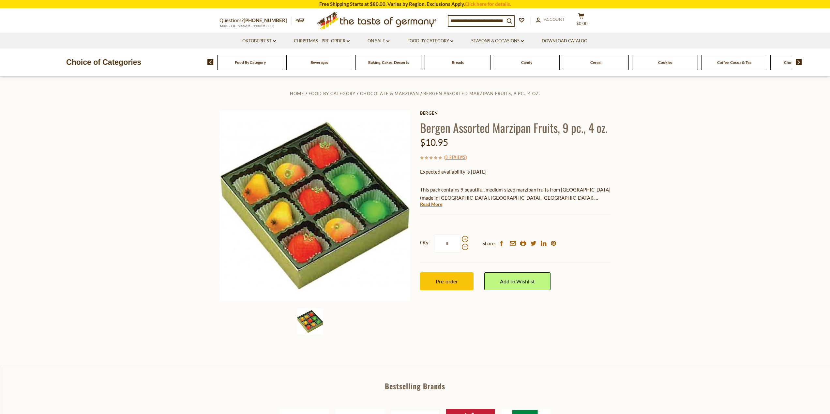
click at [798, 61] on img at bounding box center [798, 62] width 6 height 6
click at [683, 61] on span "Condiments, Seasonings" at bounding box center [682, 62] width 42 height 5
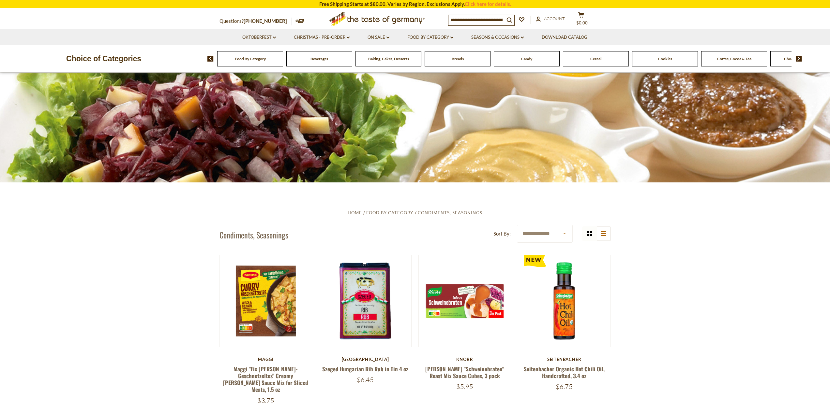
scroll to position [130, 0]
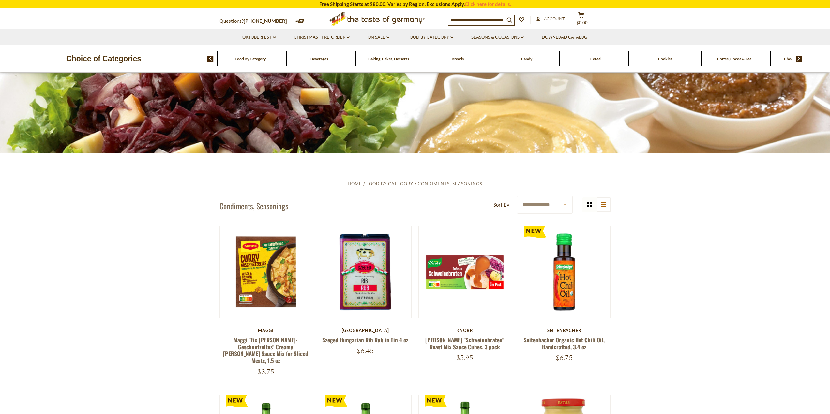
click at [565, 205] on select "**********" at bounding box center [545, 205] width 56 height 18
select select "**********"
click at [517, 196] on select "**********" at bounding box center [545, 205] width 56 height 18
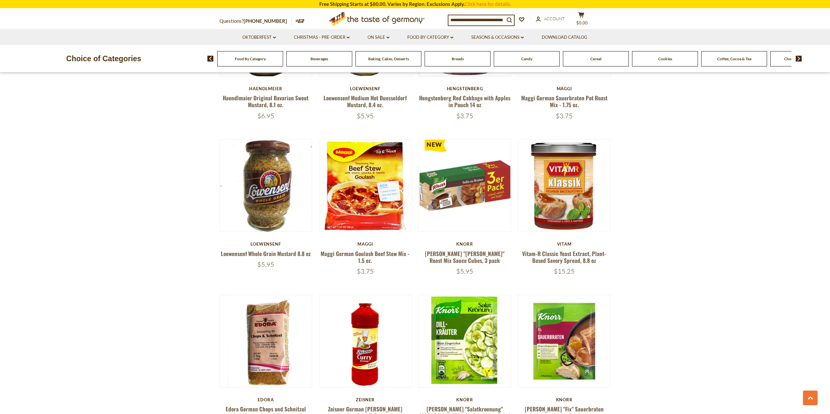
scroll to position [522, 0]
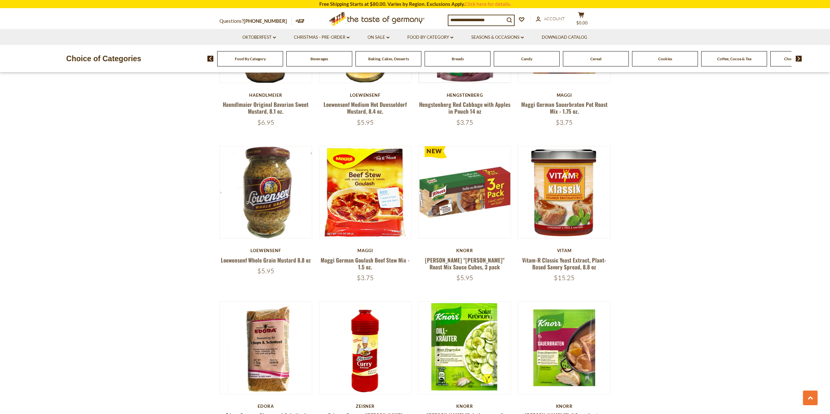
click at [796, 55] on div "Food By Category Beverages Baking, Cakes, Desserts Breads Candy Cereal Cookies …" at bounding box center [518, 59] width 622 height 16
click at [798, 58] on img at bounding box center [798, 59] width 6 height 6
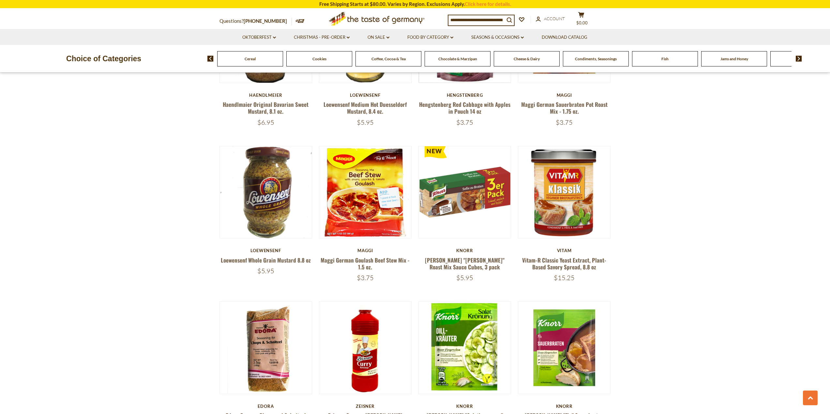
click at [798, 58] on img at bounding box center [798, 59] width 6 height 6
click at [797, 59] on img at bounding box center [798, 59] width 6 height 6
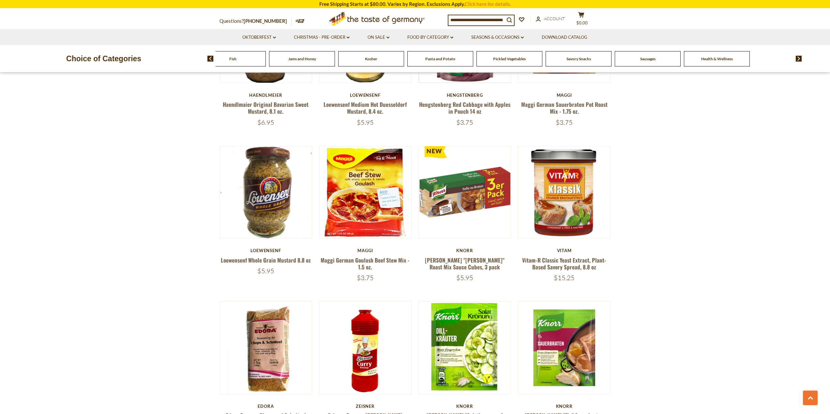
click at [797, 59] on img at bounding box center [798, 59] width 6 height 6
click at [209, 58] on img at bounding box center [210, 59] width 6 height 6
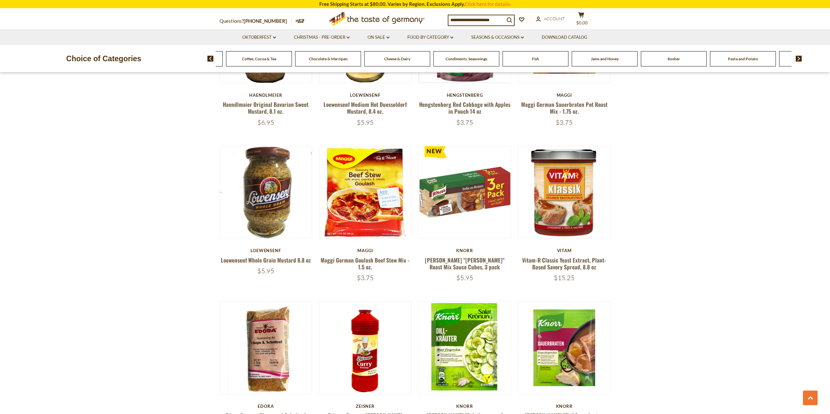
click at [209, 58] on img at bounding box center [210, 59] width 6 height 6
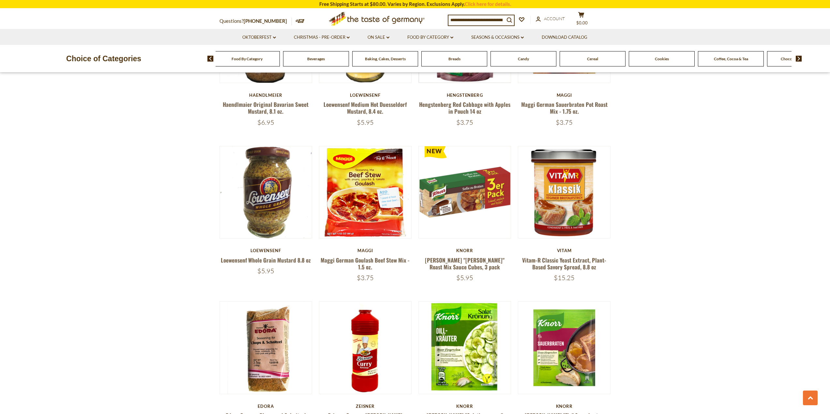
click at [209, 58] on img at bounding box center [210, 59] width 6 height 6
click at [458, 61] on span "Breads" at bounding box center [454, 58] width 12 height 5
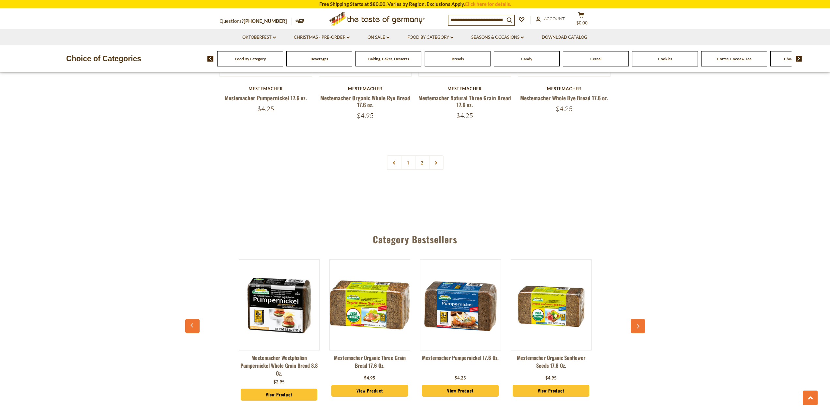
scroll to position [1663, 0]
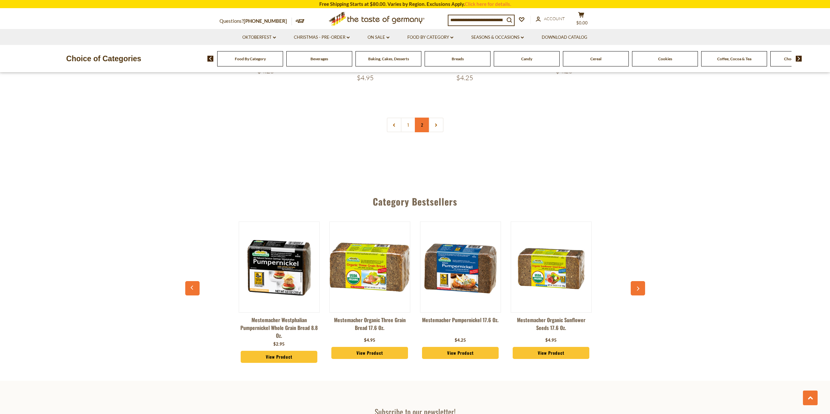
click at [421, 124] on link "2" at bounding box center [422, 125] width 15 height 15
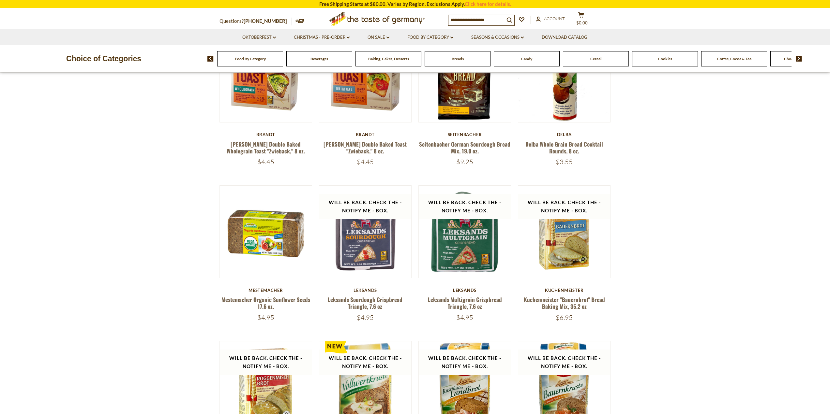
scroll to position [424, 0]
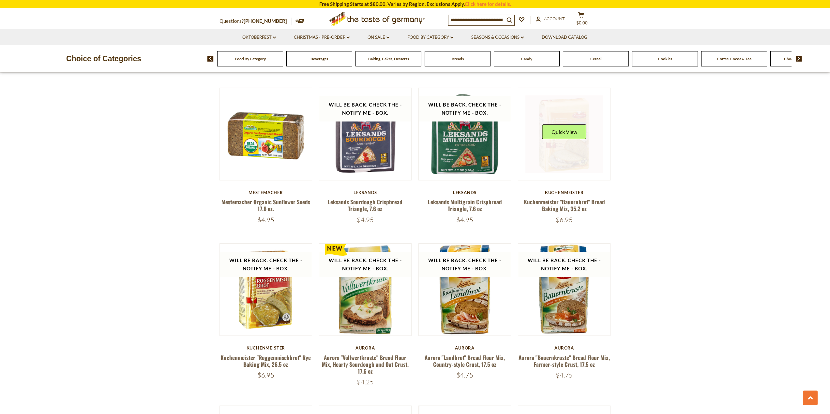
click at [553, 173] on img at bounding box center [564, 134] width 92 height 92
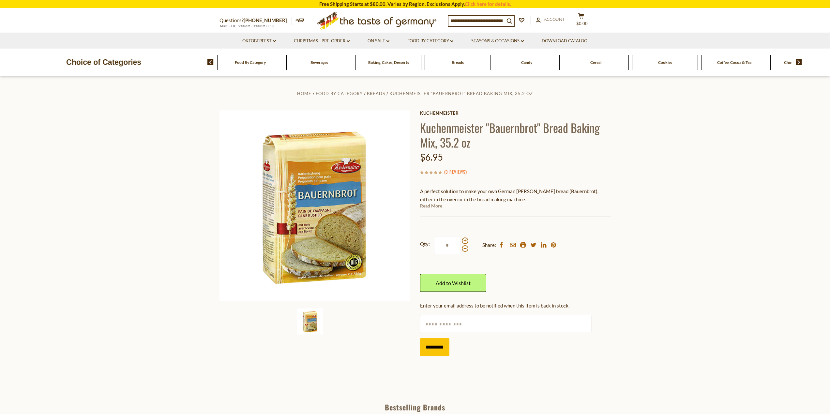
click at [425, 207] on link "Read More" at bounding box center [431, 206] width 22 height 7
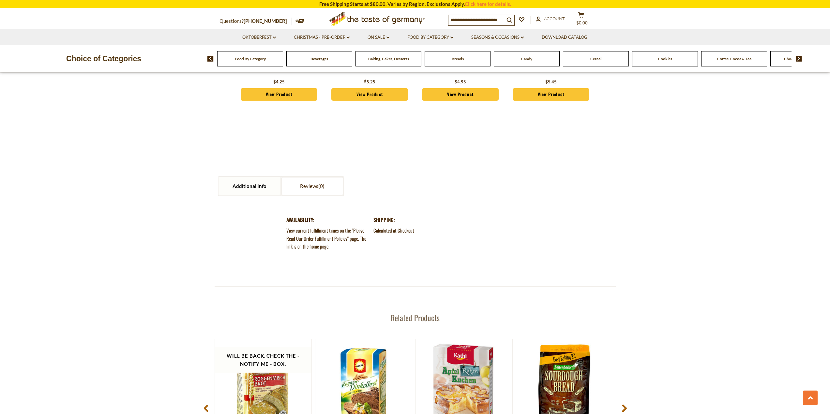
scroll to position [652, 0]
click at [253, 186] on link "Additional Info" at bounding box center [249, 186] width 62 height 19
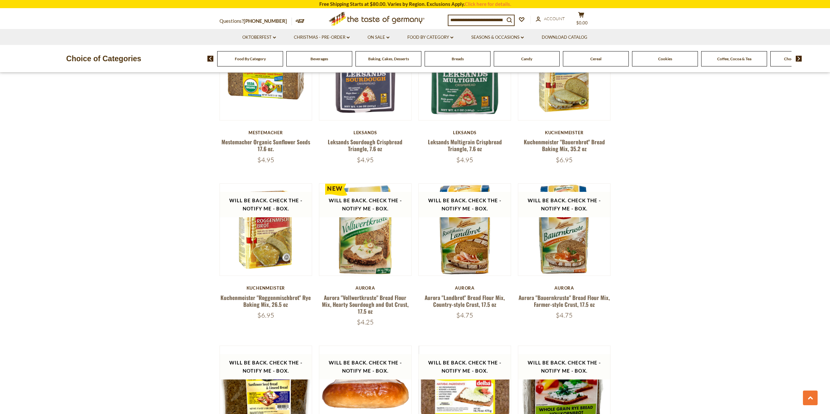
scroll to position [555, 0]
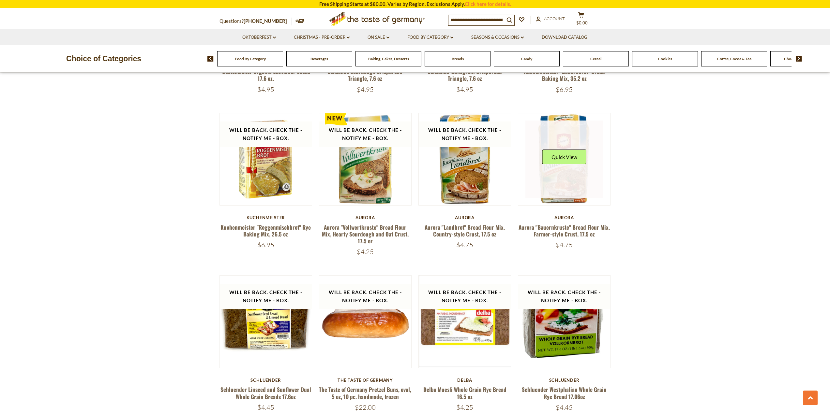
click at [558, 189] on link at bounding box center [564, 160] width 78 height 78
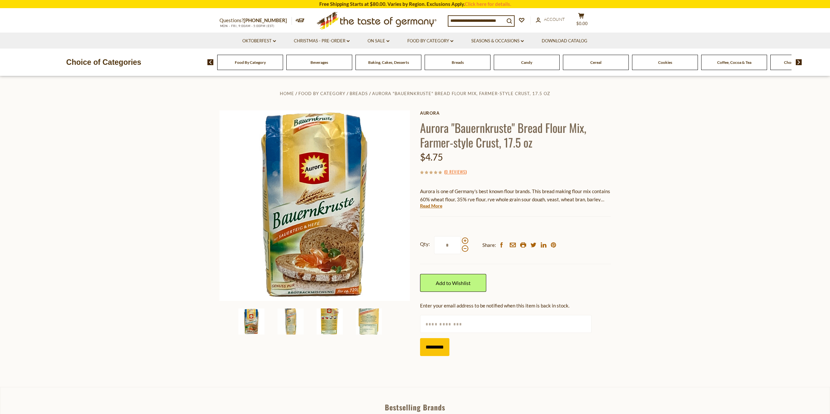
click at [327, 321] on img at bounding box center [330, 322] width 26 height 26
